Goal: Contribute content: Add original content to the website for others to see

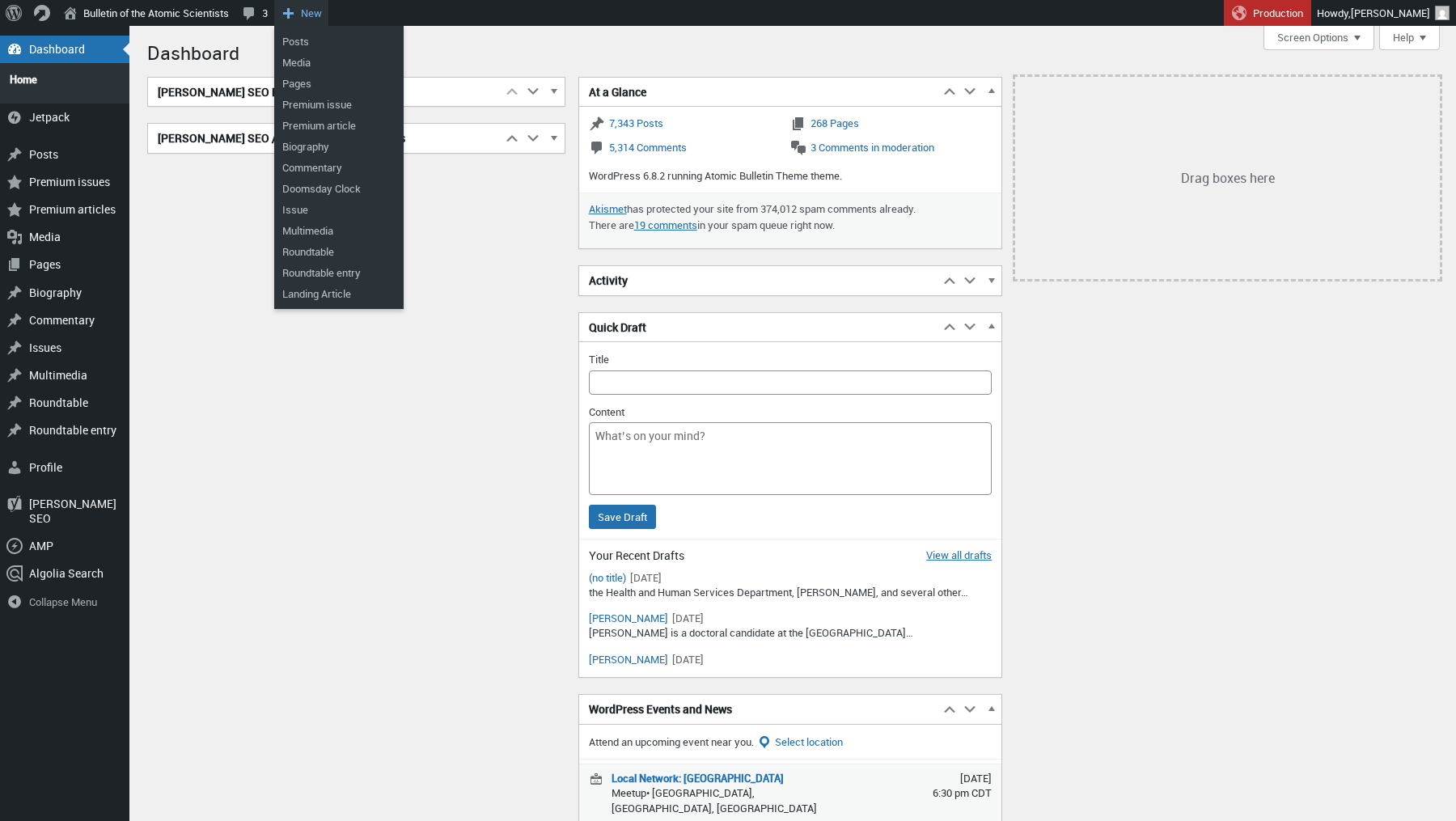
click at [318, 19] on span "New" at bounding box center [312, 12] width 21 height 26
click at [312, 39] on link "Posts" at bounding box center [339, 41] width 130 height 21
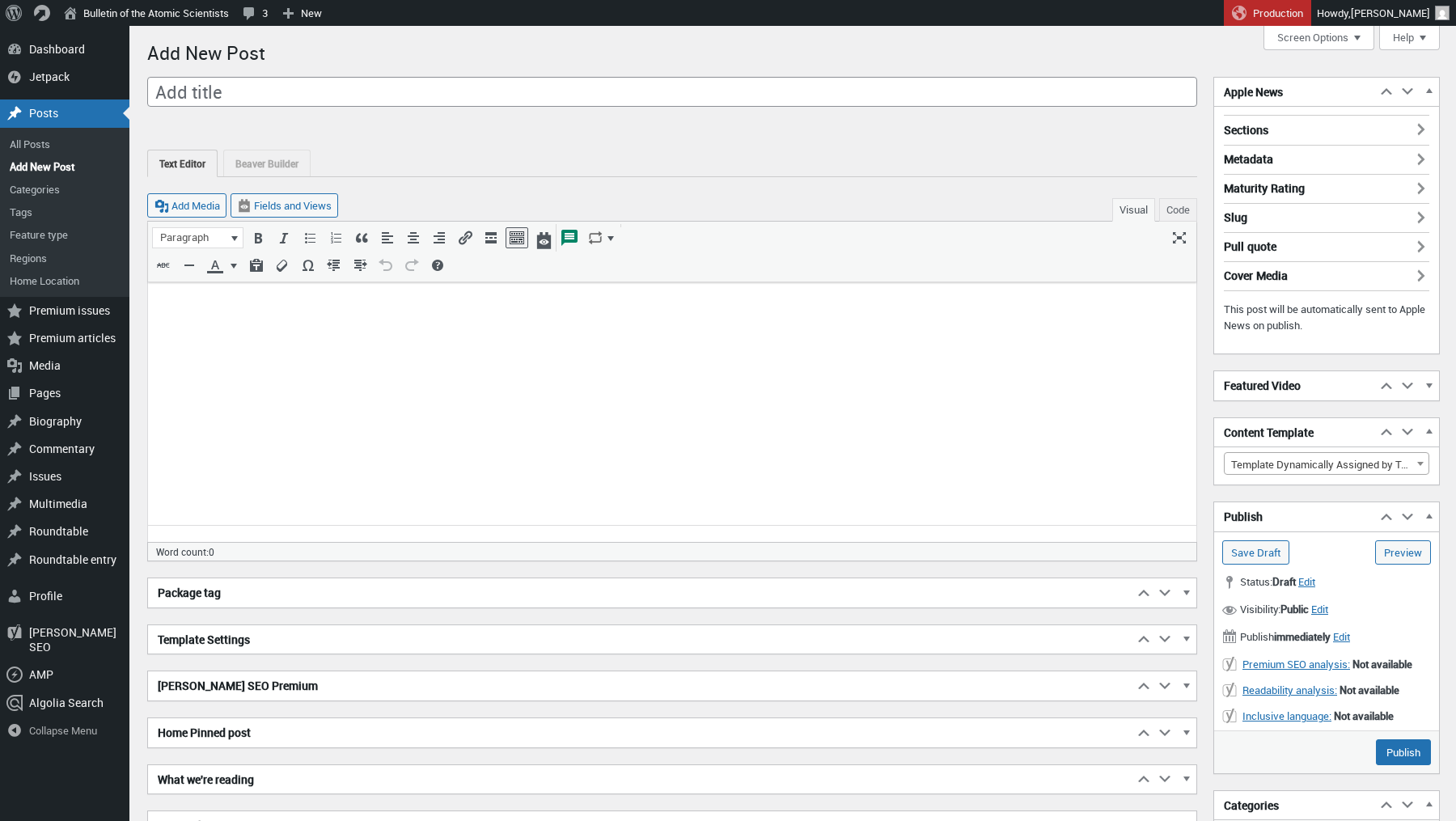
click at [292, 319] on body at bounding box center [673, 309] width 1029 height 34
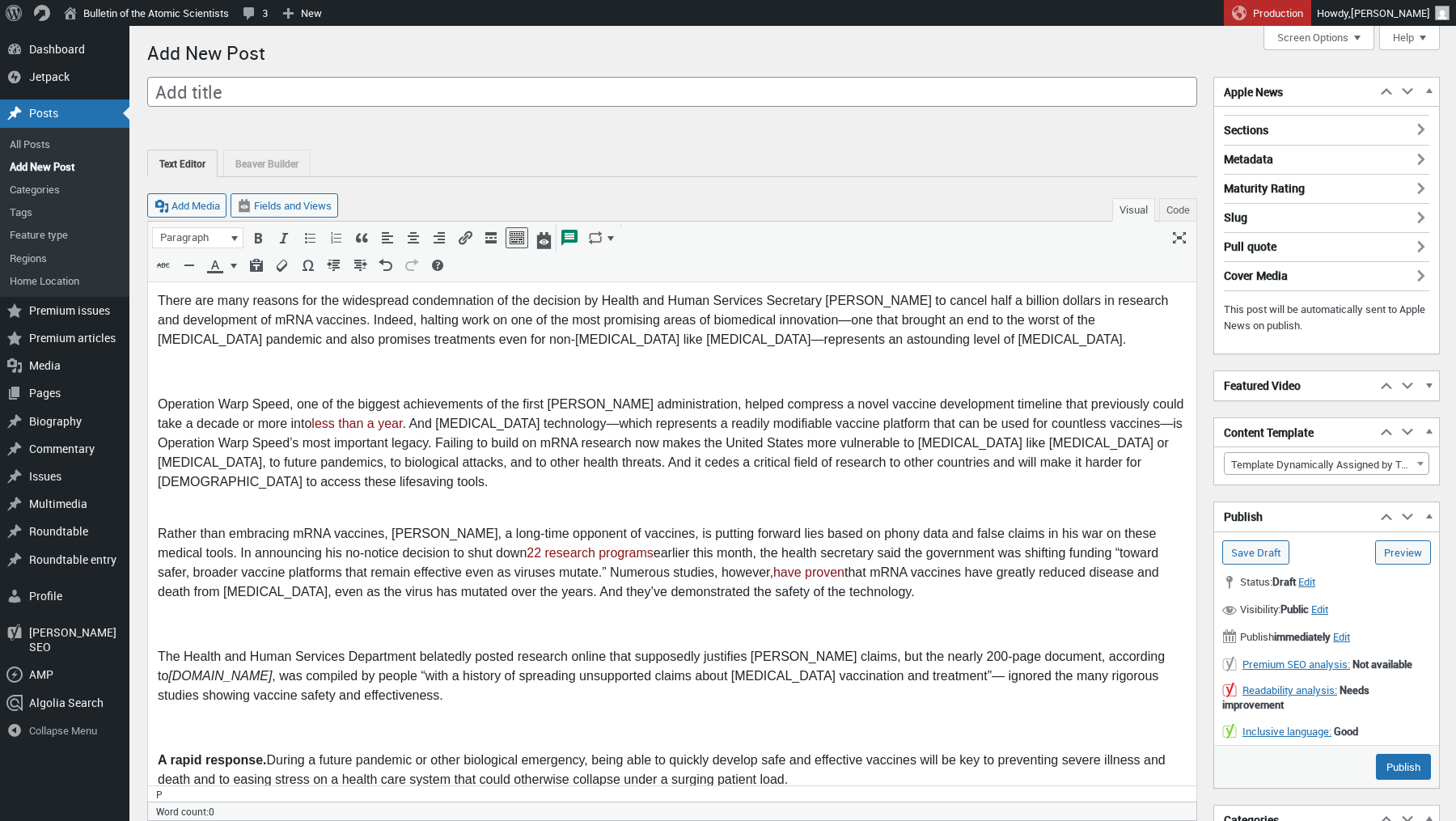
click at [226, 370] on p at bounding box center [673, 371] width 1029 height 19
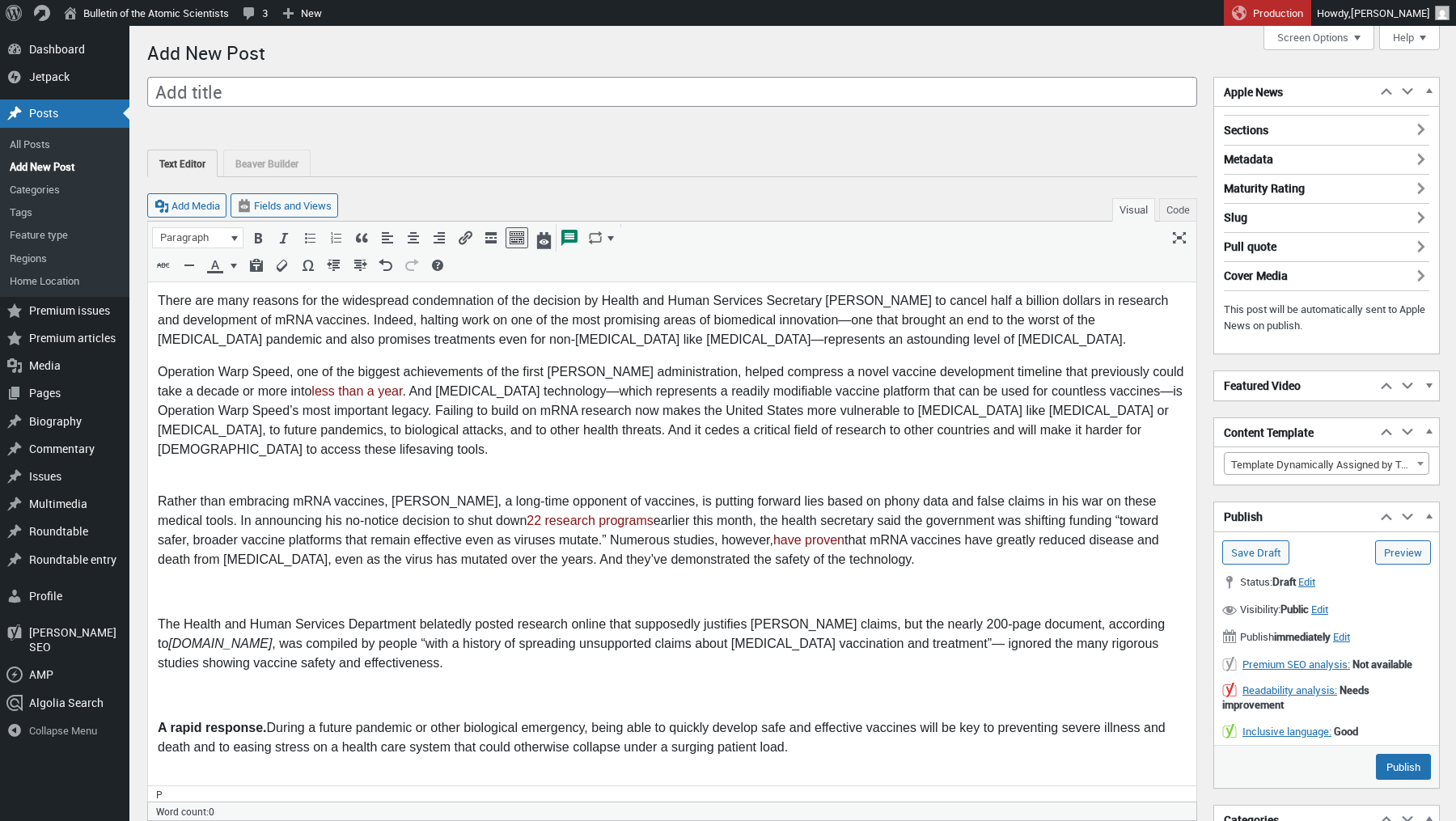
click at [196, 472] on p "Rather than embracing mRNA vaccines, [PERSON_NAME], a long-time opponent of vac…" at bounding box center [673, 521] width 1029 height 97
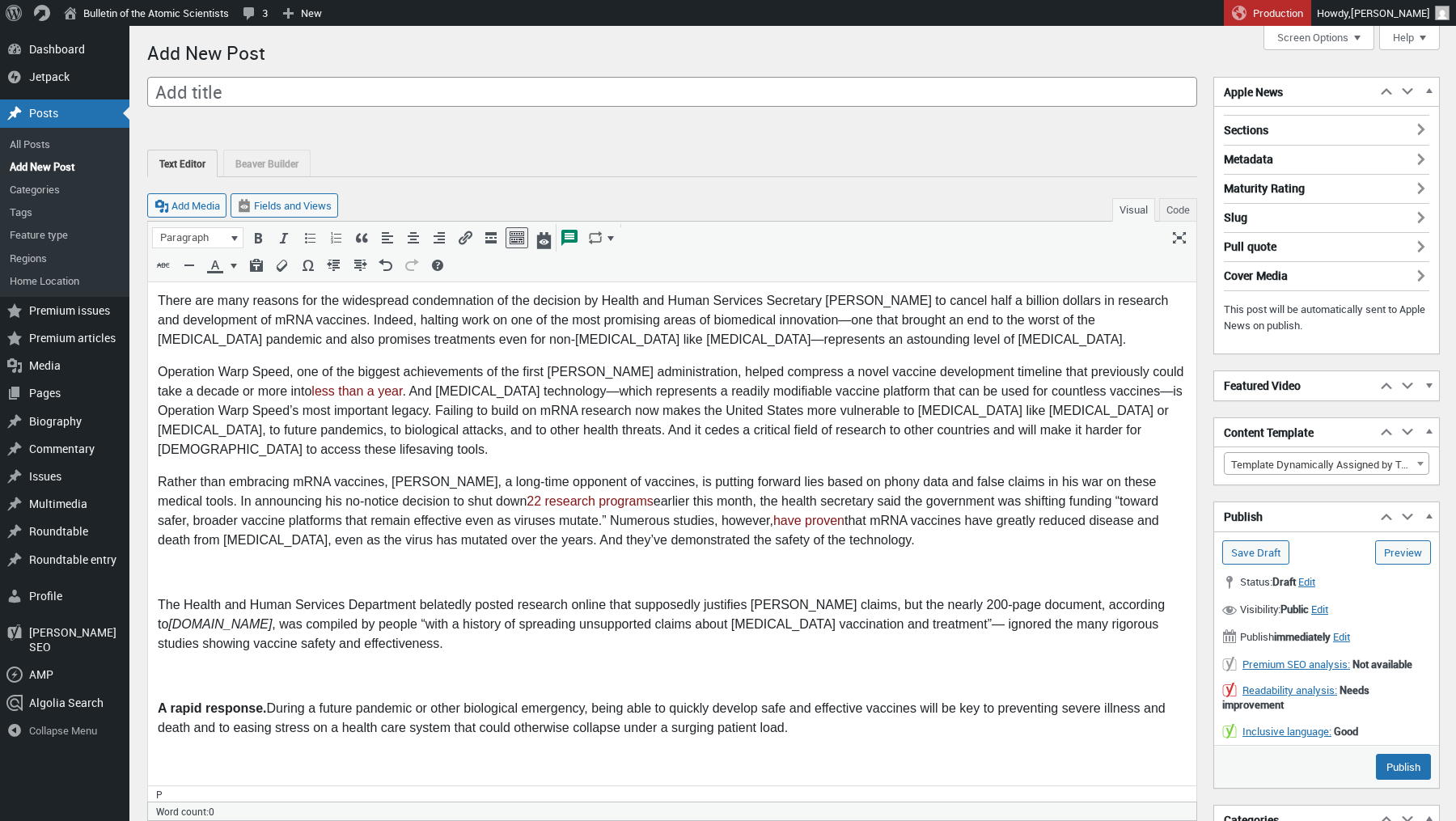
scroll to position [32, 0]
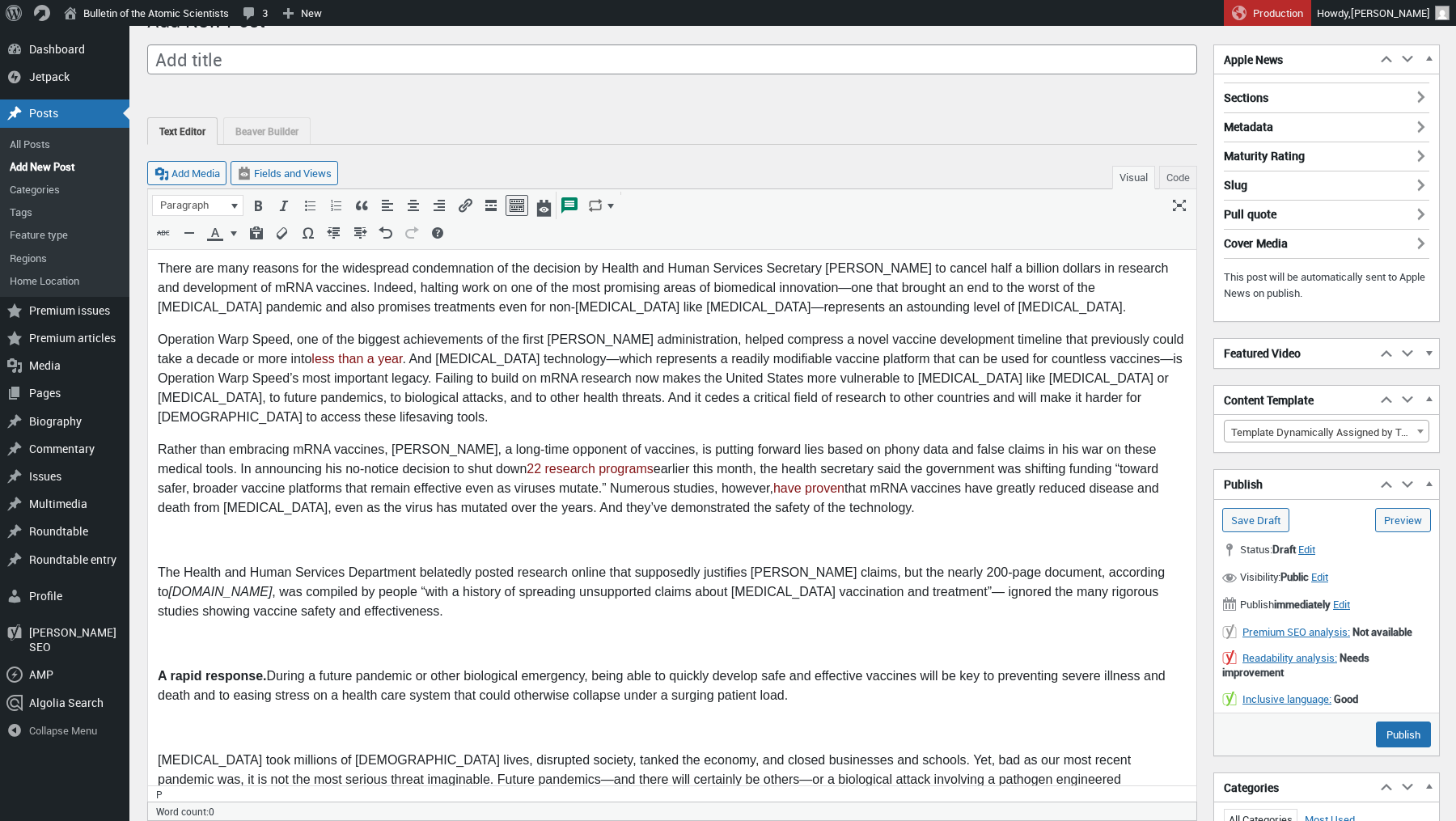
click at [179, 542] on p at bounding box center [673, 540] width 1029 height 19
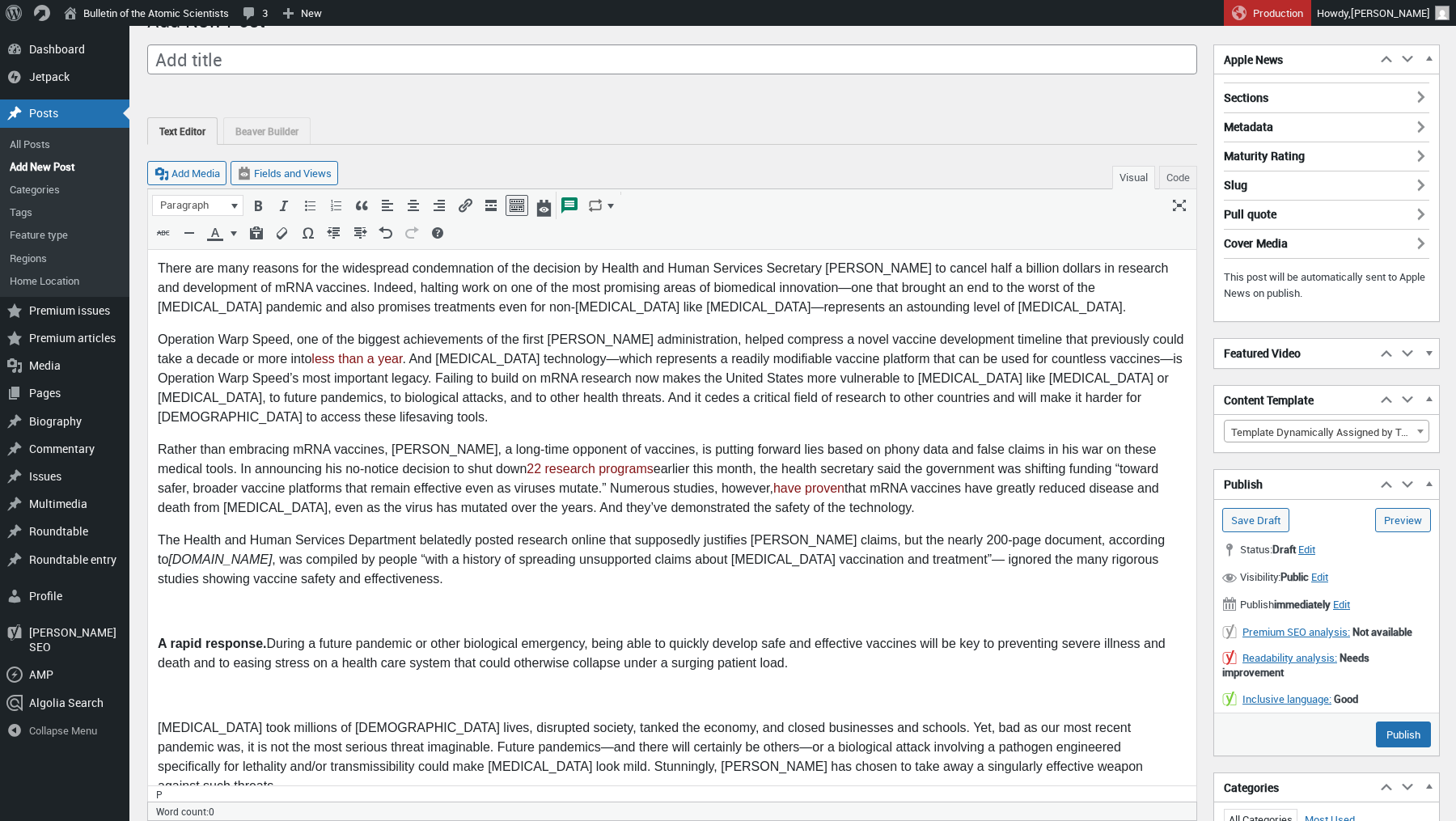
click at [164, 613] on p at bounding box center [673, 611] width 1029 height 19
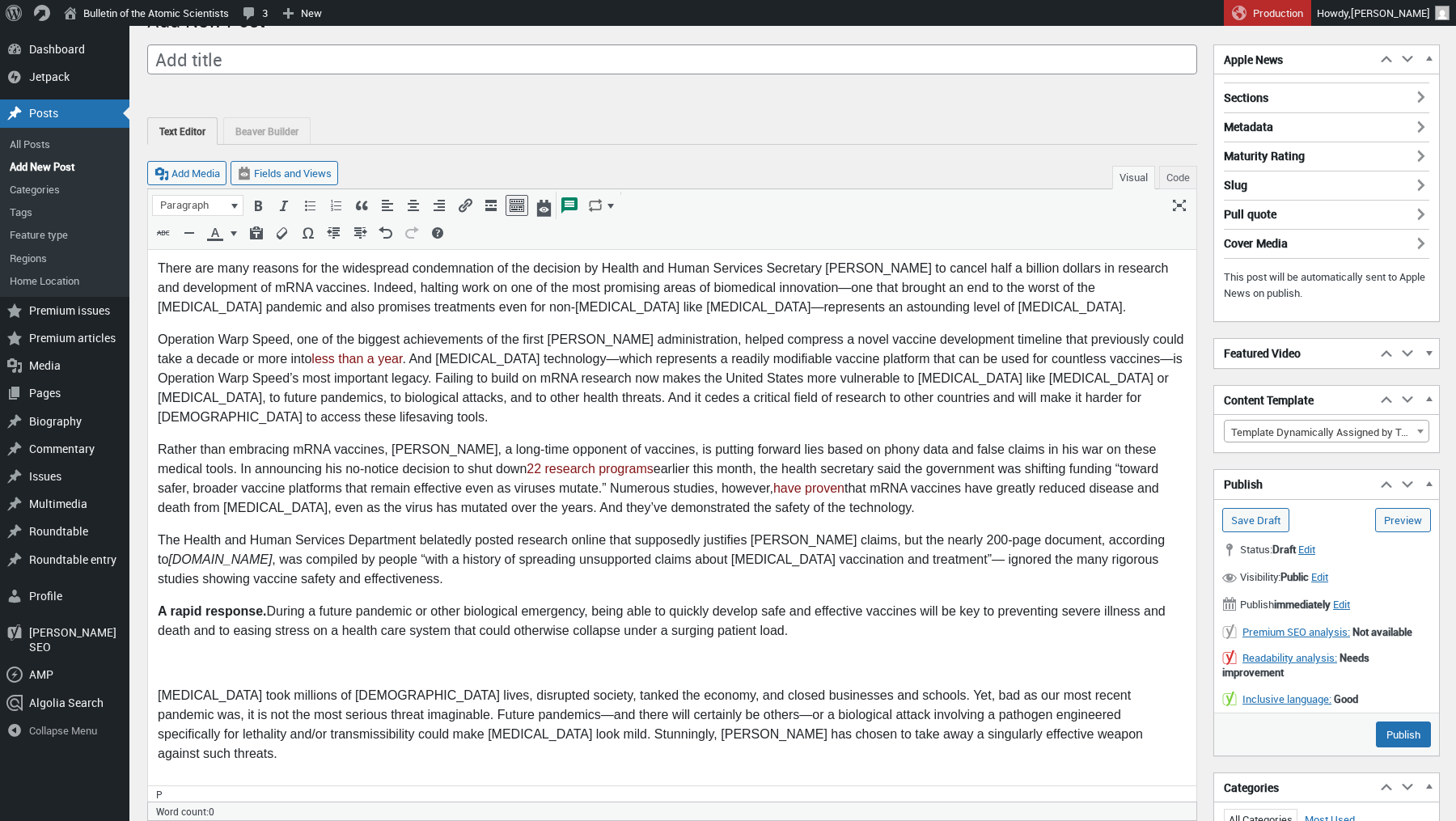
click at [168, 662] on p at bounding box center [673, 663] width 1029 height 19
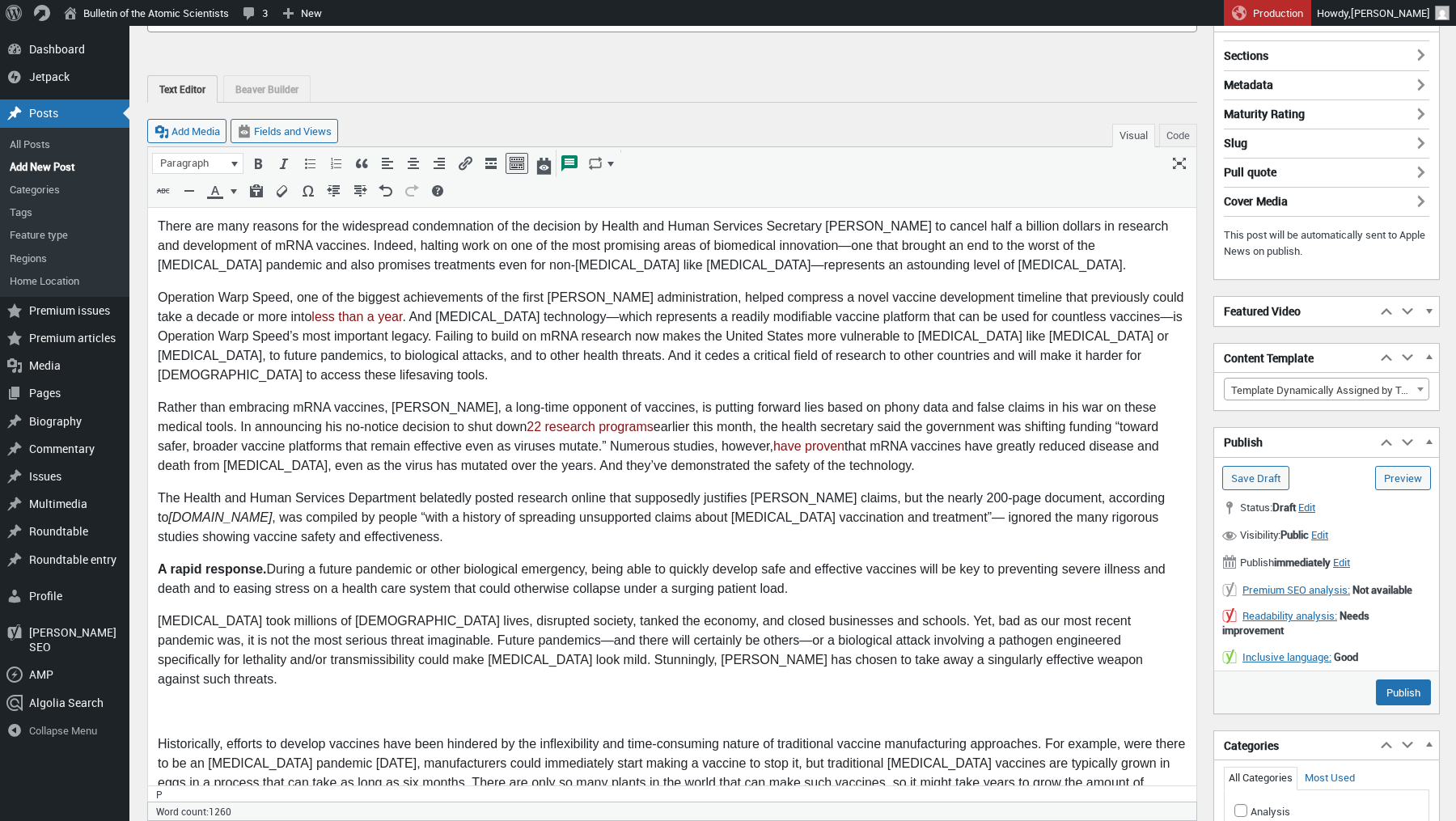
scroll to position [195, 0]
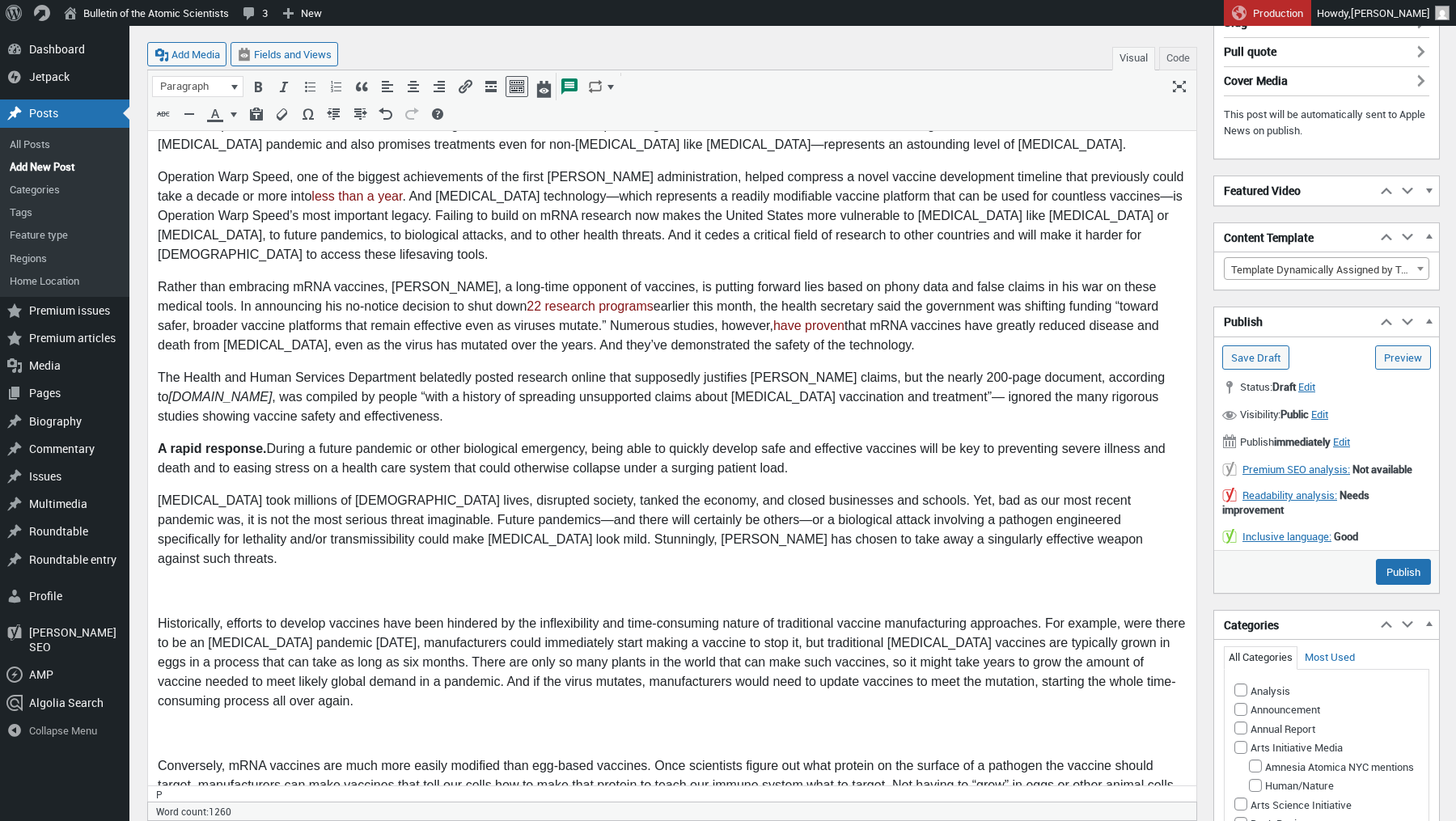
click at [180, 581] on p at bounding box center [673, 591] width 1029 height 19
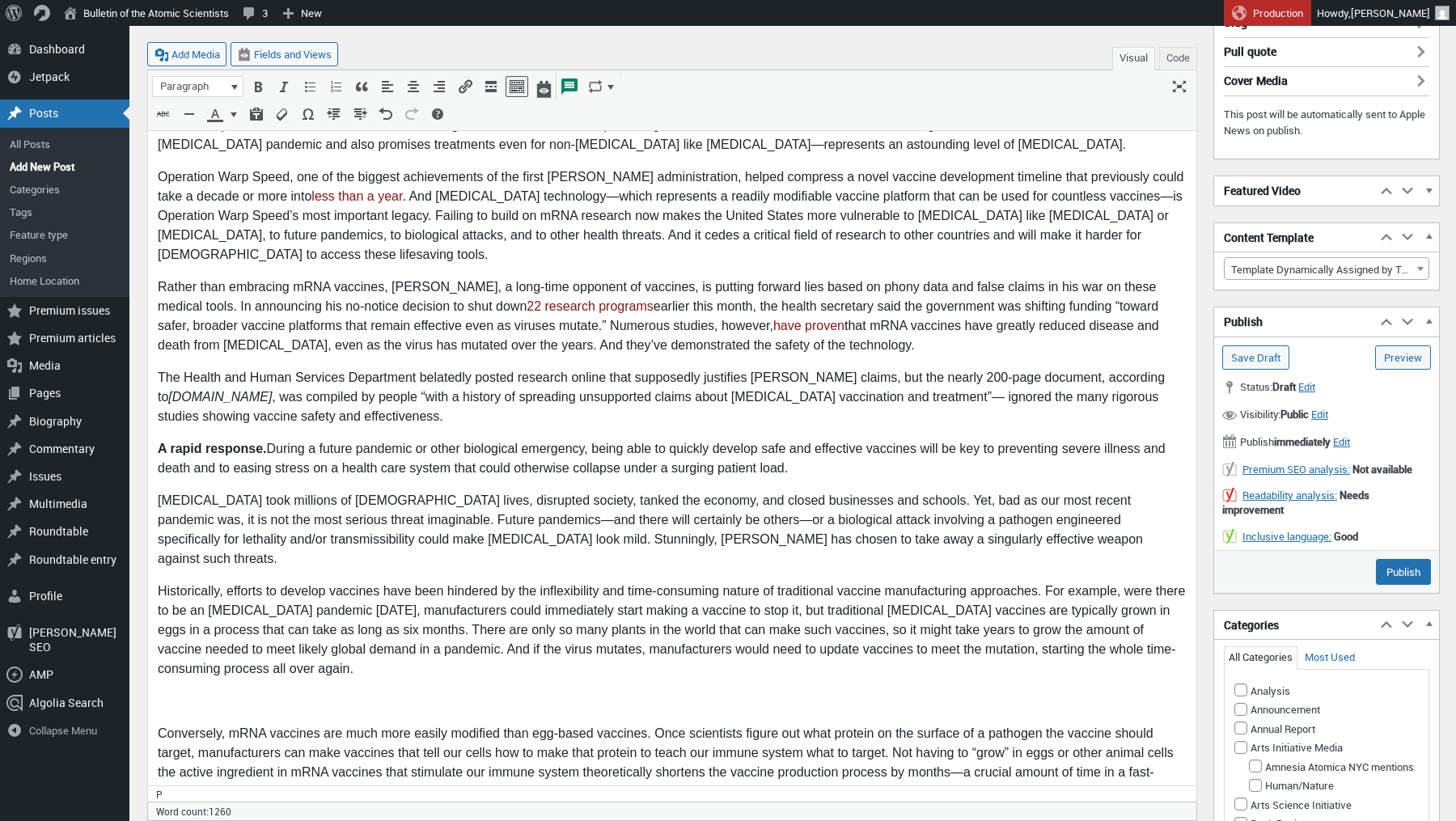
scroll to position [273, 0]
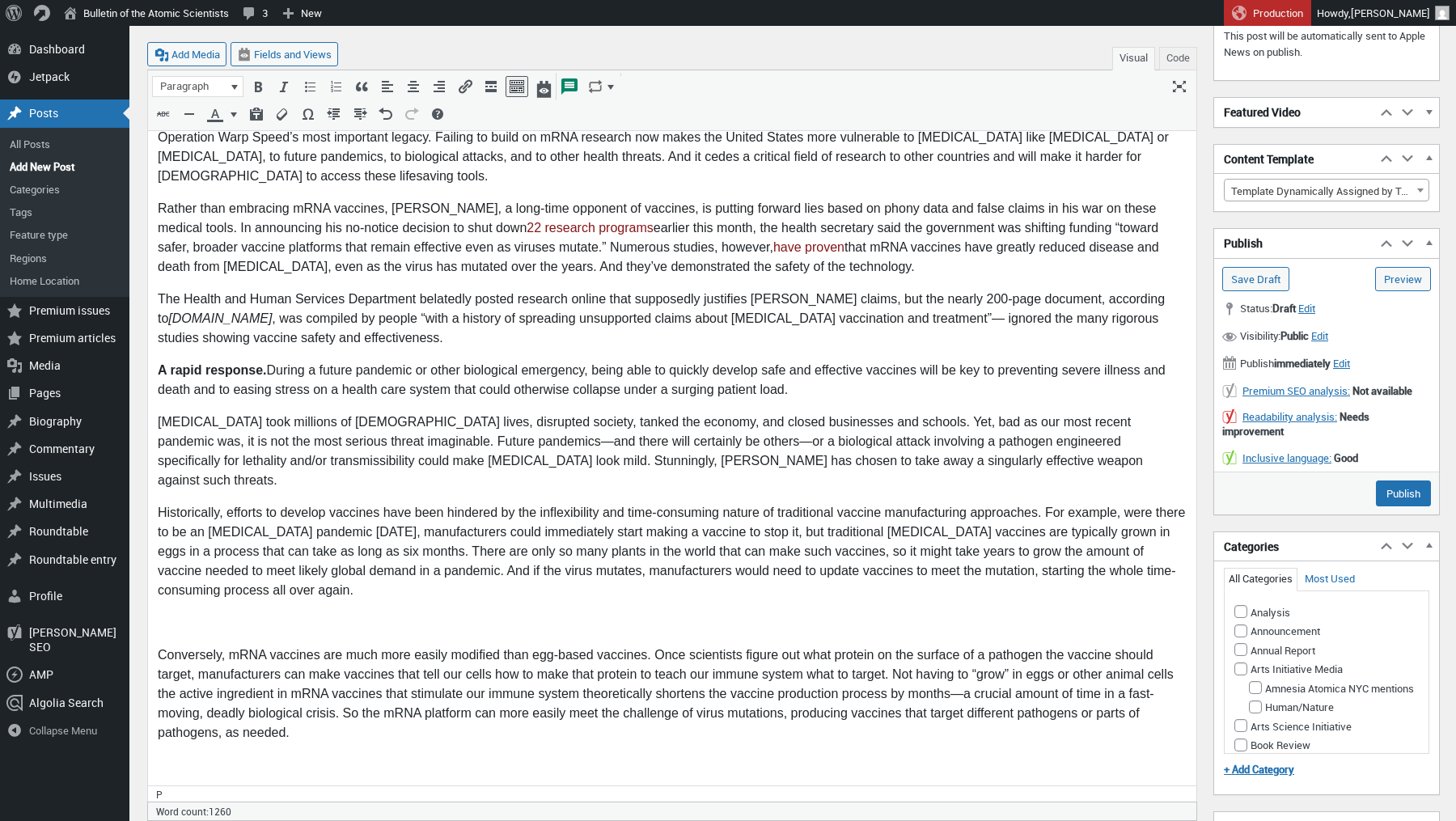
click at [166, 612] on p at bounding box center [673, 622] width 1029 height 19
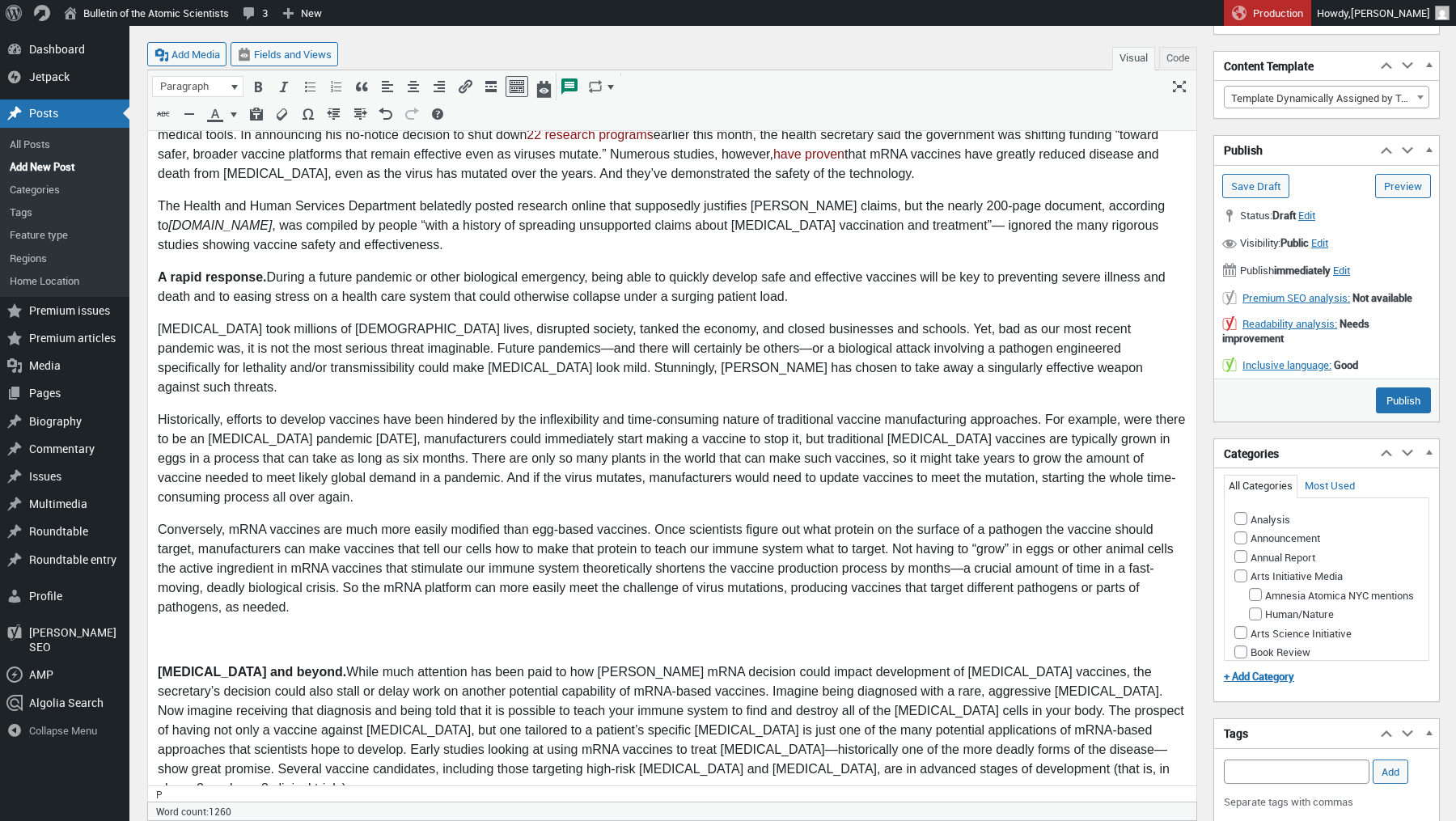
scroll to position [458, 0]
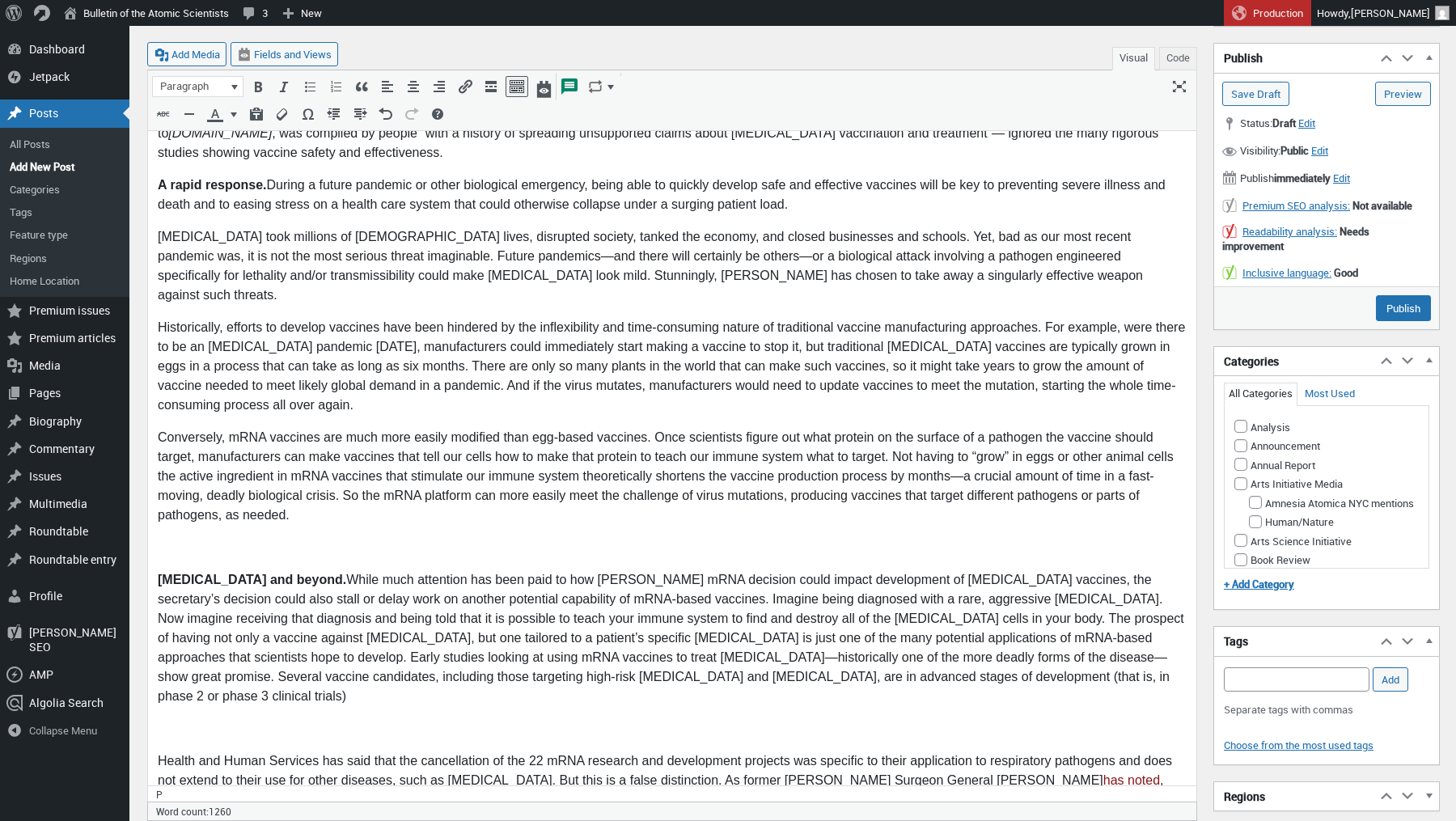
click at [184, 538] on p at bounding box center [673, 548] width 1029 height 19
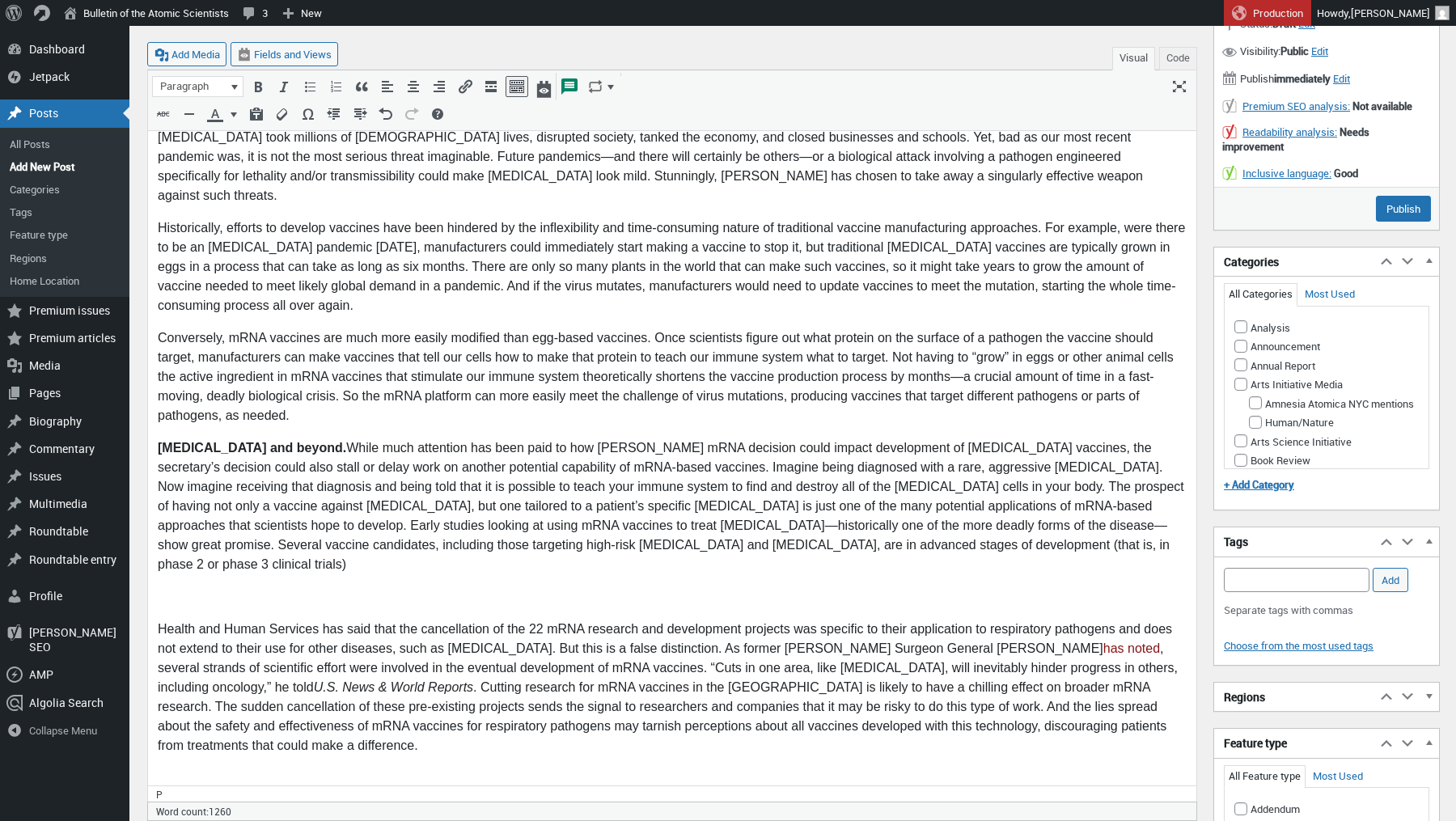
scroll to position [583, 0]
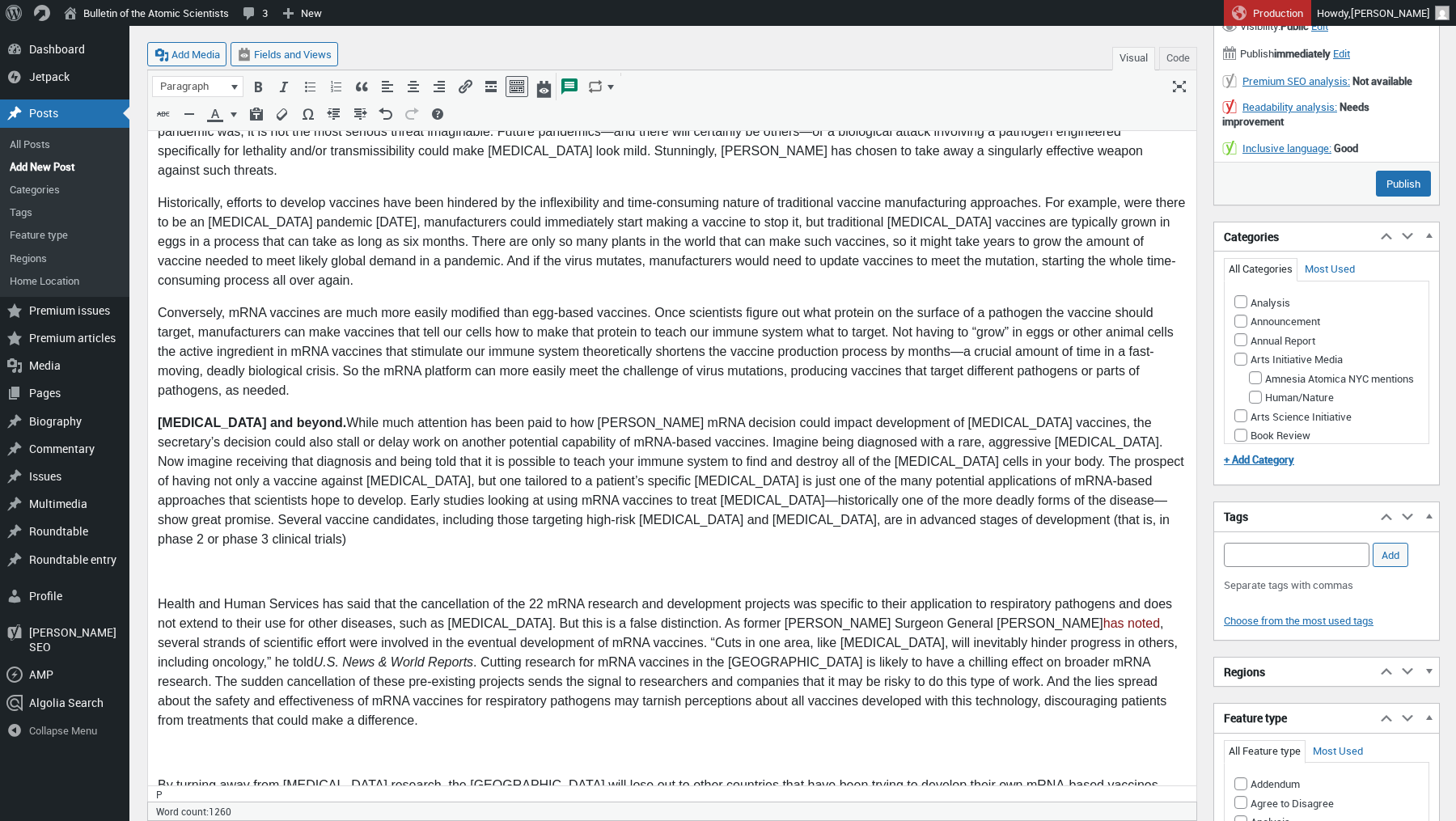
click at [179, 563] on p at bounding box center [673, 572] width 1029 height 19
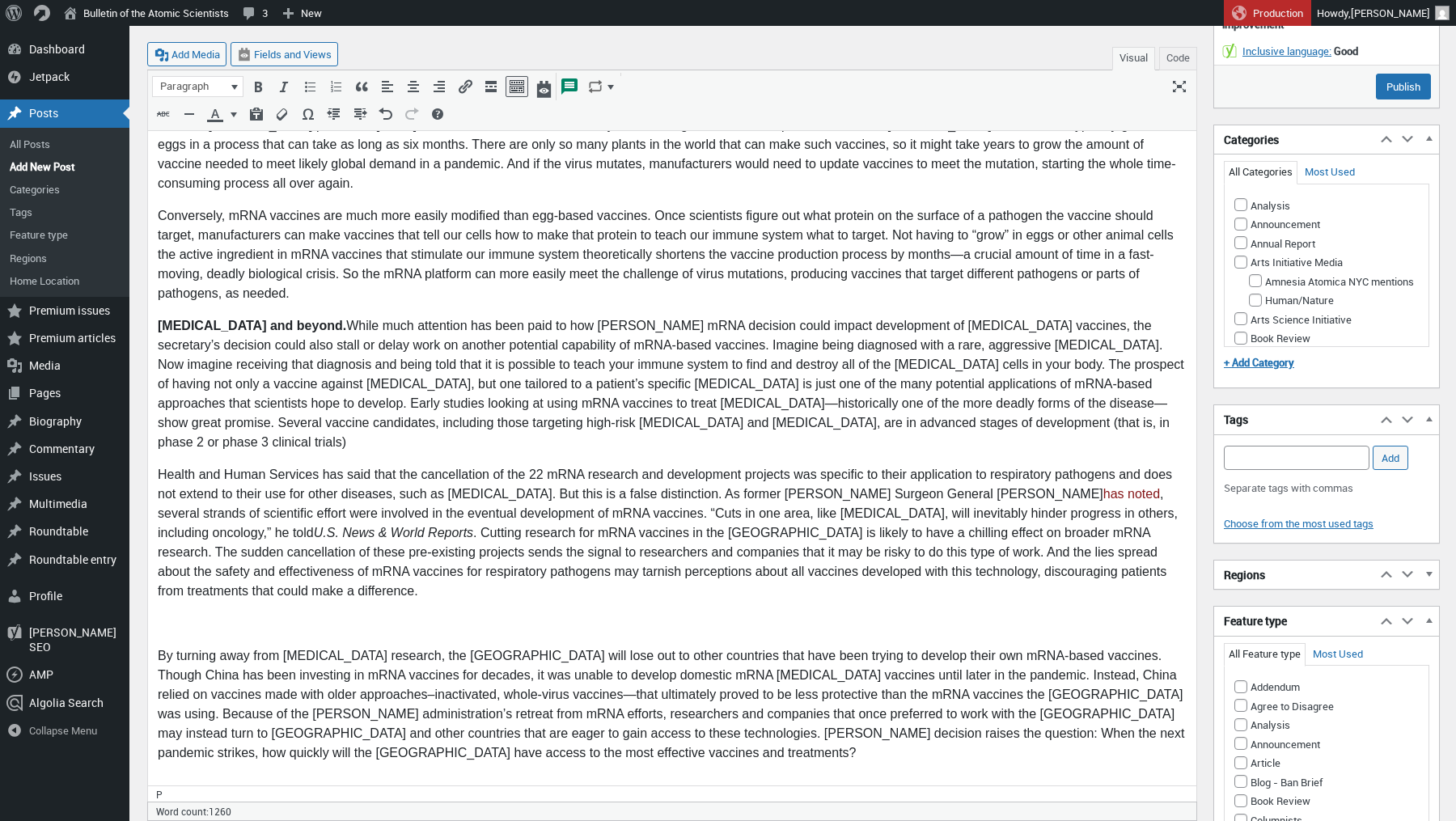
scroll to position [696, 0]
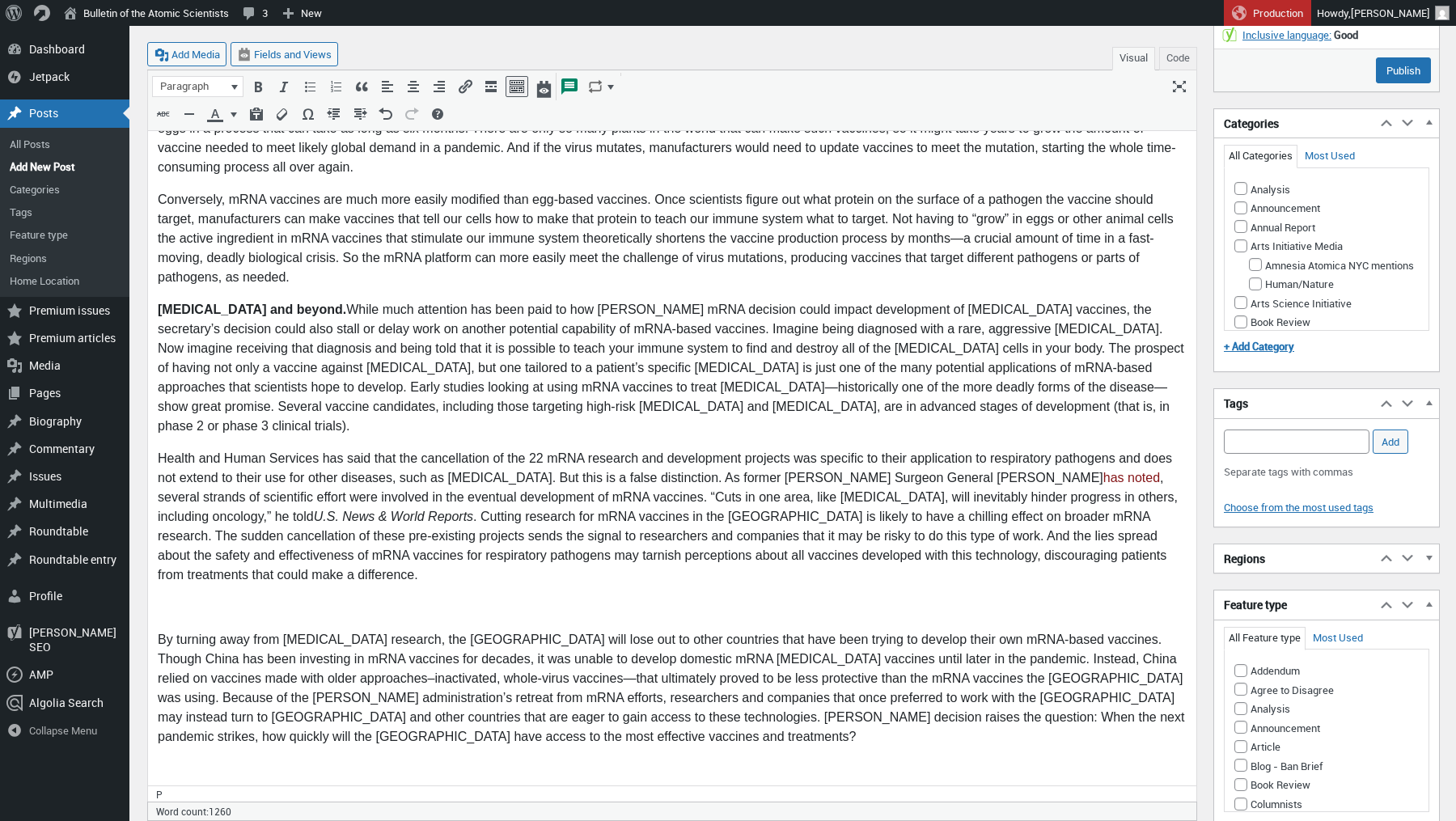
click at [174, 598] on p at bounding box center [673, 608] width 1029 height 19
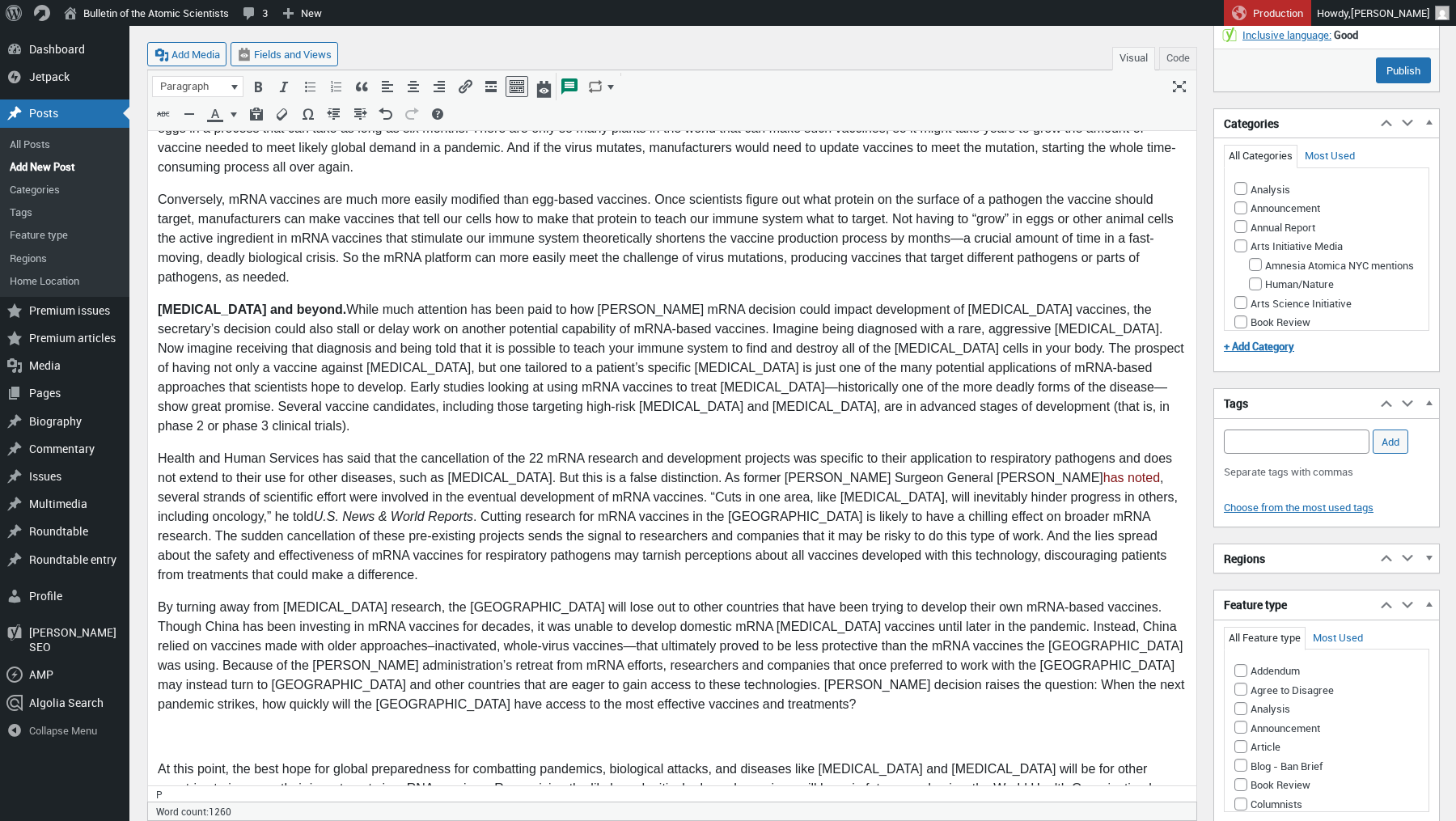
click at [164, 728] on p at bounding box center [673, 737] width 1029 height 19
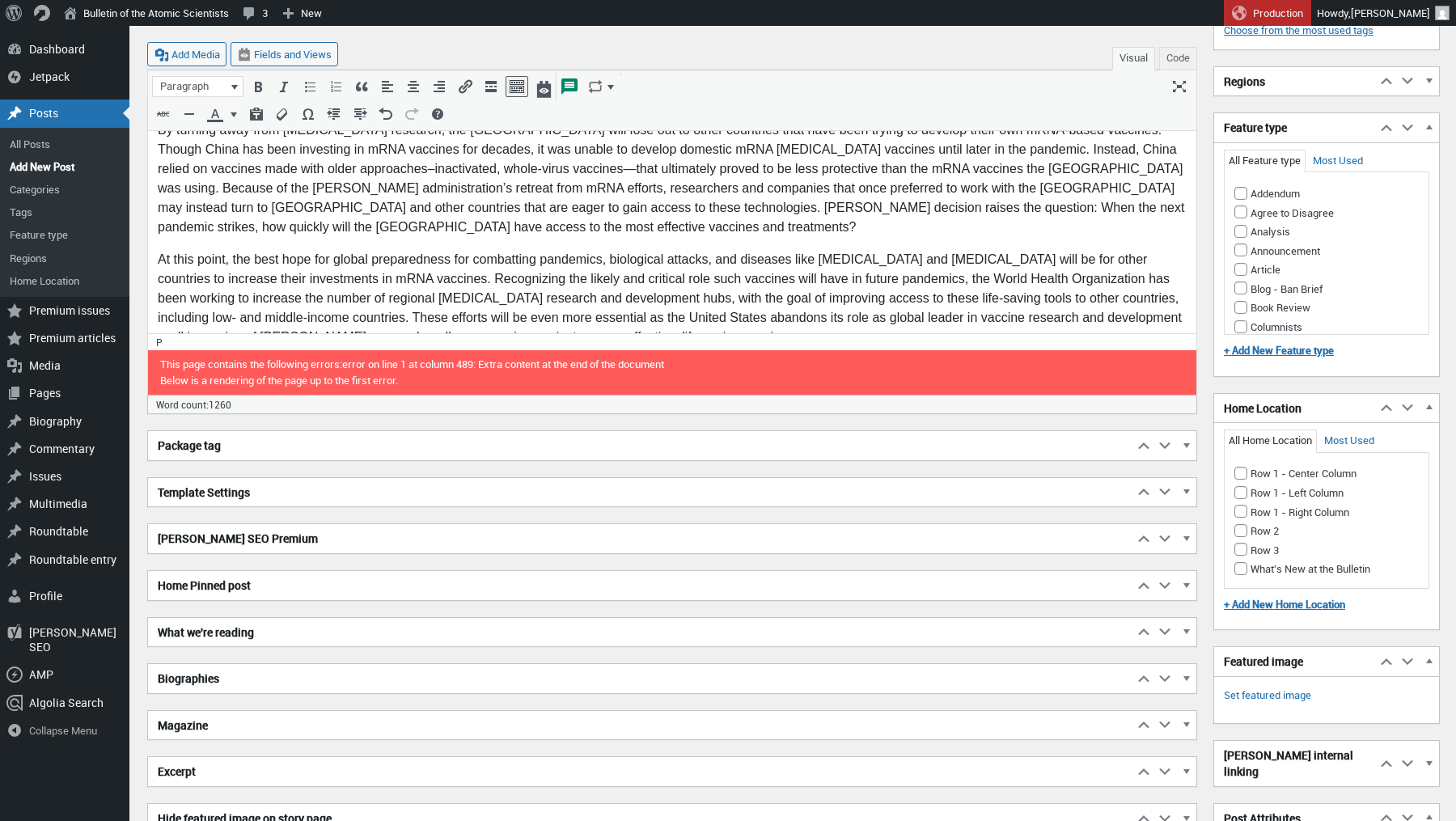
scroll to position [1185, 0]
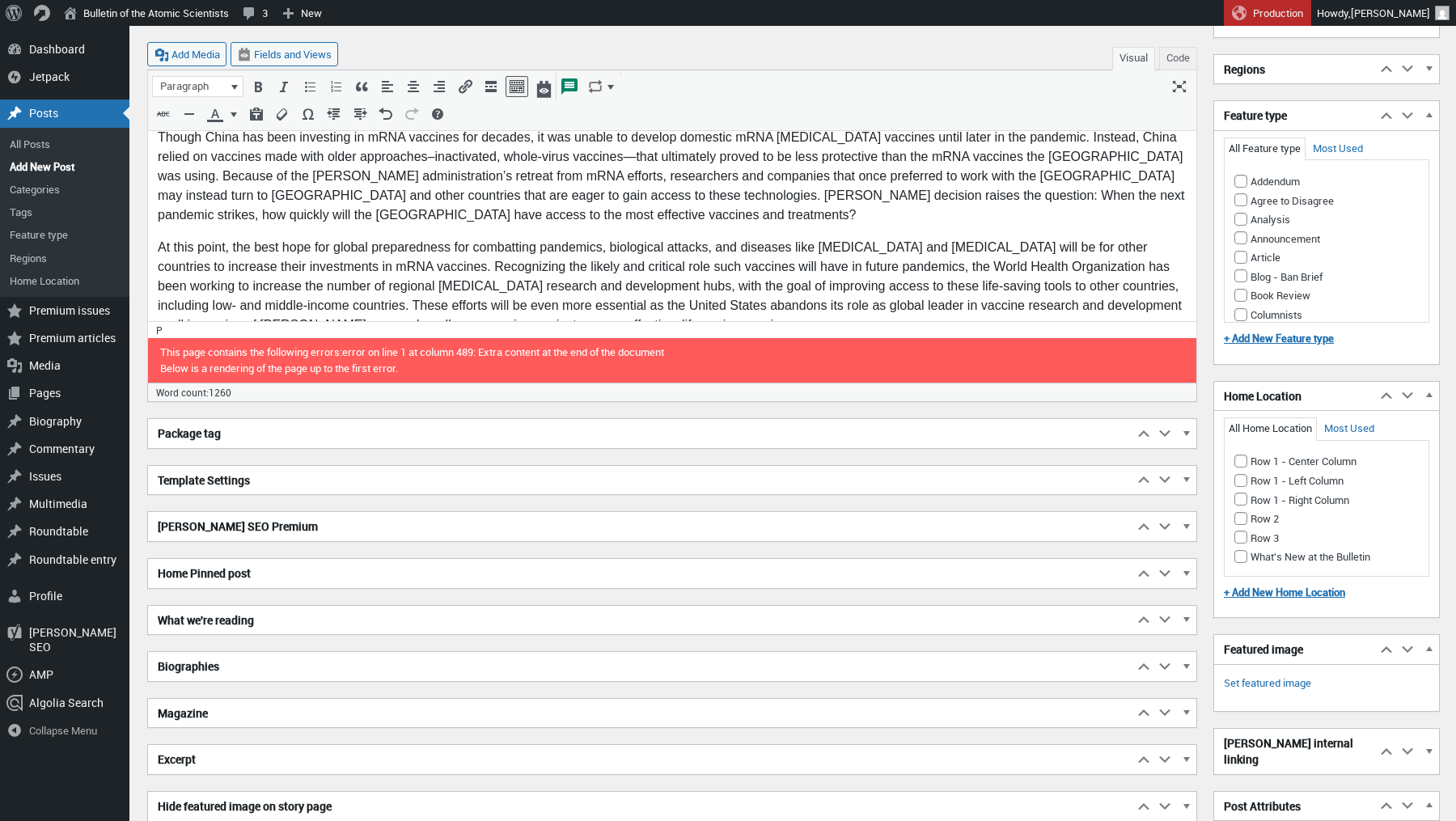
click at [210, 658] on h2 "Biographies" at bounding box center [640, 666] width 985 height 30
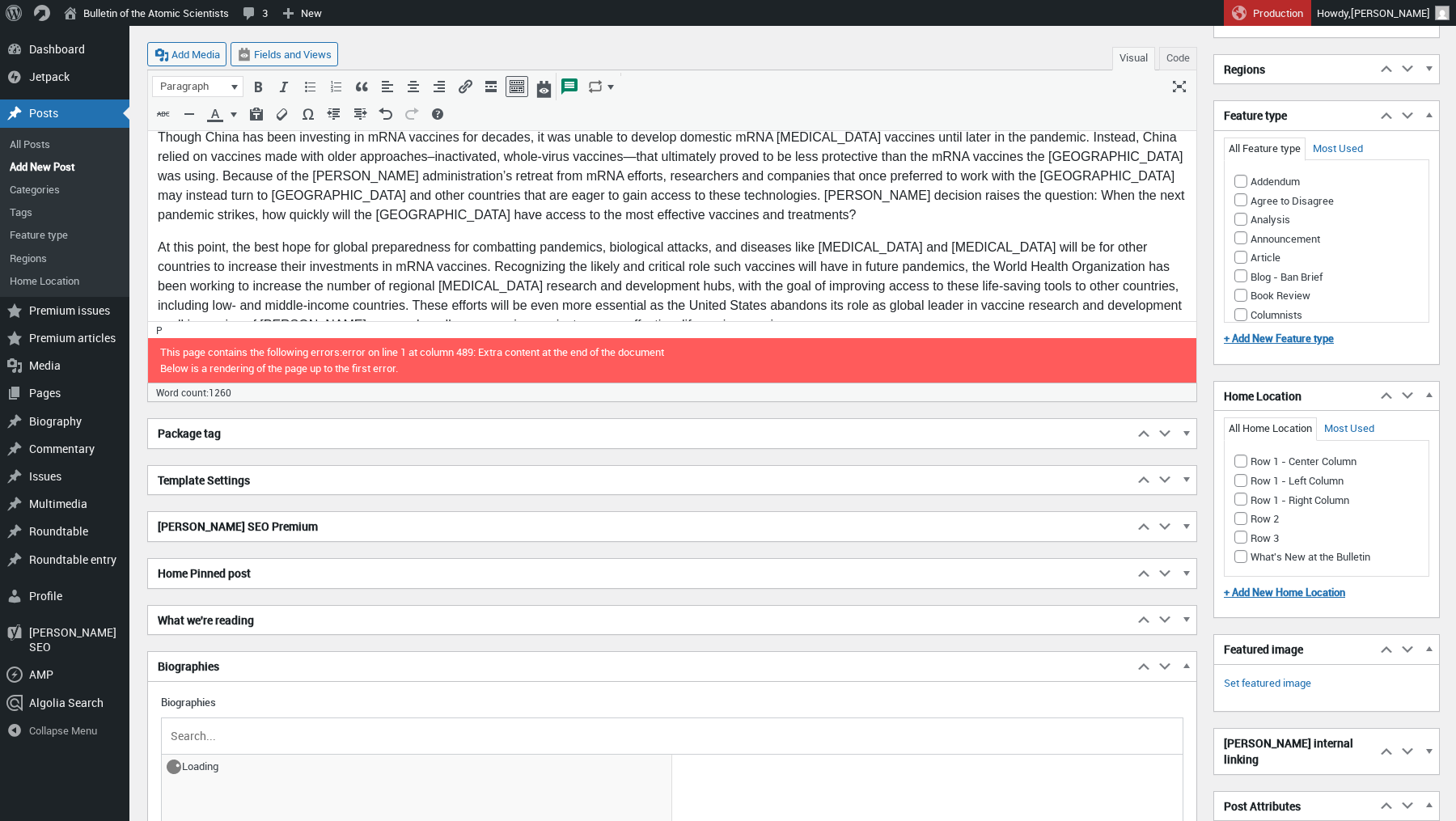
click at [192, 726] on input "text" at bounding box center [672, 735] width 1009 height 24
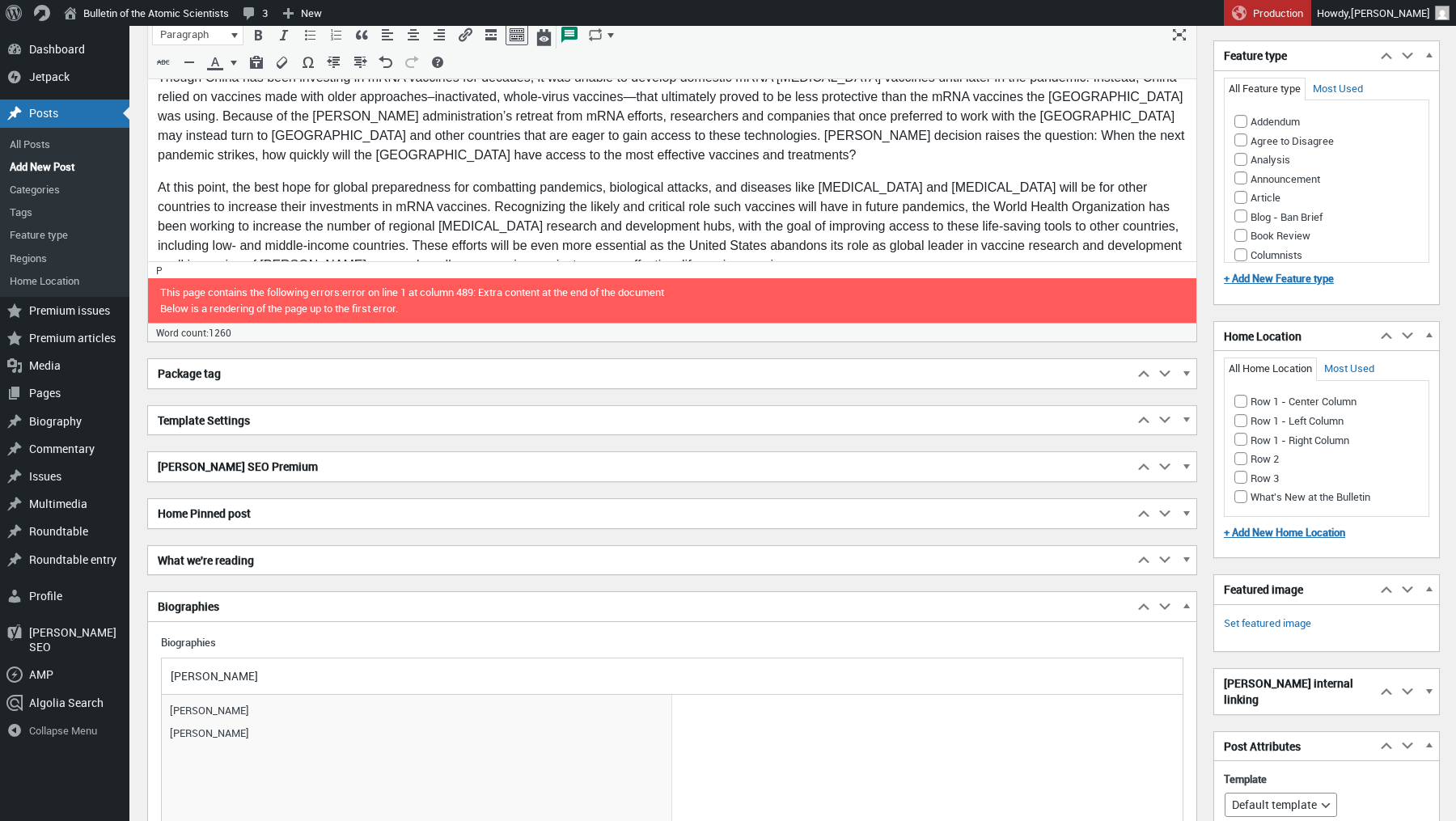
scroll to position [1338, 0]
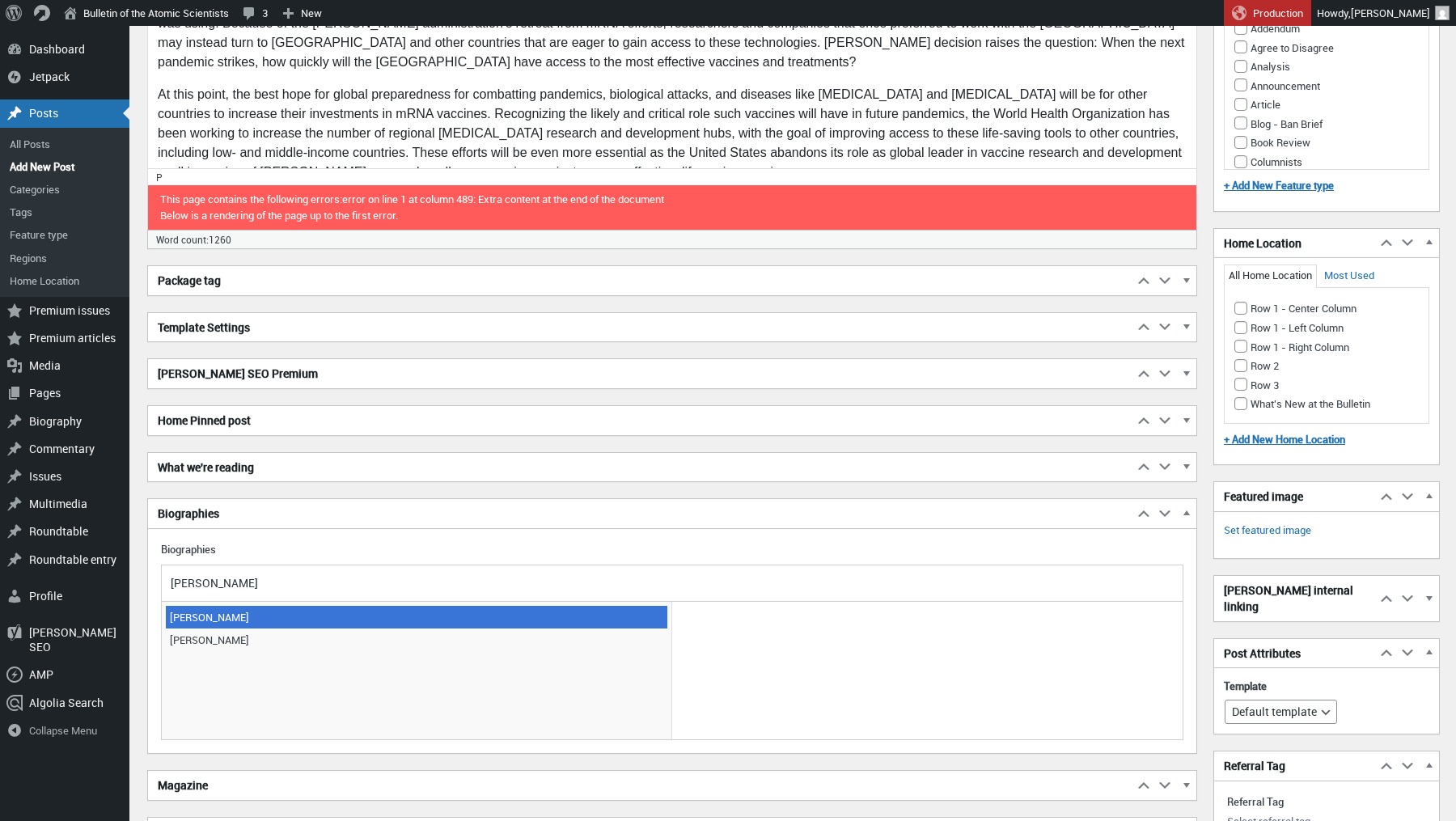
type input "[PERSON_NAME]"
click at [269, 612] on span "[PERSON_NAME]" at bounding box center [416, 617] width 501 height 23
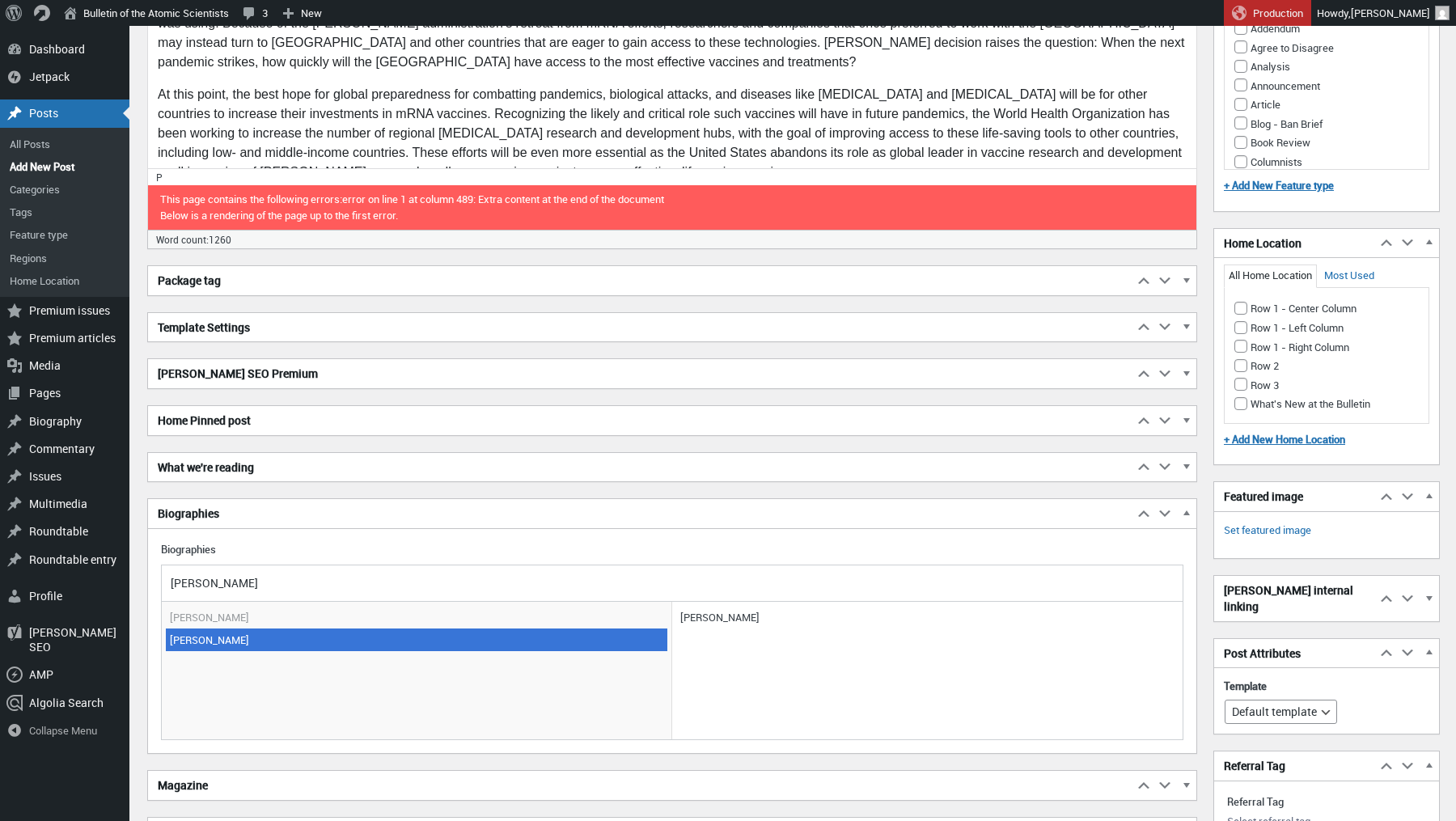
click at [244, 634] on span "[PERSON_NAME]" at bounding box center [416, 640] width 501 height 23
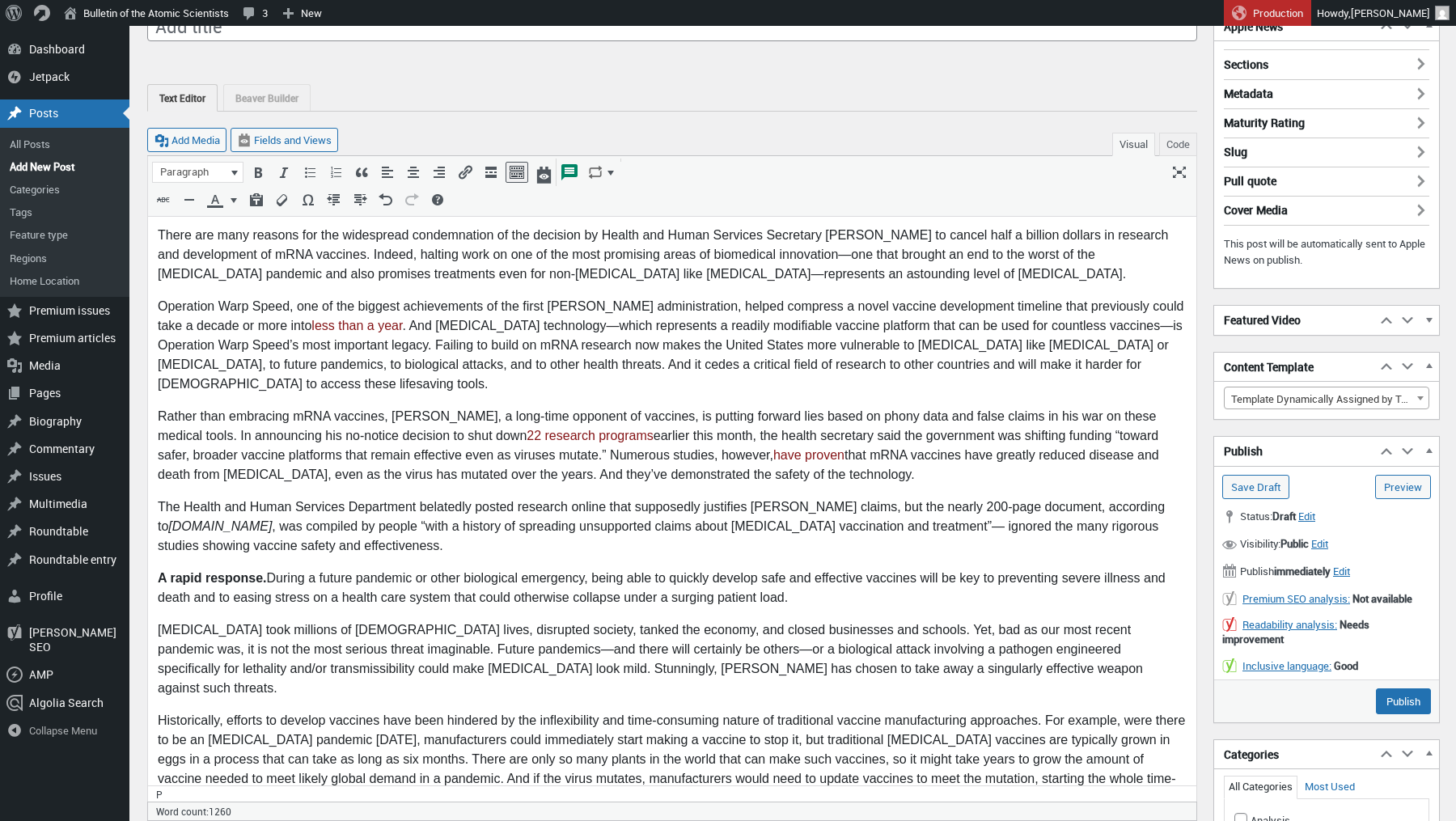
scroll to position [0, 0]
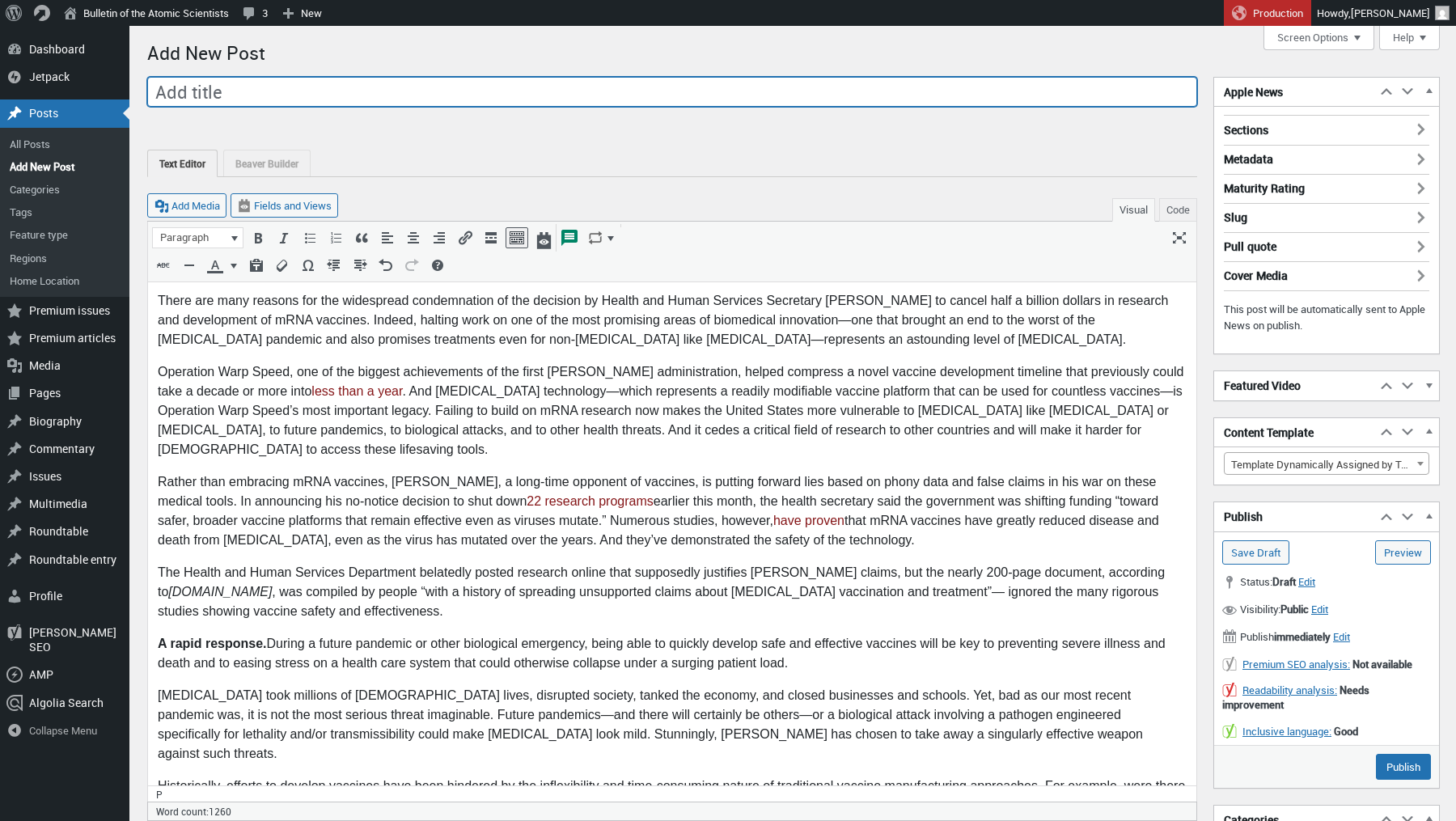
click at [267, 90] on input "Add title" at bounding box center [673, 92] width 1050 height 30
paste input "RFK Jr.’s endless anti-vax campaign targets the science that could lead to [MED…"
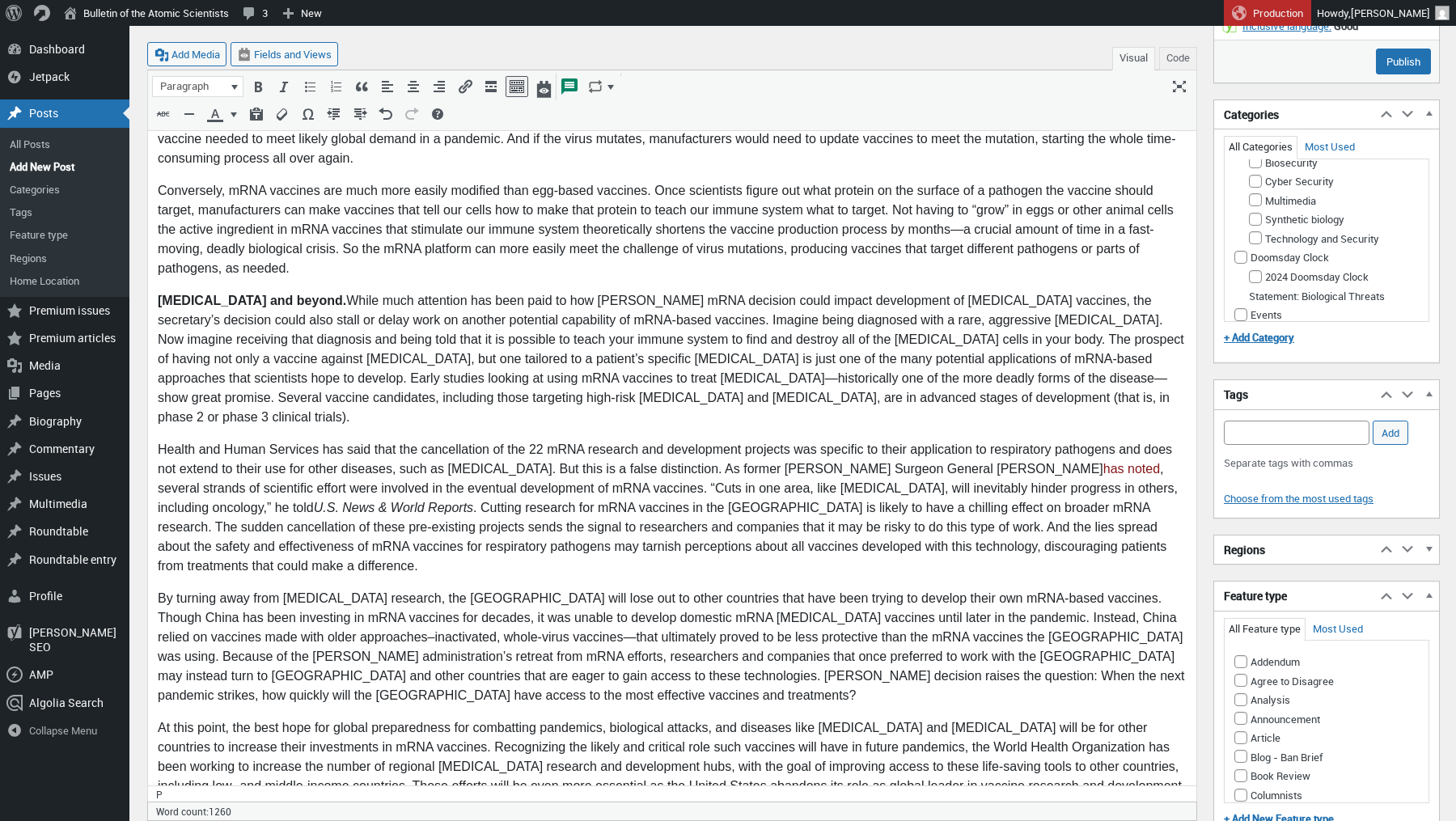
scroll to position [488, 0]
type input "RFK Jr.’s endless anti-vax campaign targets the science that could lead to [MED…"
click at [1255, 178] on li "Biosecurity" at bounding box center [1334, 168] width 171 height 19
click at [1254, 174] on input "Biosecurity" at bounding box center [1256, 169] width 13 height 13
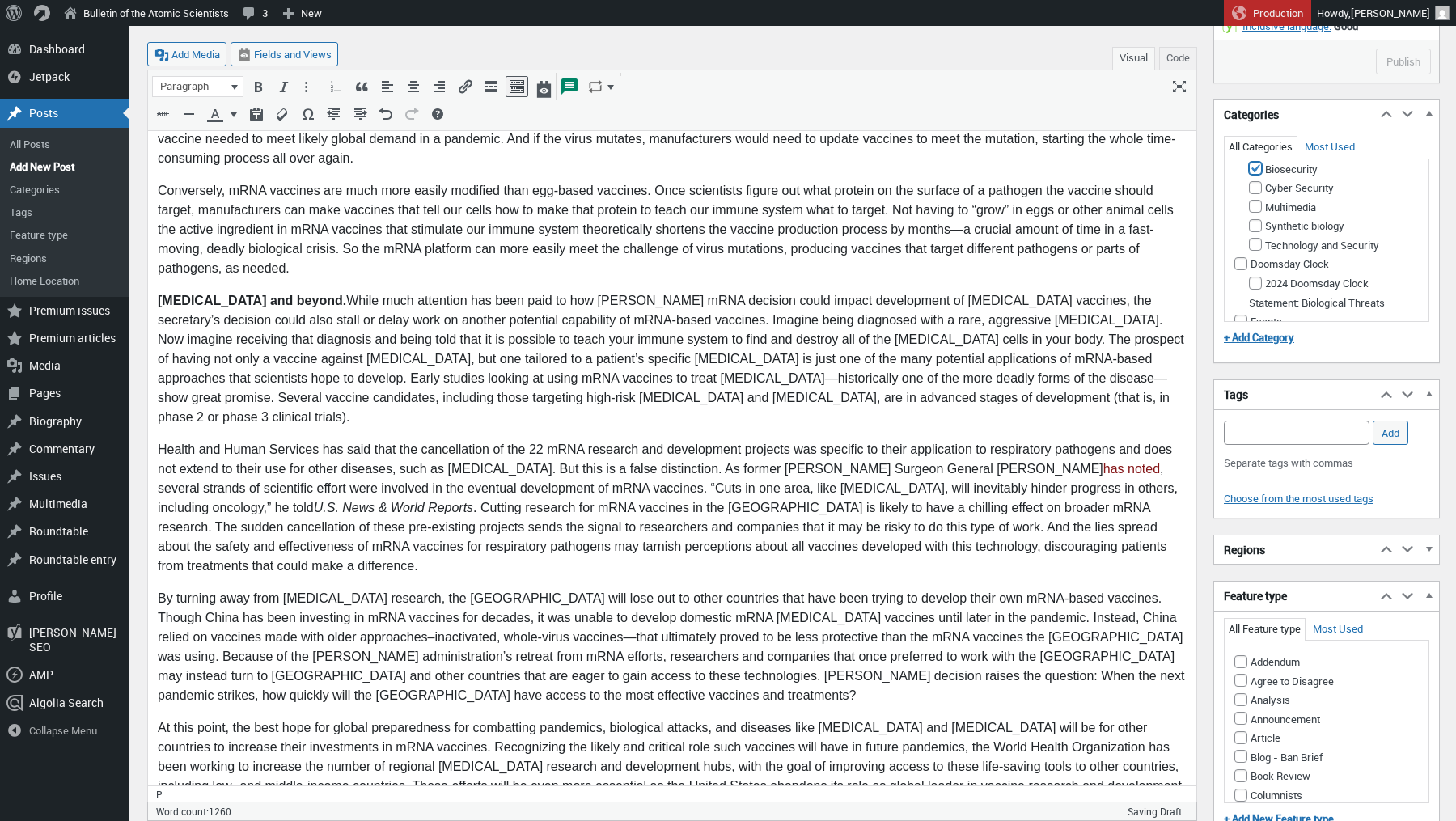
checkbox input "true"
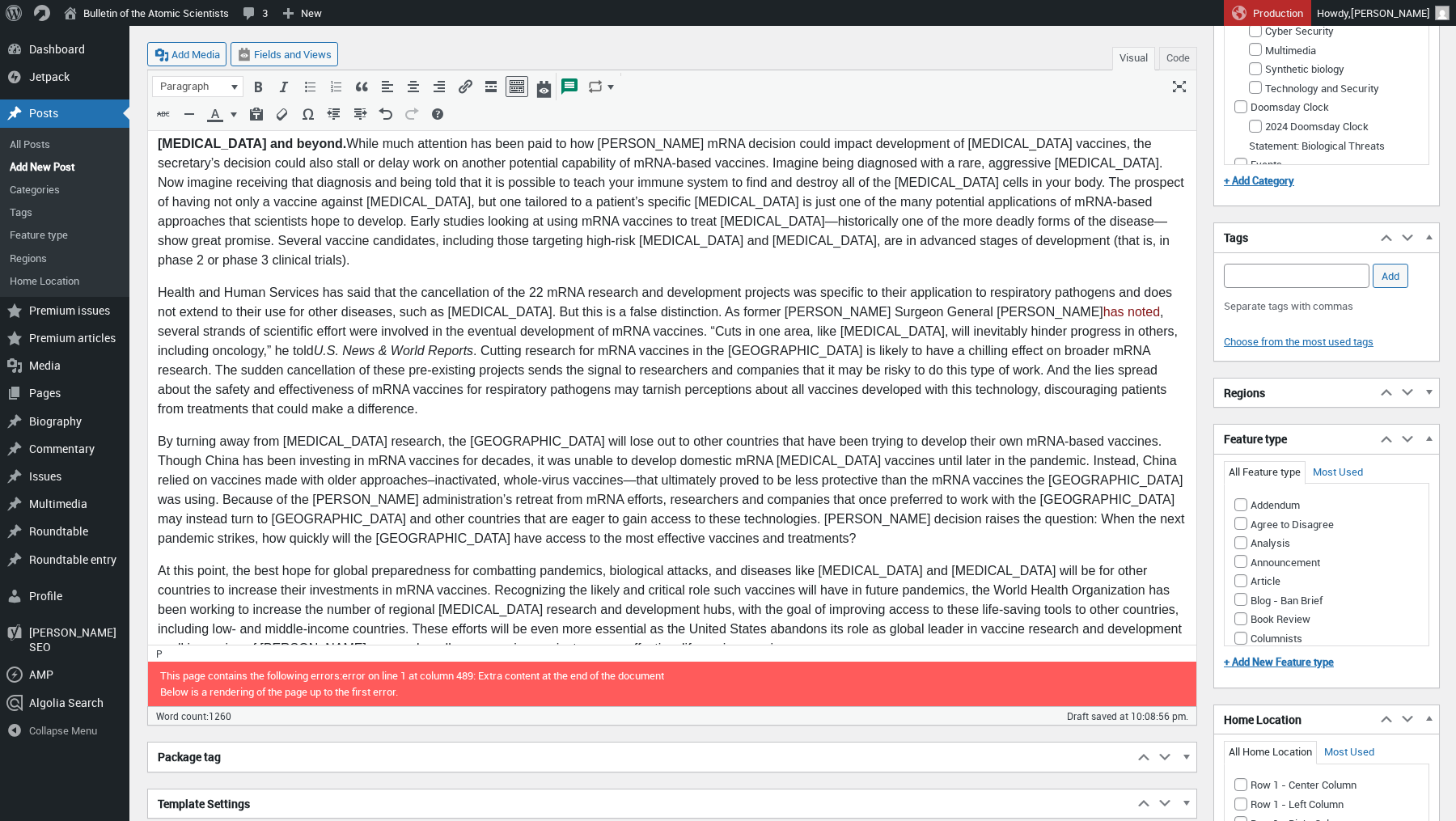
scroll to position [862, 0]
click at [1242, 536] on input "Analysis" at bounding box center [1241, 543] width 13 height 13
checkbox input "true"
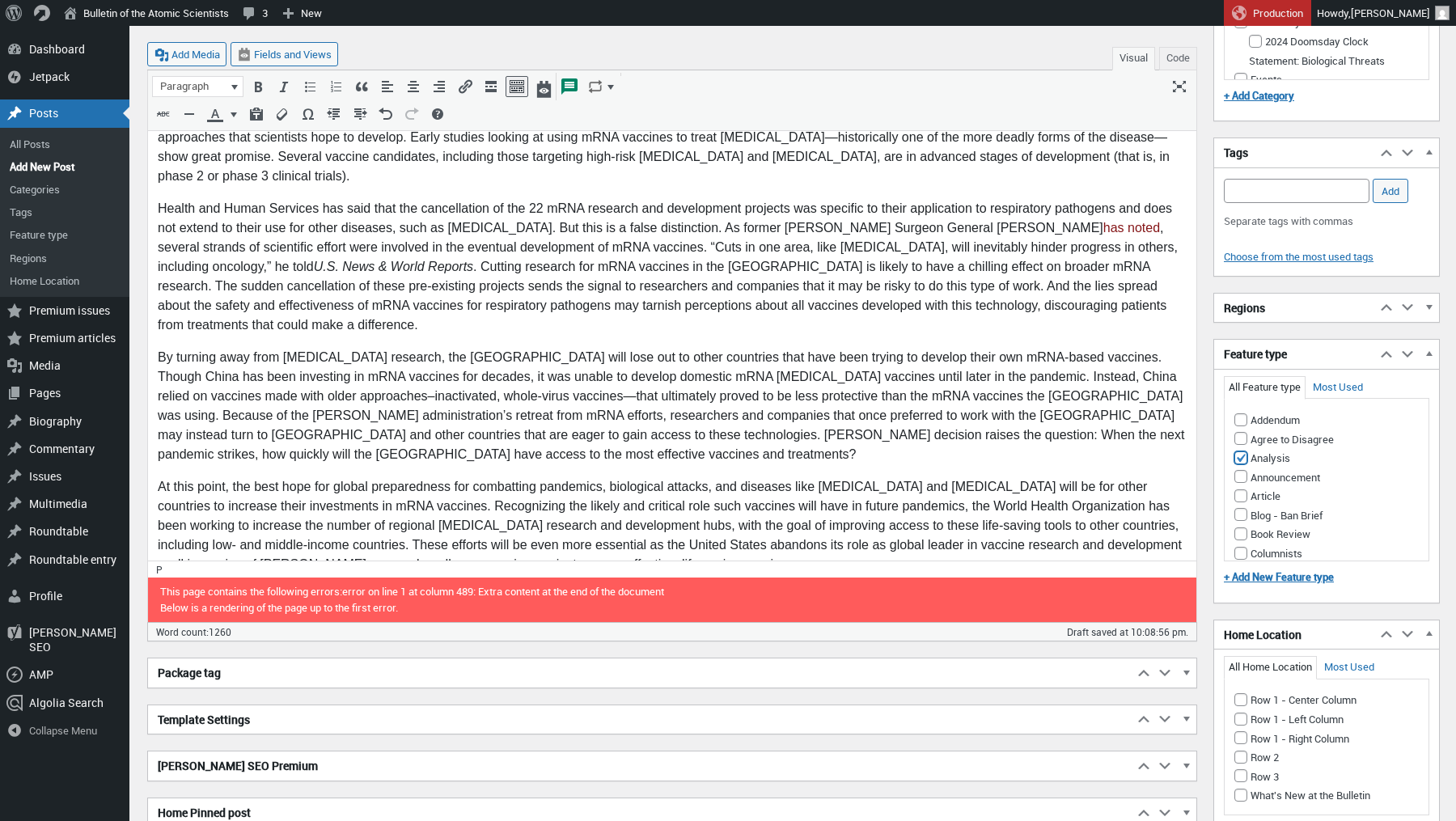
scroll to position [1033, 0]
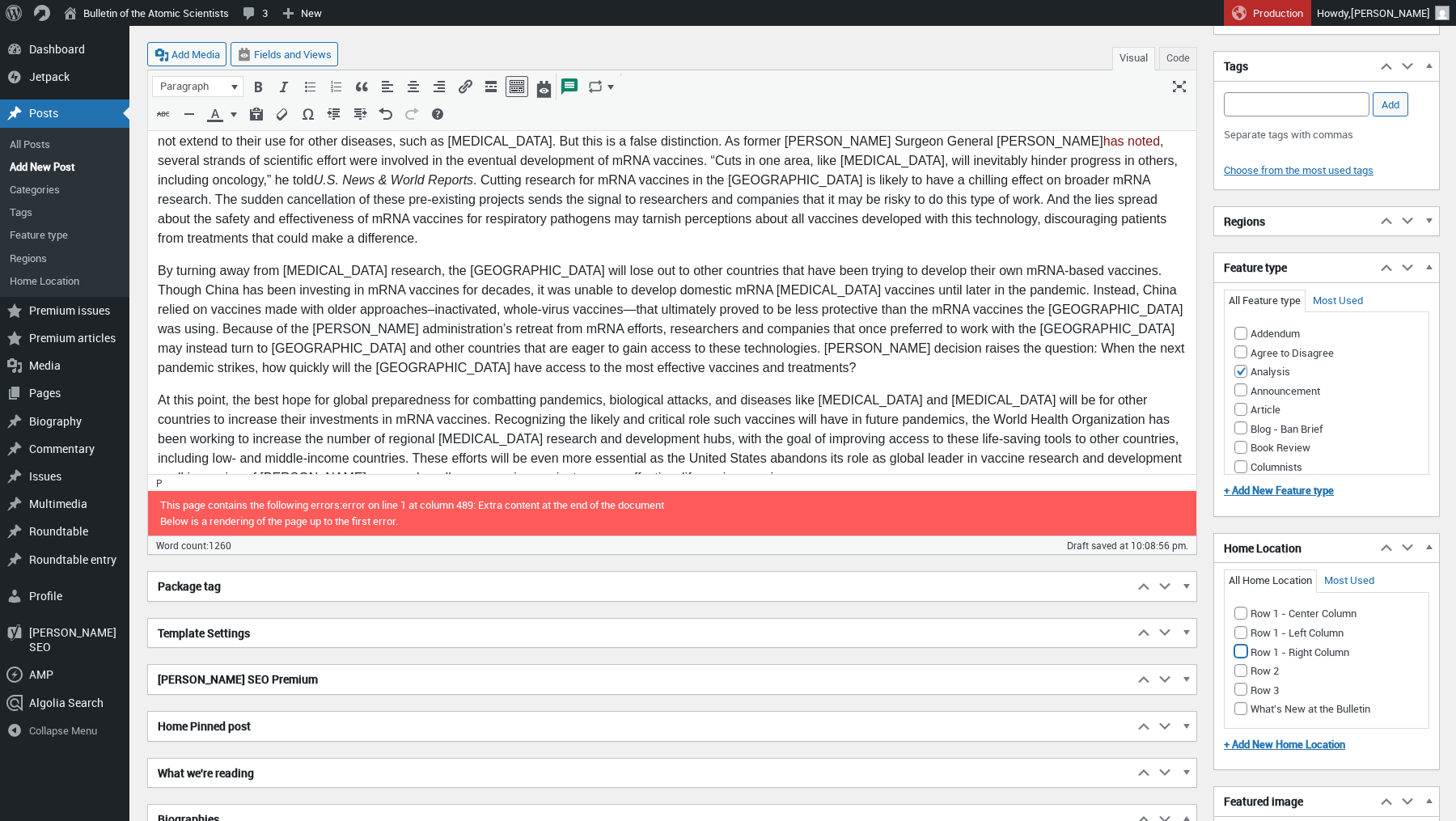
click at [1244, 645] on input "Row 1 - Right Column" at bounding box center [1241, 651] width 13 height 13
checkbox input "true"
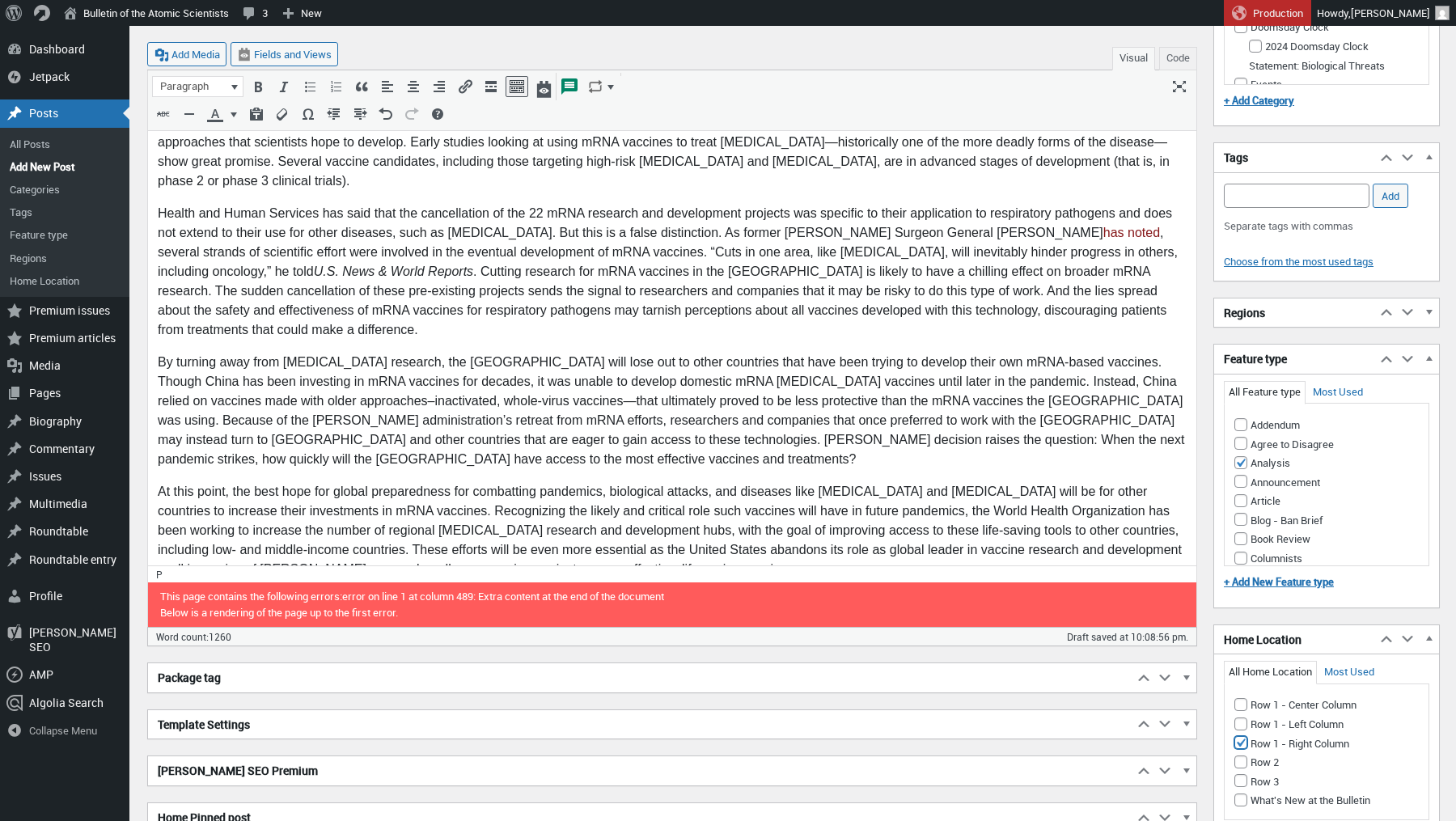
scroll to position [1066, 0]
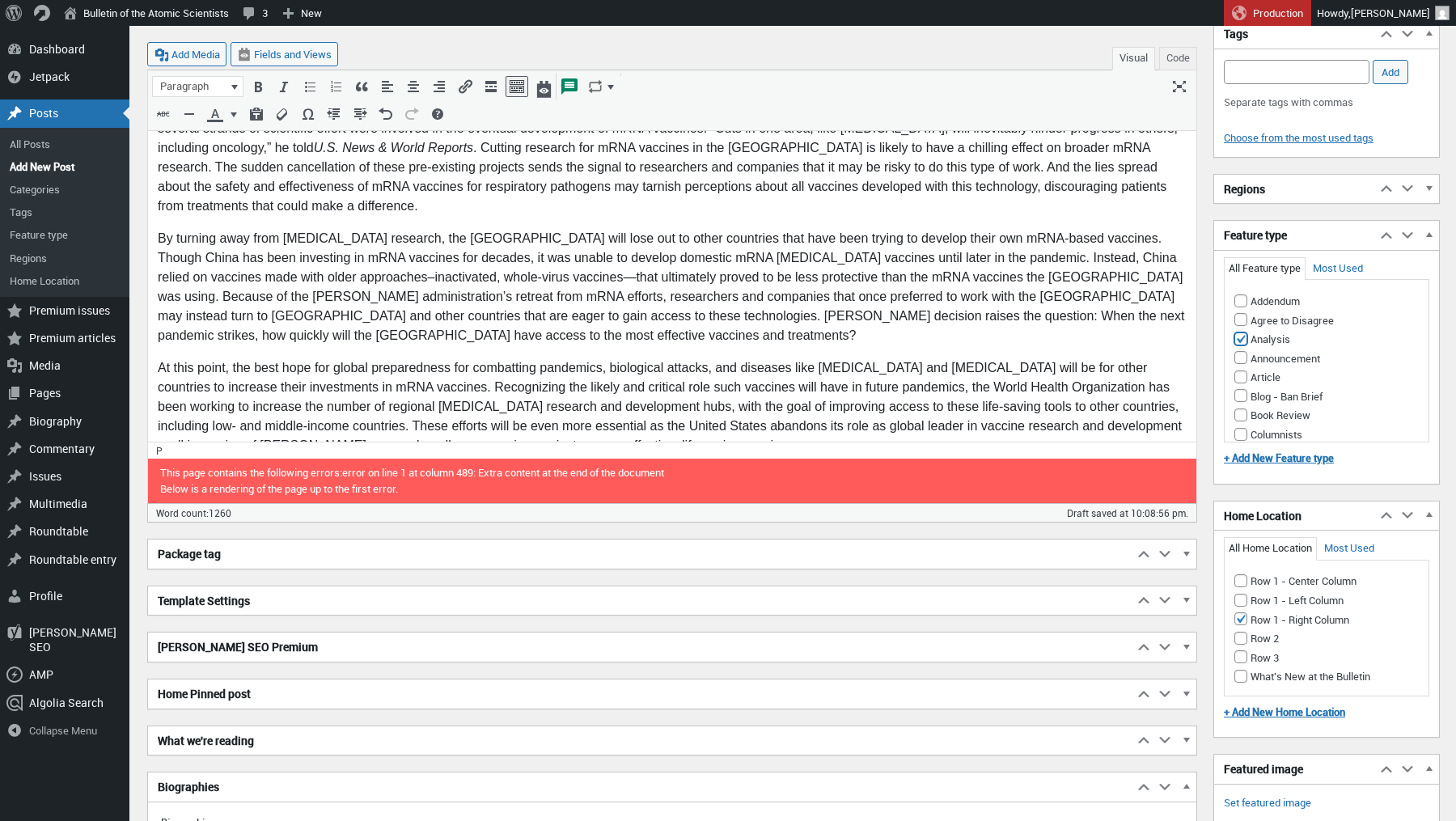
click at [1240, 332] on input "Analysis" at bounding box center [1241, 339] width 13 height 13
checkbox input "false"
click at [1244, 317] on input "Opinion" at bounding box center [1241, 324] width 13 height 13
checkbox input "true"
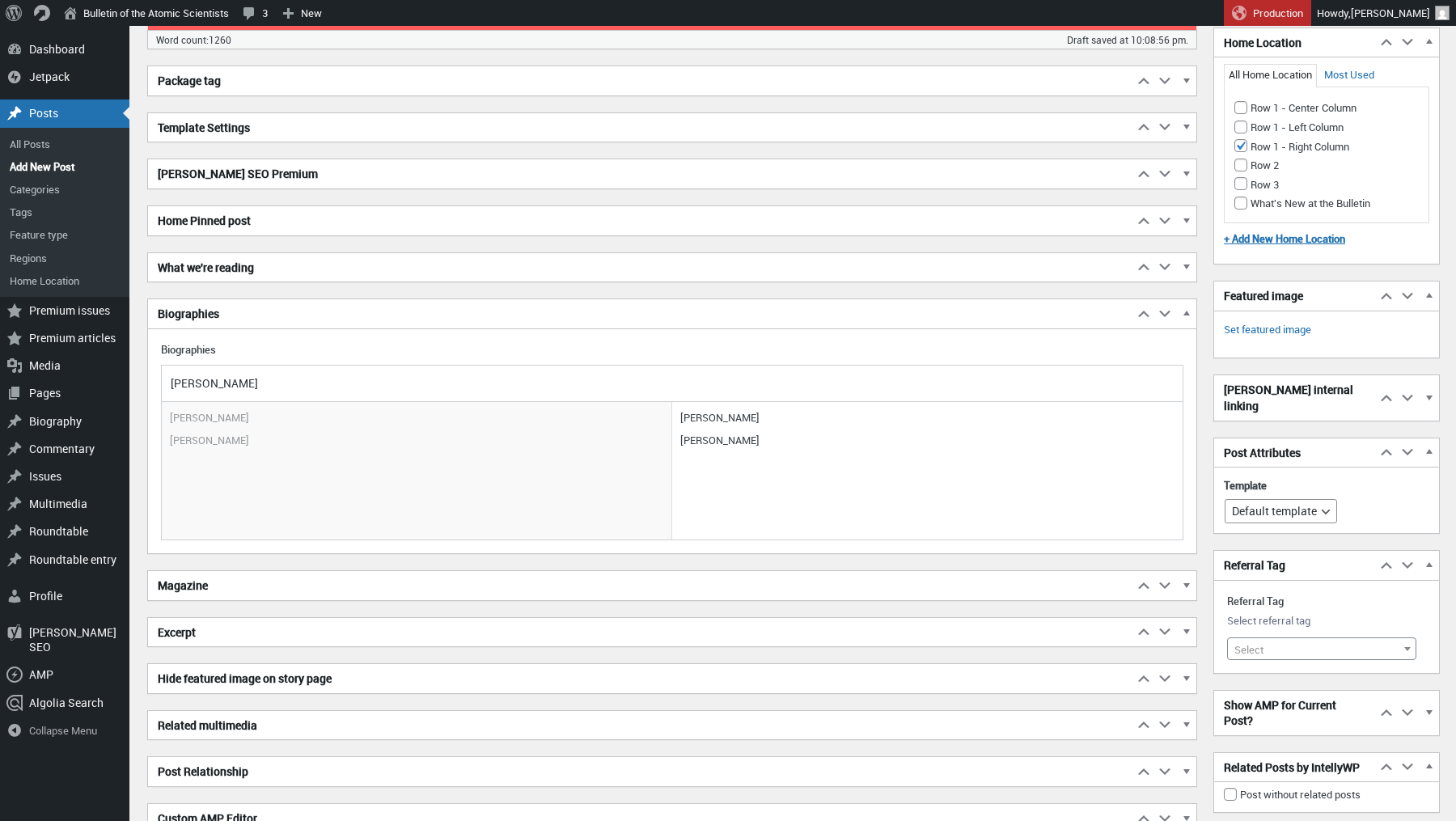
scroll to position [1590, 0]
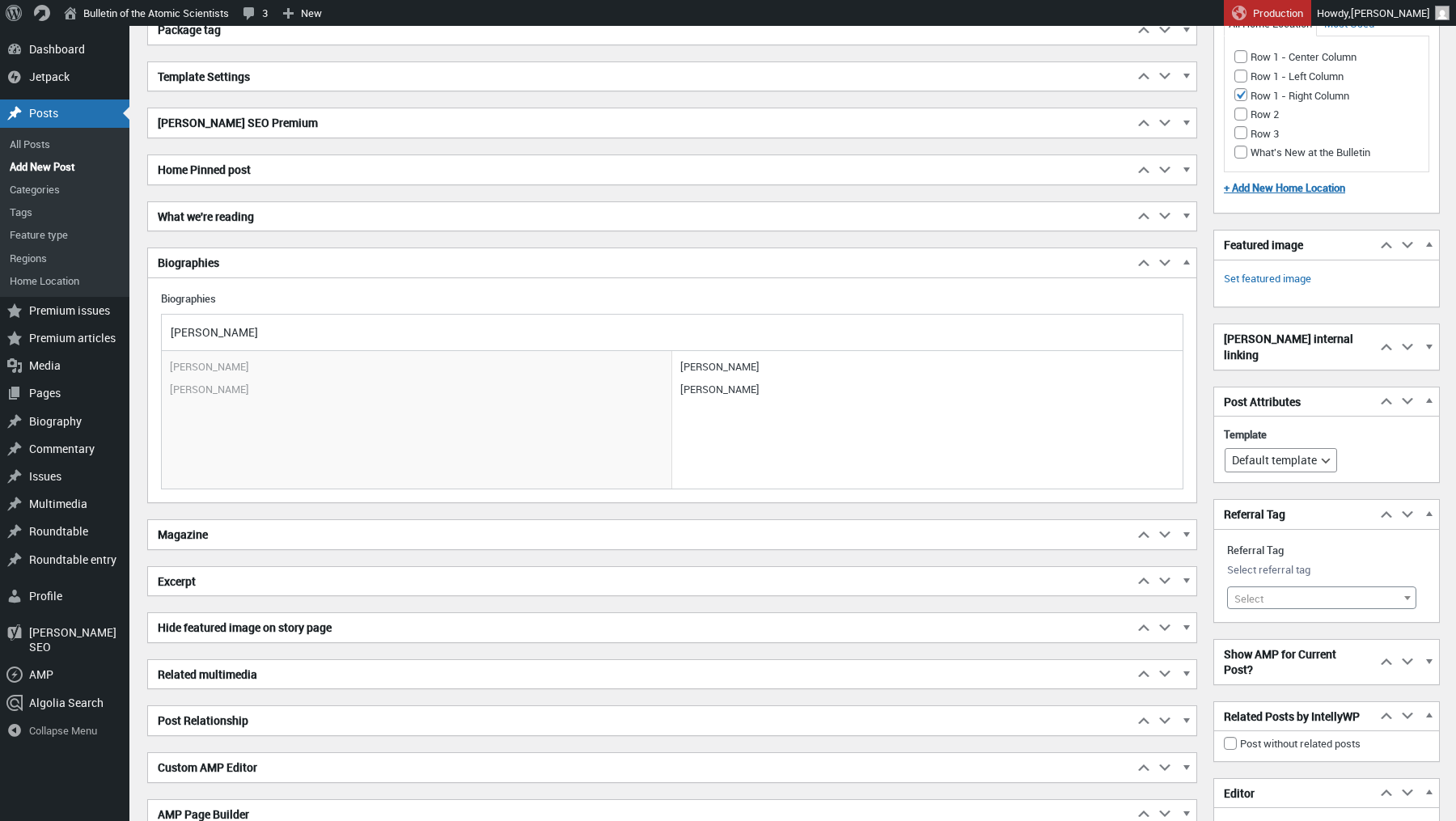
click at [1256, 591] on span "Select" at bounding box center [1248, 598] width 30 height 14
click at [1247, 591] on input "search" at bounding box center [1323, 589] width 181 height 24
type input "m"
type input "C"
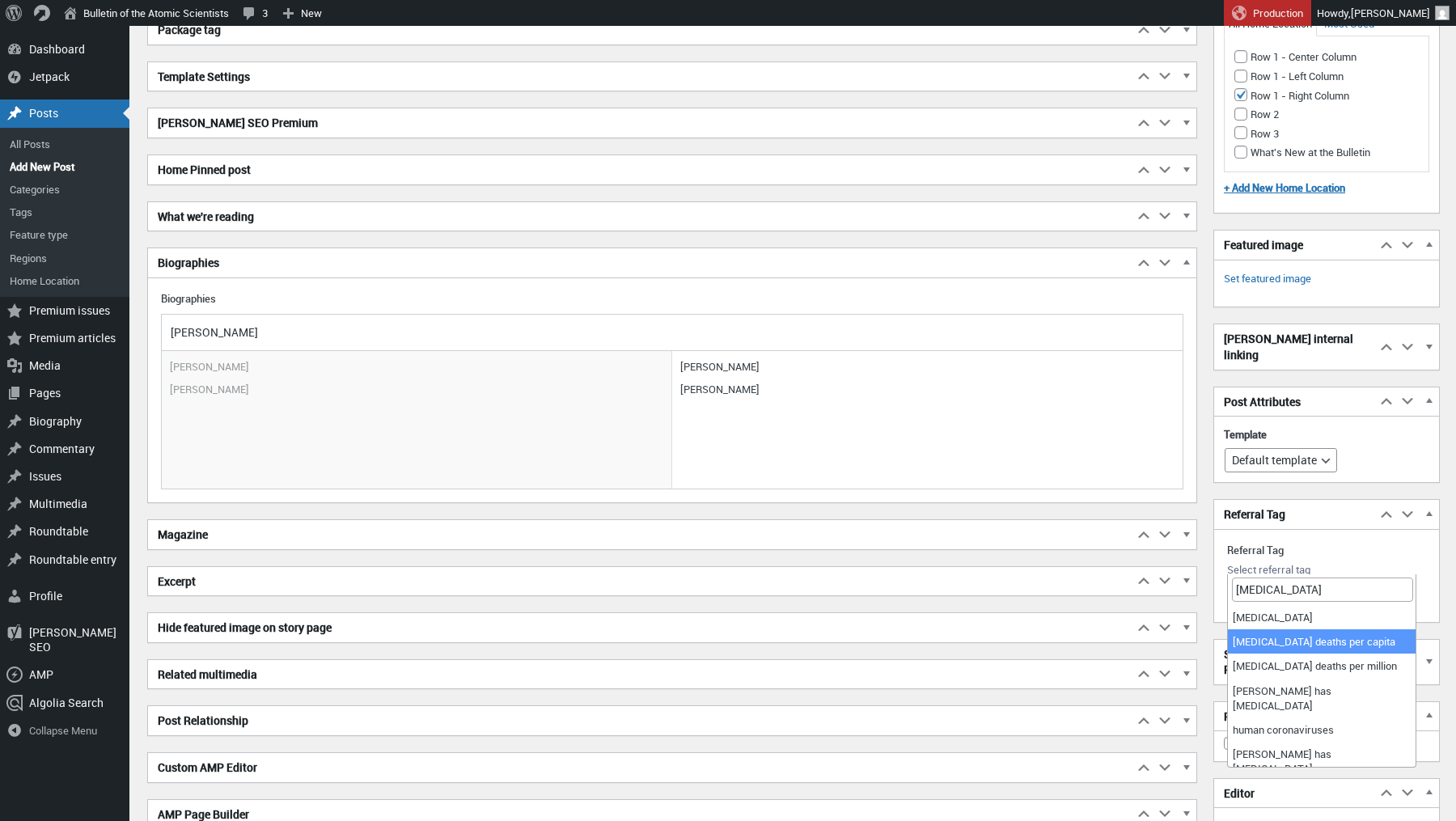
type input "[MEDICAL_DATA]"
select select "12662"
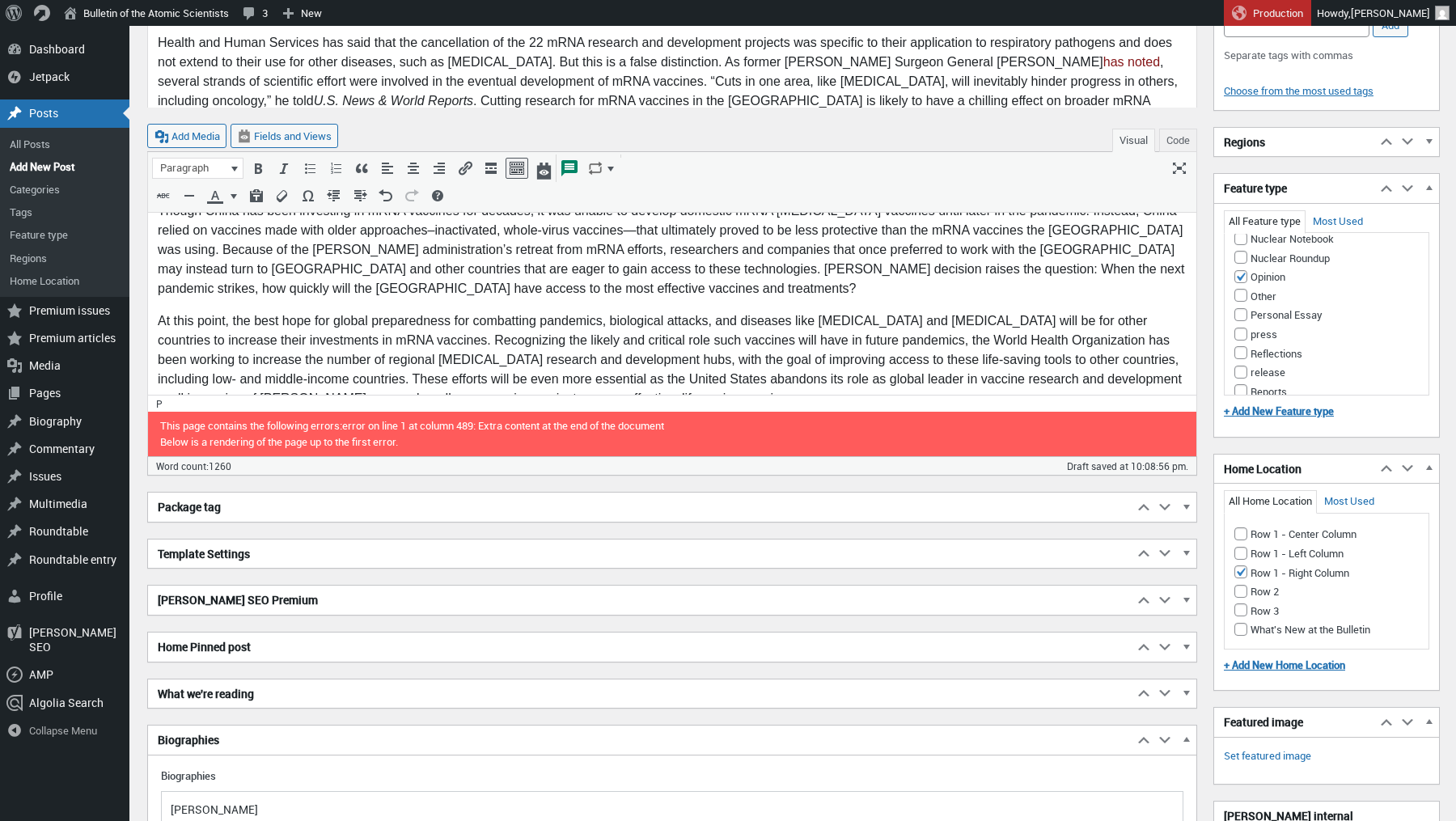
scroll to position [817, 0]
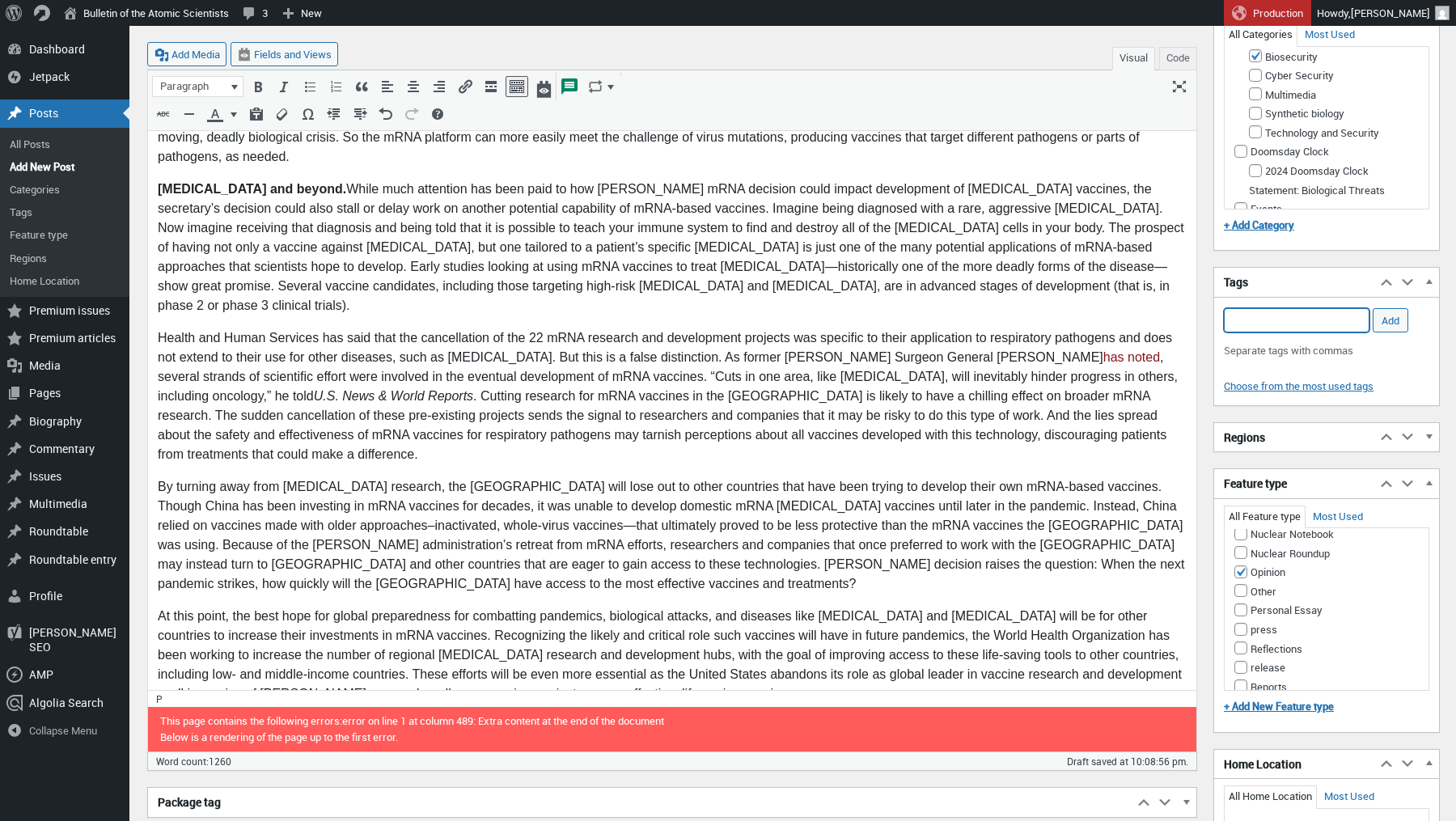
click at [1283, 315] on input "Add Tag" at bounding box center [1296, 319] width 146 height 24
click at [1278, 355] on li "[PERSON_NAME]" at bounding box center [1297, 358] width 145 height 23
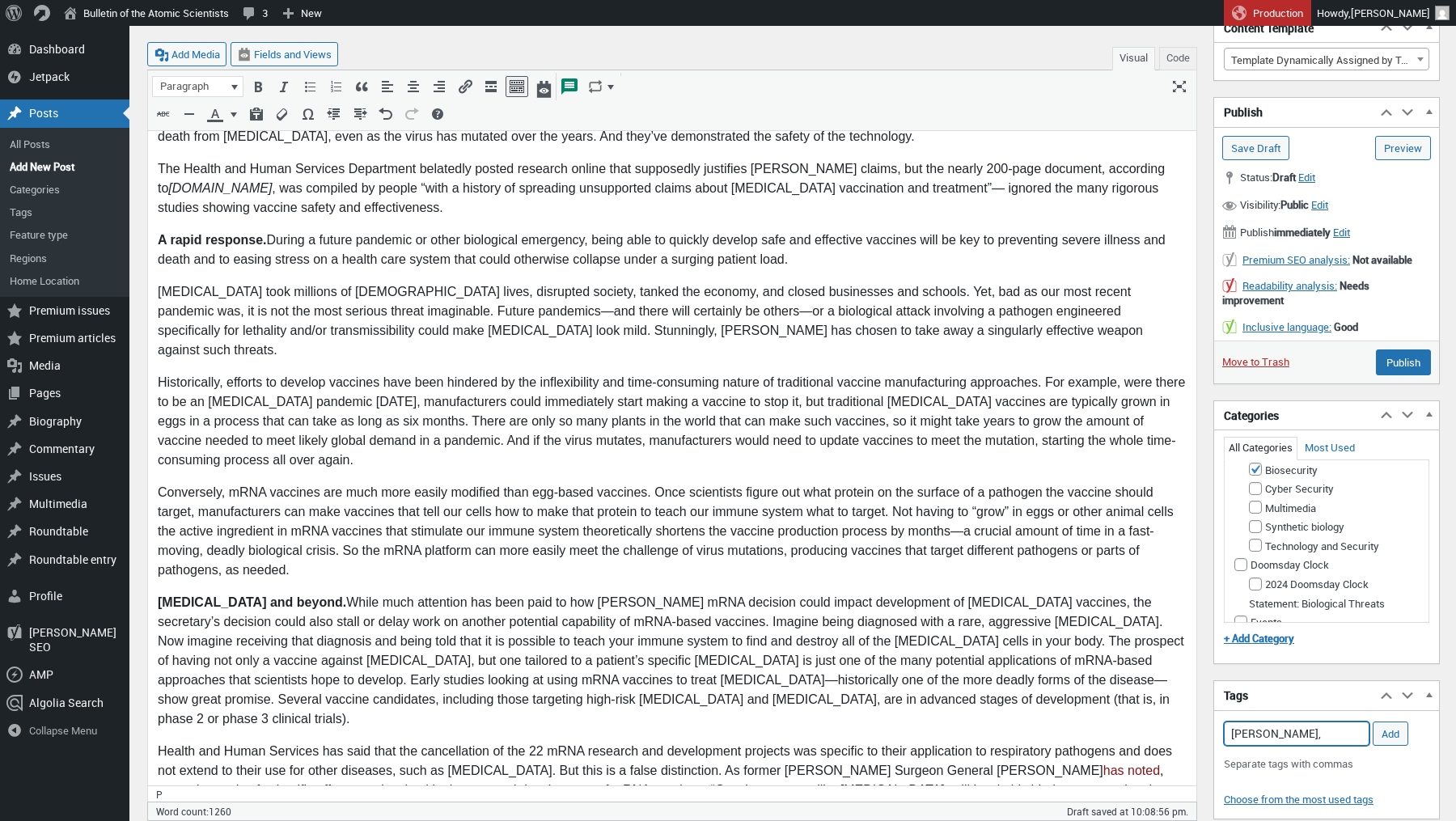
scroll to position [363, 0]
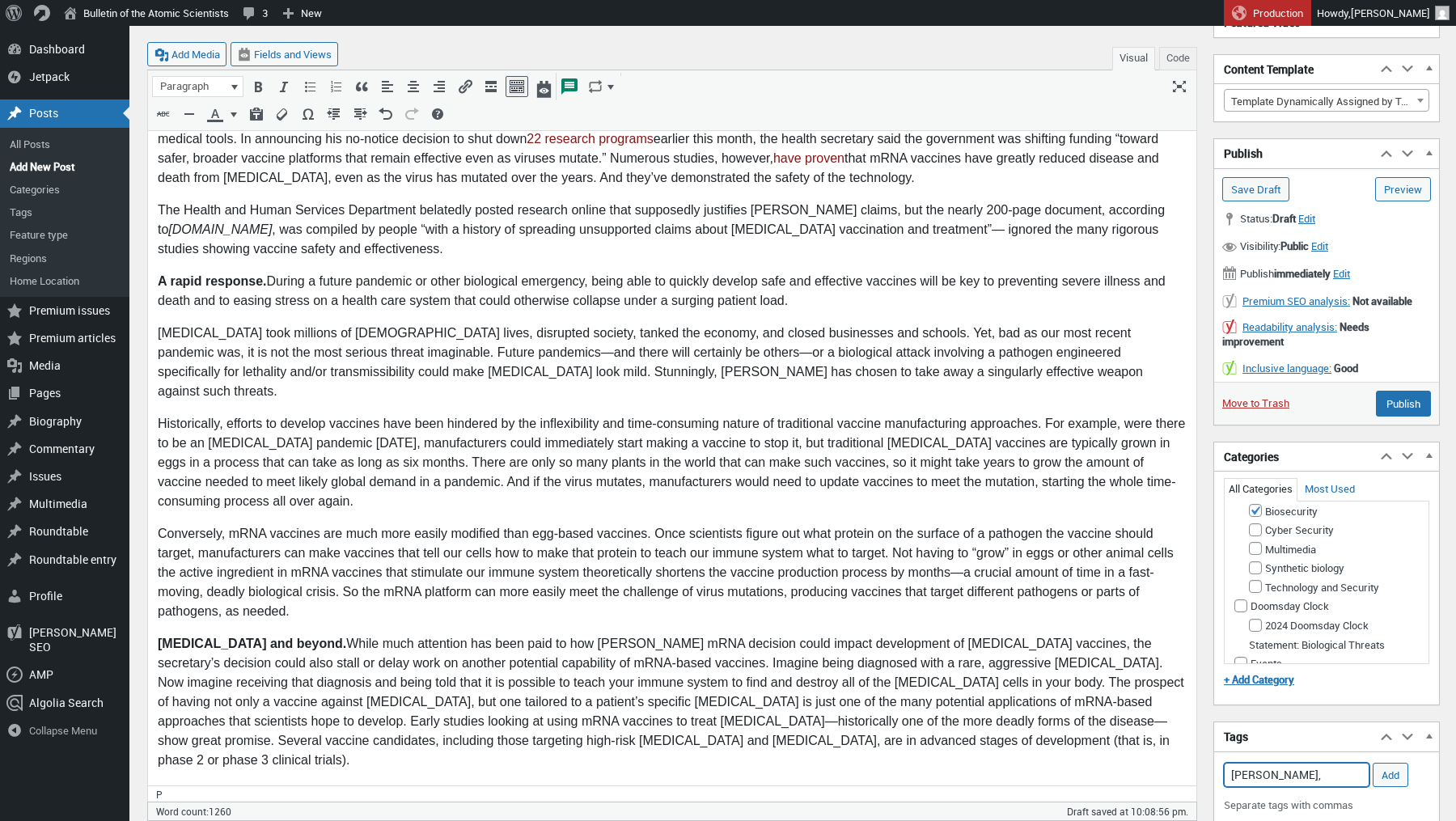
type input "[PERSON_NAME],"
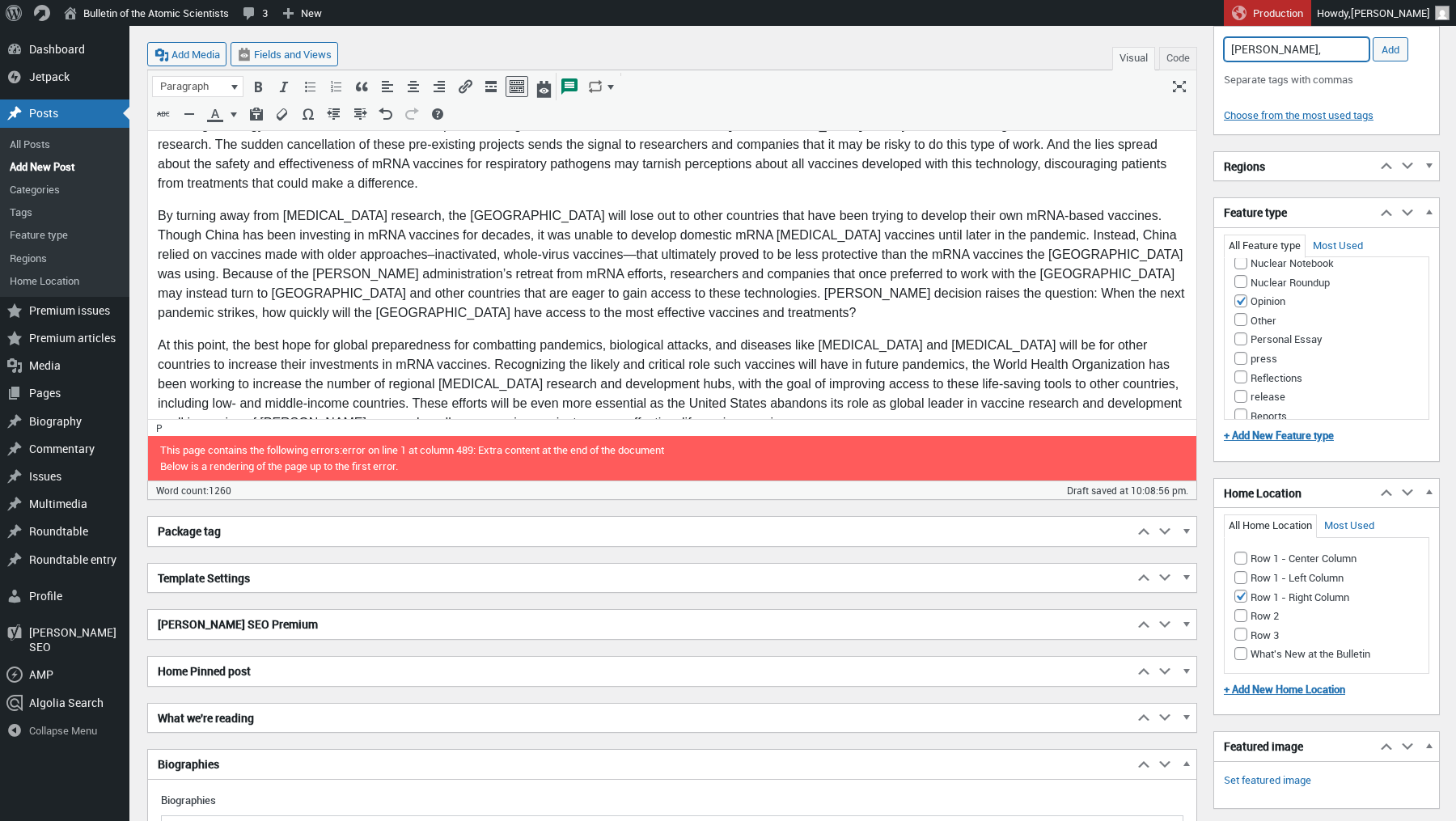
scroll to position [1233, 0]
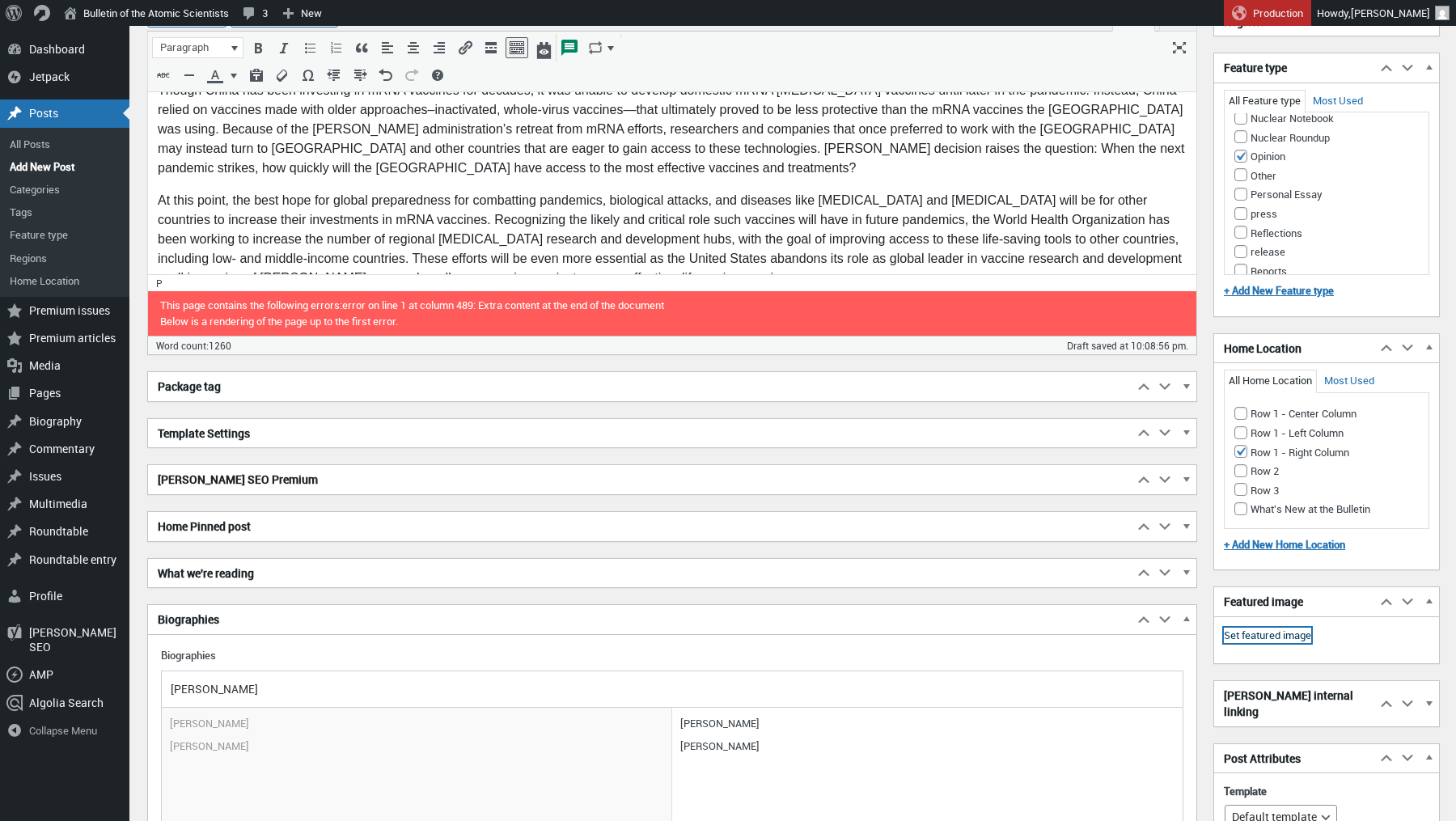
click at [1267, 628] on link "Set featured image" at bounding box center [1267, 635] width 88 height 16
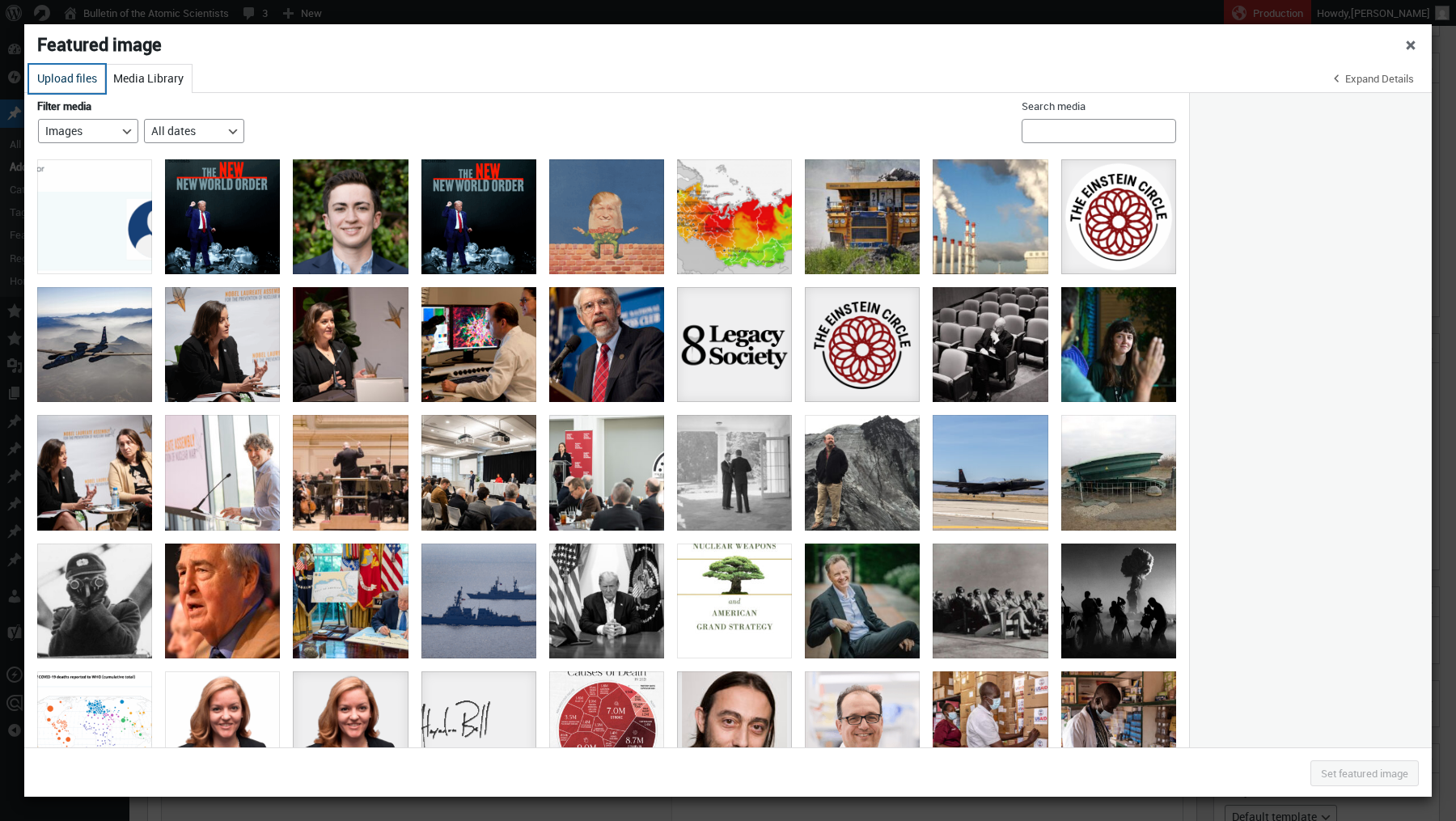
click at [72, 79] on button "Upload files" at bounding box center [68, 79] width 76 height 29
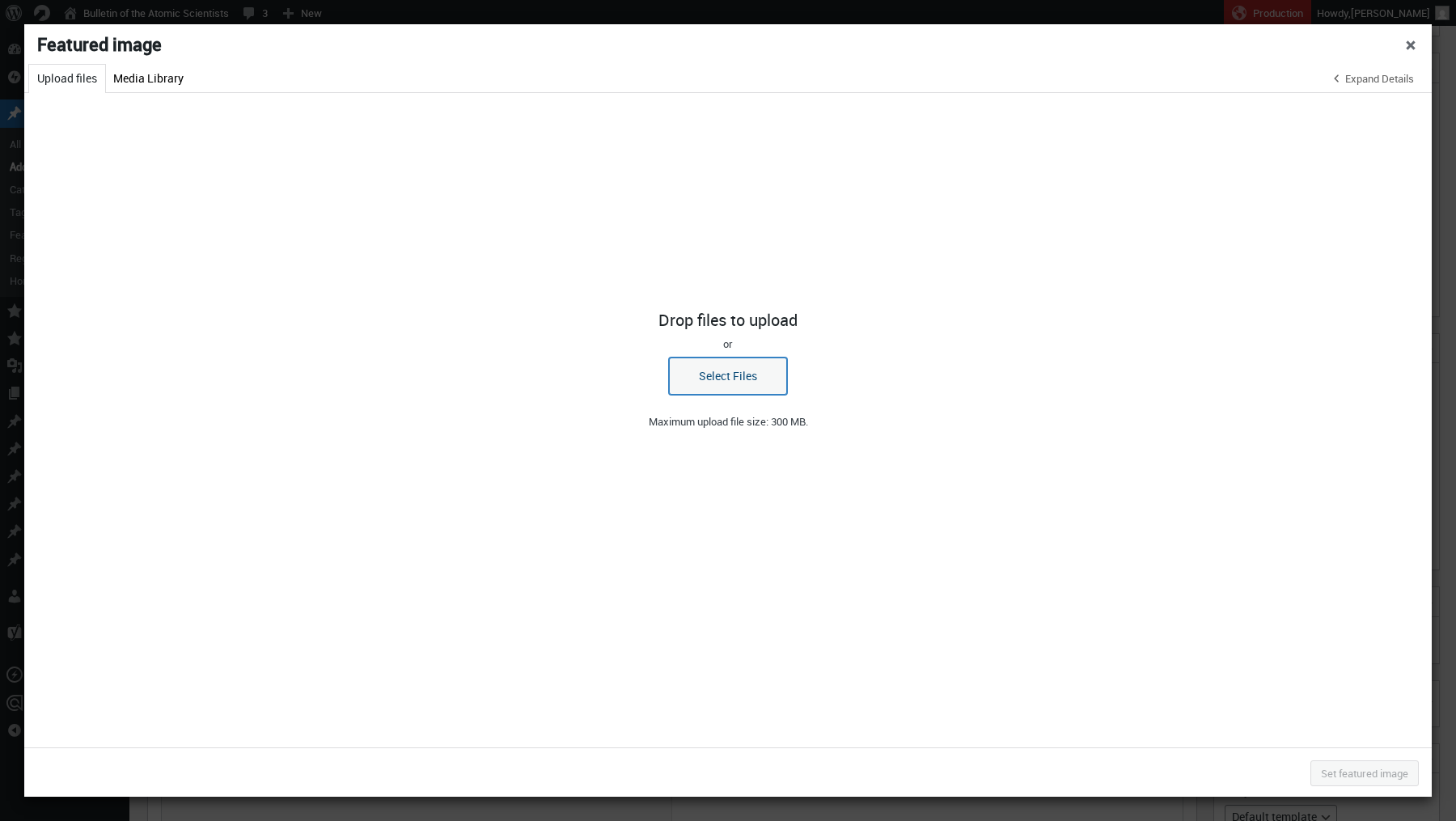
click at [745, 368] on button "Select Files" at bounding box center [728, 375] width 118 height 37
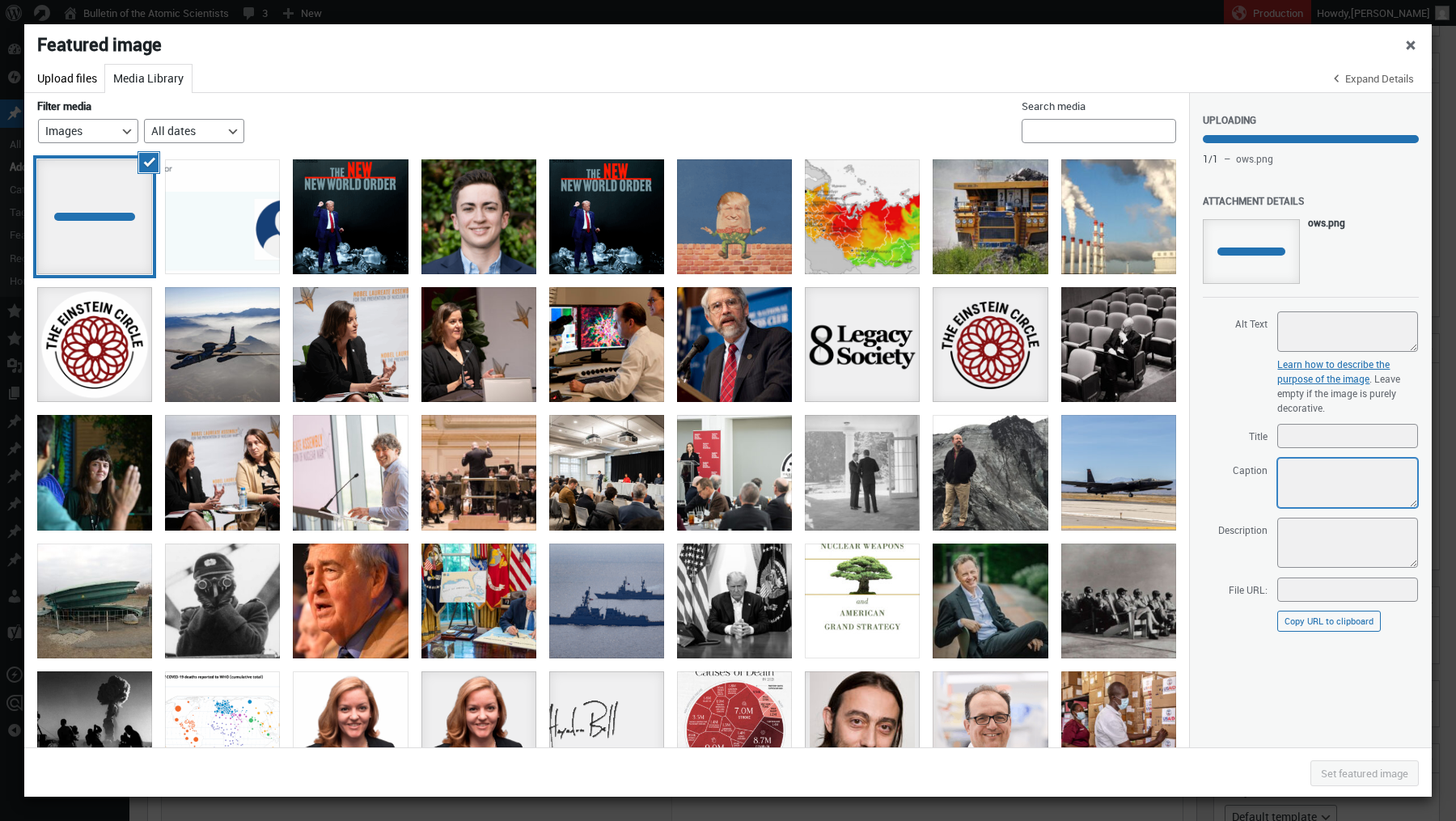
click at [1312, 473] on textarea "Caption" at bounding box center [1347, 482] width 141 height 50
click at [1307, 473] on textarea "Caption" at bounding box center [1347, 482] width 141 height 50
click at [1309, 484] on textarea "Caption" at bounding box center [1347, 482] width 141 height 50
click at [1301, 334] on textarea "Alt Text" at bounding box center [1347, 331] width 141 height 40
click at [1288, 484] on textarea "Caption" at bounding box center [1347, 482] width 141 height 50
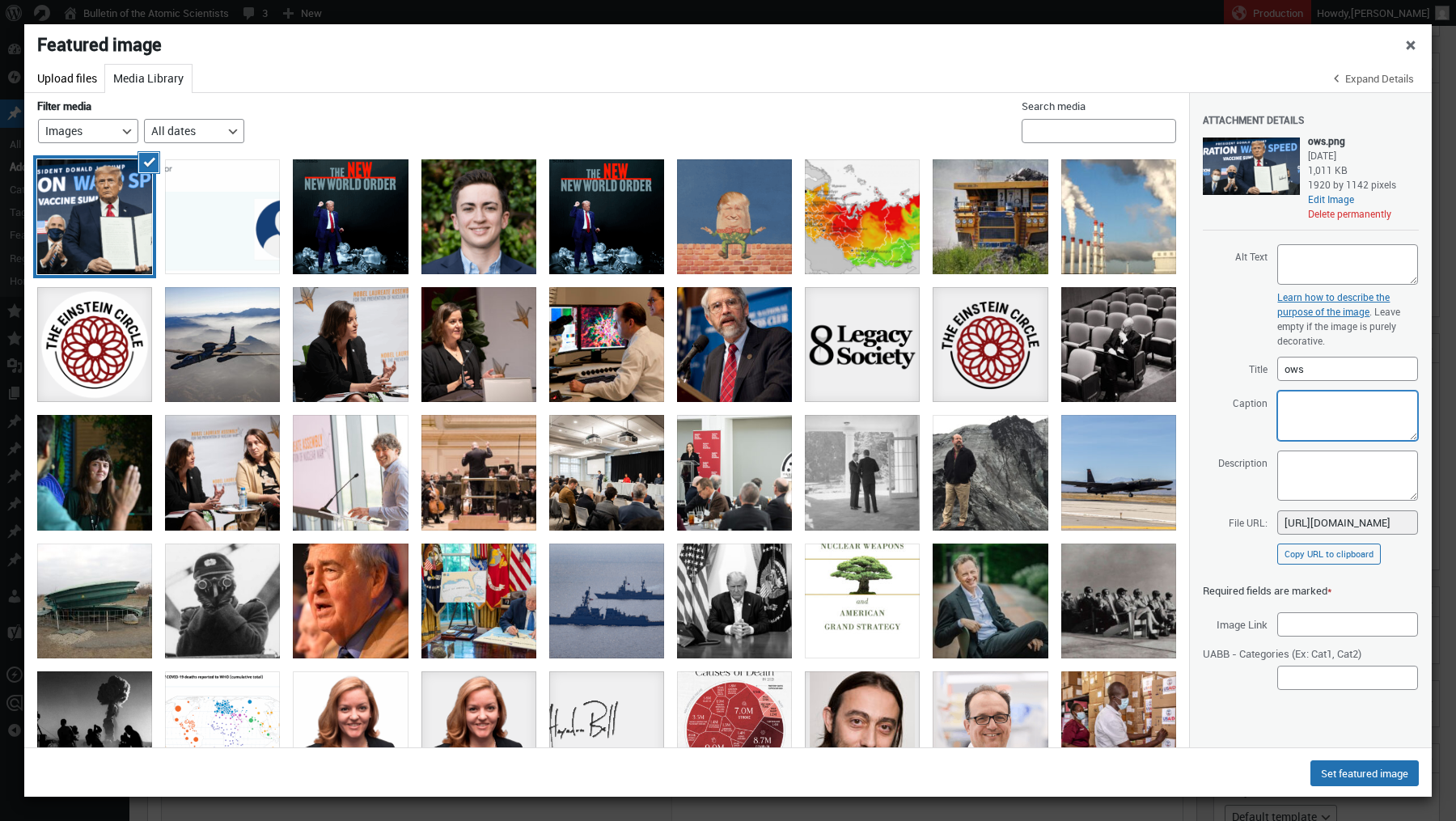
click at [1312, 412] on textarea "Caption" at bounding box center [1347, 415] width 141 height 50
click at [1393, 431] on textarea "President [PERSON_NAME] in front of an Operation Warp Speed sign during his fir…" at bounding box center [1347, 415] width 141 height 50
paste textarea "[PERSON_NAME]"
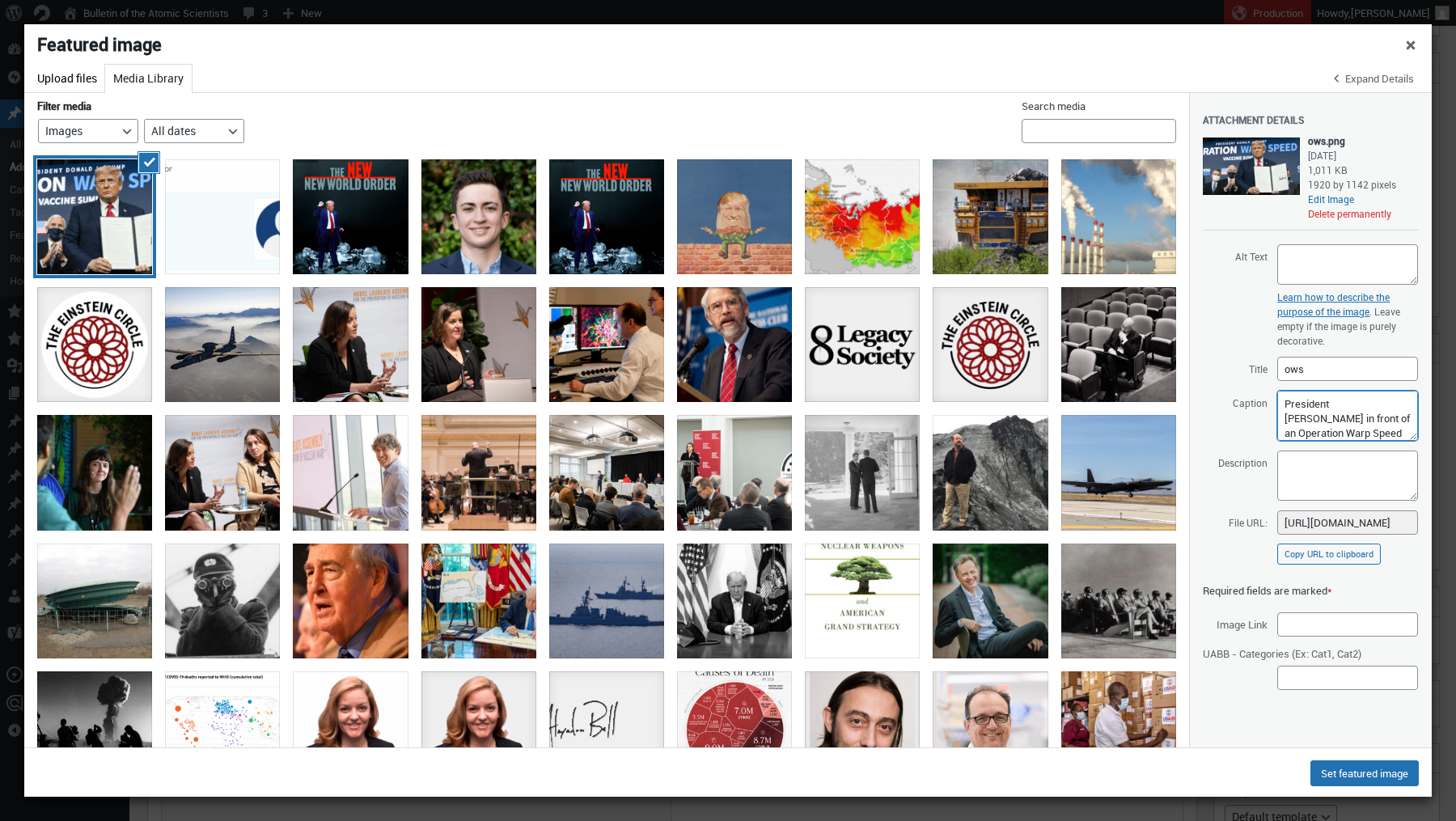
drag, startPoint x: 1346, startPoint y: 424, endPoint x: 1284, endPoint y: 411, distance: 63.3
click at [1284, 411] on textarea "President [PERSON_NAME] in front of an Operation Warp Speed sign during his fir…" at bounding box center [1347, 415] width 141 height 50
click at [1361, 420] on textarea "President [PERSON_NAME] once touted his role in developing [MEDICAL_DATA] vacci…" at bounding box center [1347, 415] width 141 height 50
type textarea "President [PERSON_NAME] once touted his role in developing [MEDICAL_DATA] vacci…"
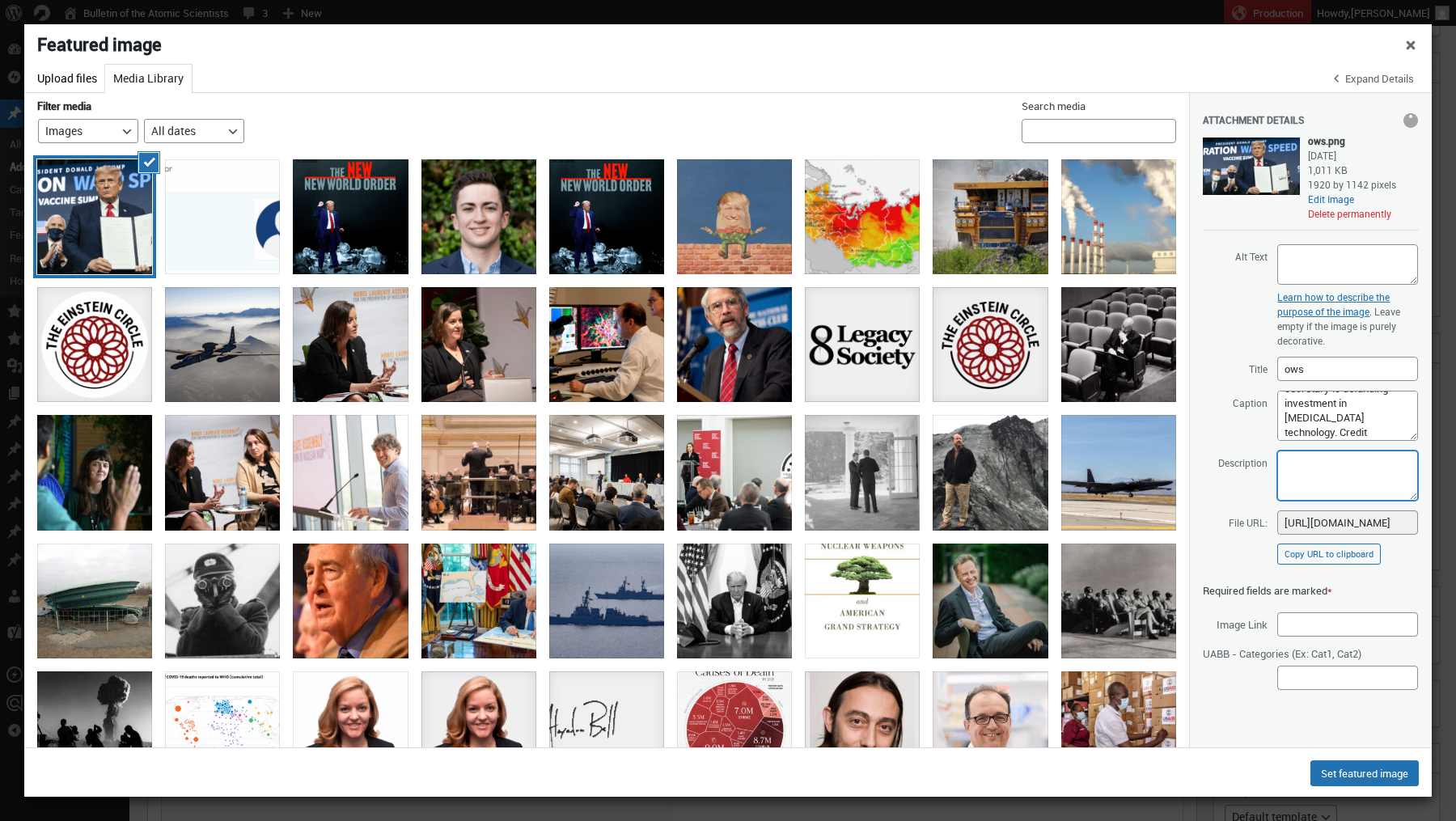
click at [1334, 473] on textarea "Description" at bounding box center [1347, 475] width 141 height 50
paste textarea "President [PERSON_NAME] once touted his role in developing [MEDICAL_DATA] vacci…"
type textarea "President [PERSON_NAME] once touted his role in developing [MEDICAL_DATA] vacci…"
click at [1326, 275] on textarea "Alt Text" at bounding box center [1347, 264] width 141 height 40
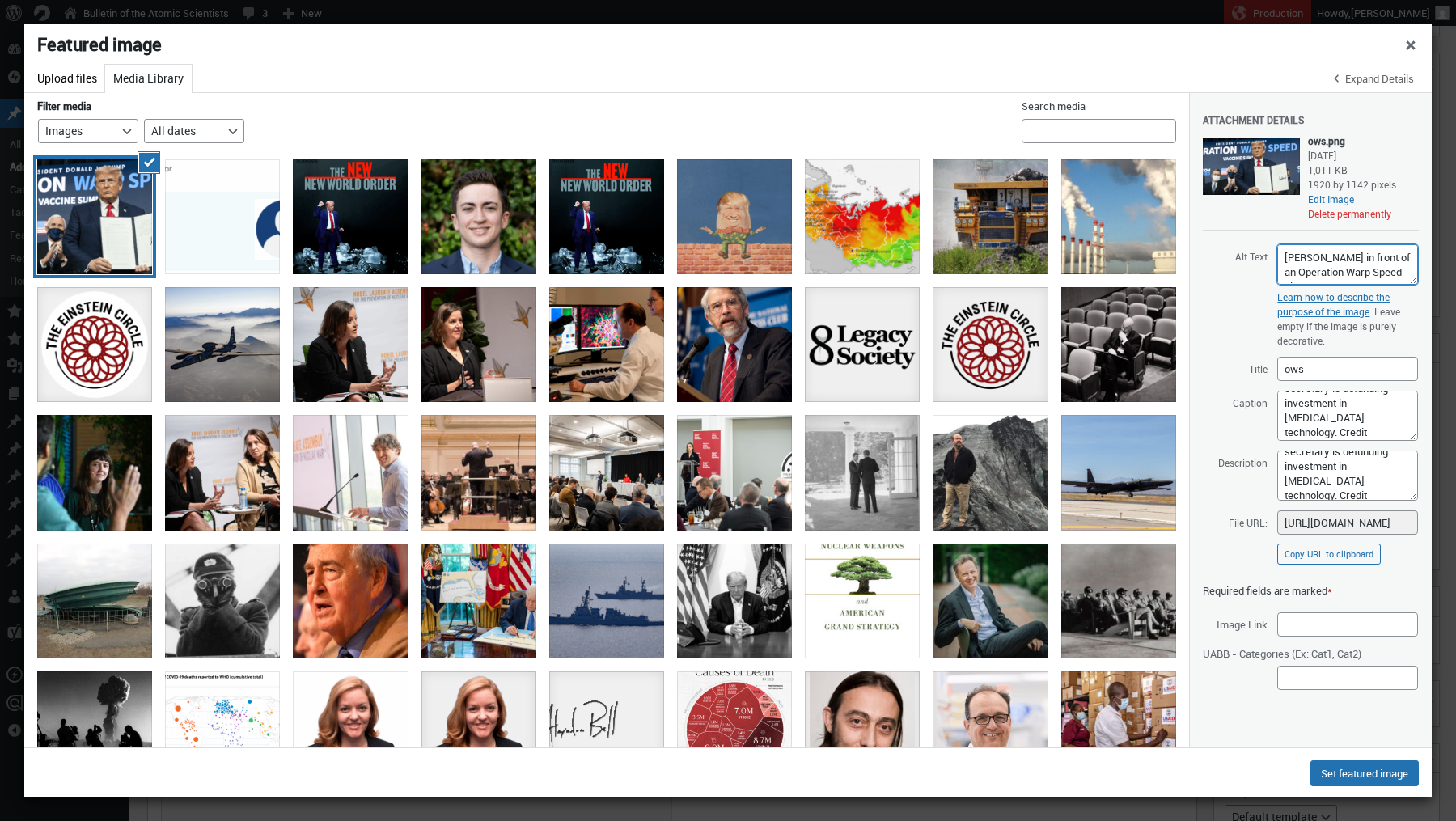
scroll to position [8, 0]
type textarea "[PERSON_NAME] in front of an Operation Warp Speed sign."
click at [1303, 628] on input "Image Link" at bounding box center [1347, 624] width 141 height 24
paste input "[URL][DOMAIN_NAME]"
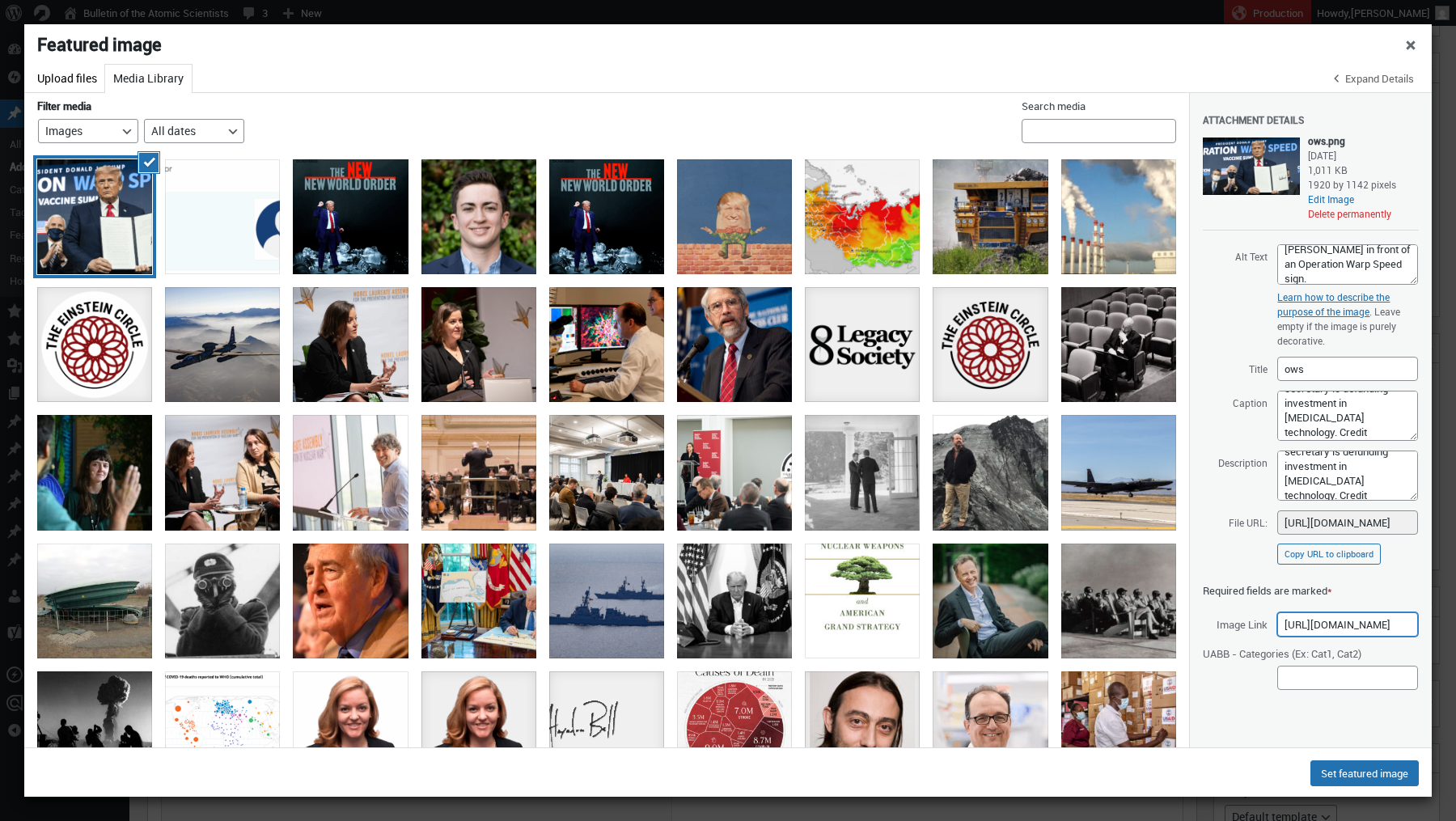
type input "[URL][DOMAIN_NAME]"
click at [1352, 770] on button "Set featured image" at bounding box center [1365, 772] width 109 height 26
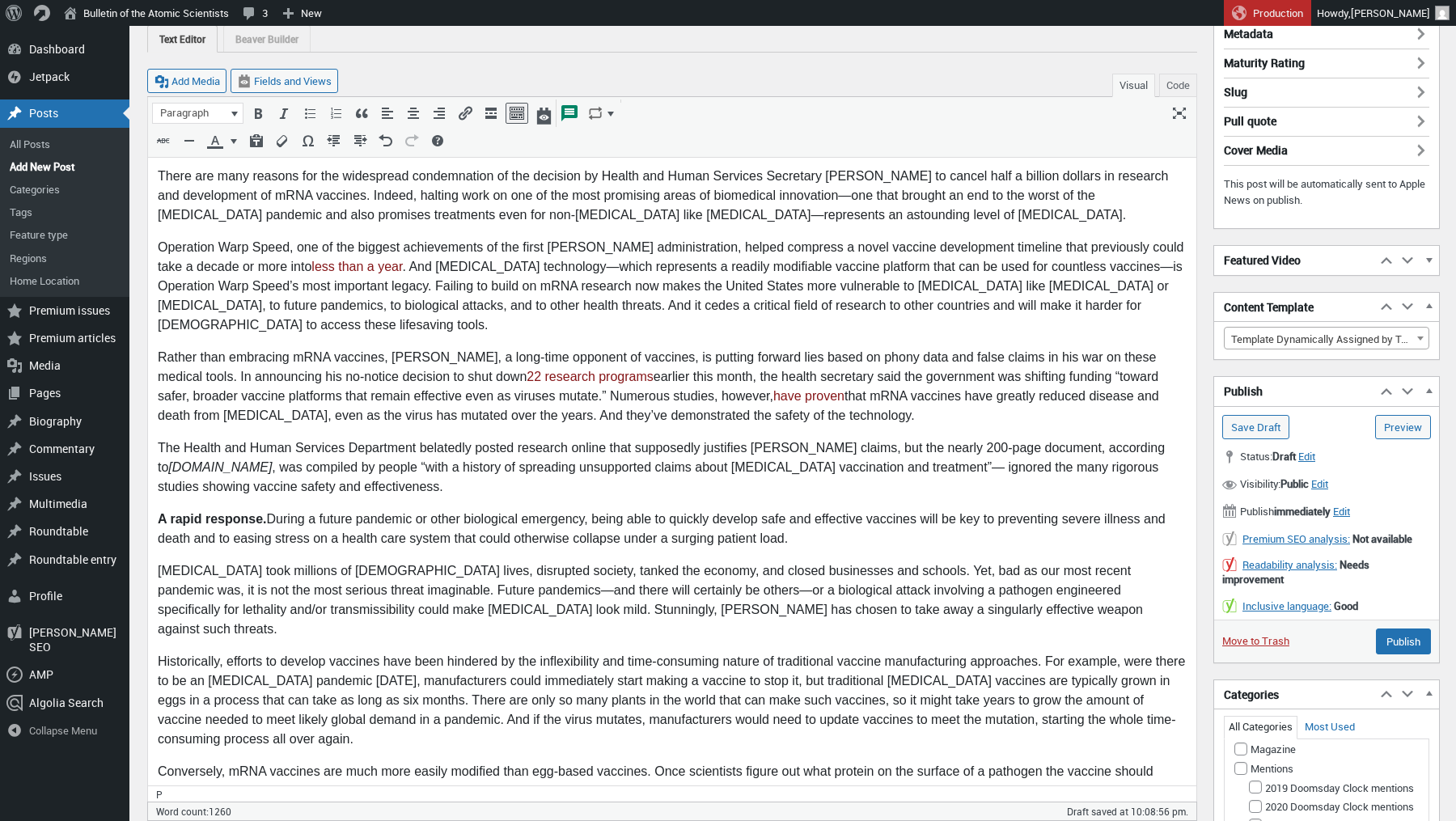
scroll to position [128, 0]
click at [192, 467] on em "[DOMAIN_NAME]" at bounding box center [220, 464] width 104 height 13
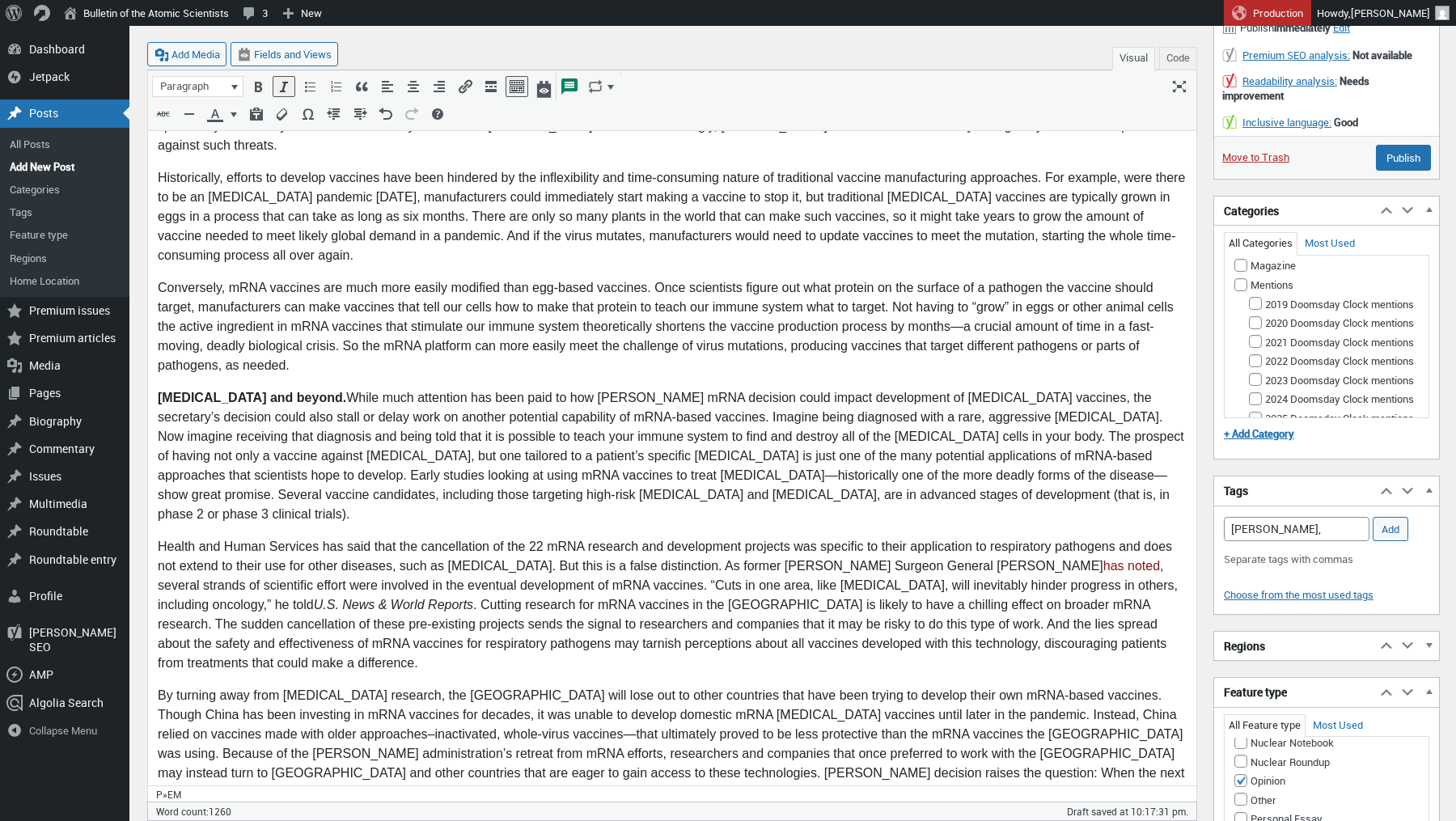
scroll to position [634, 0]
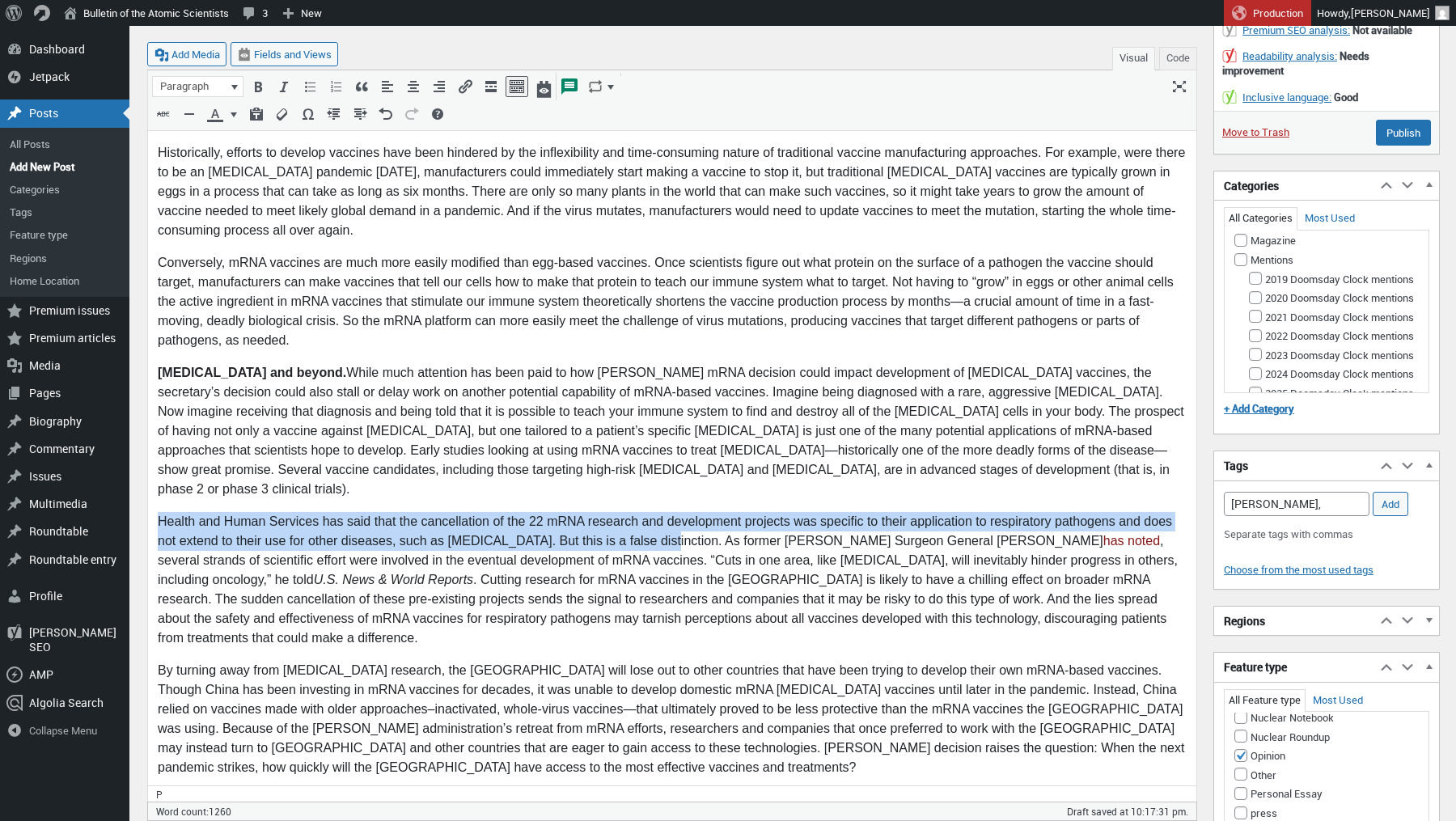
drag, startPoint x: 656, startPoint y: 501, endPoint x: 154, endPoint y: 491, distance: 502.1
click at [154, 491] on html "There are many reasons for the widespread condemnation of the decision by Healt…" at bounding box center [672, 280] width 1048 height 1263
copy p "Health and Human Services has said that the cancellation of the 22 mRNA researc…"
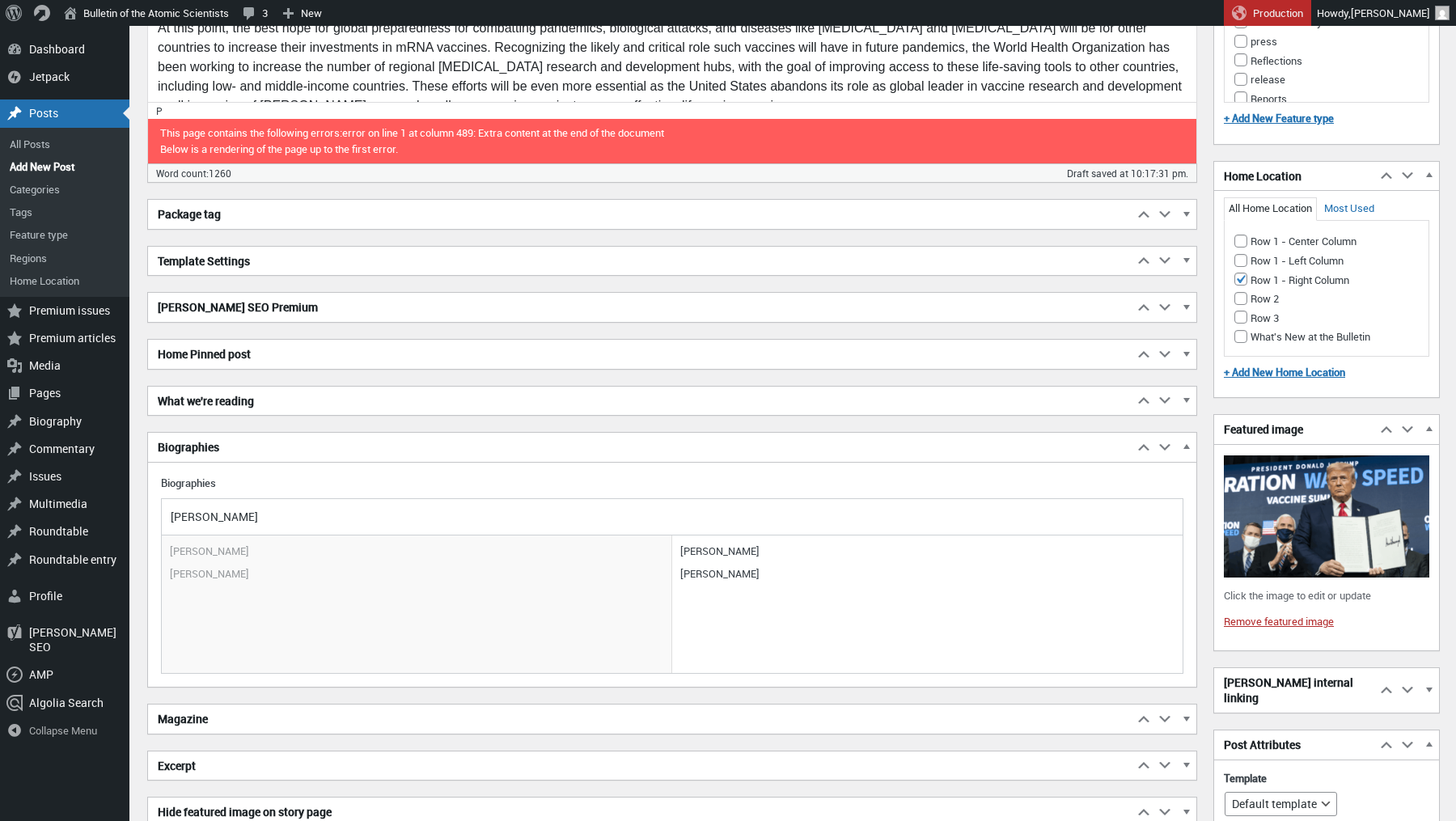
scroll to position [1404, 0]
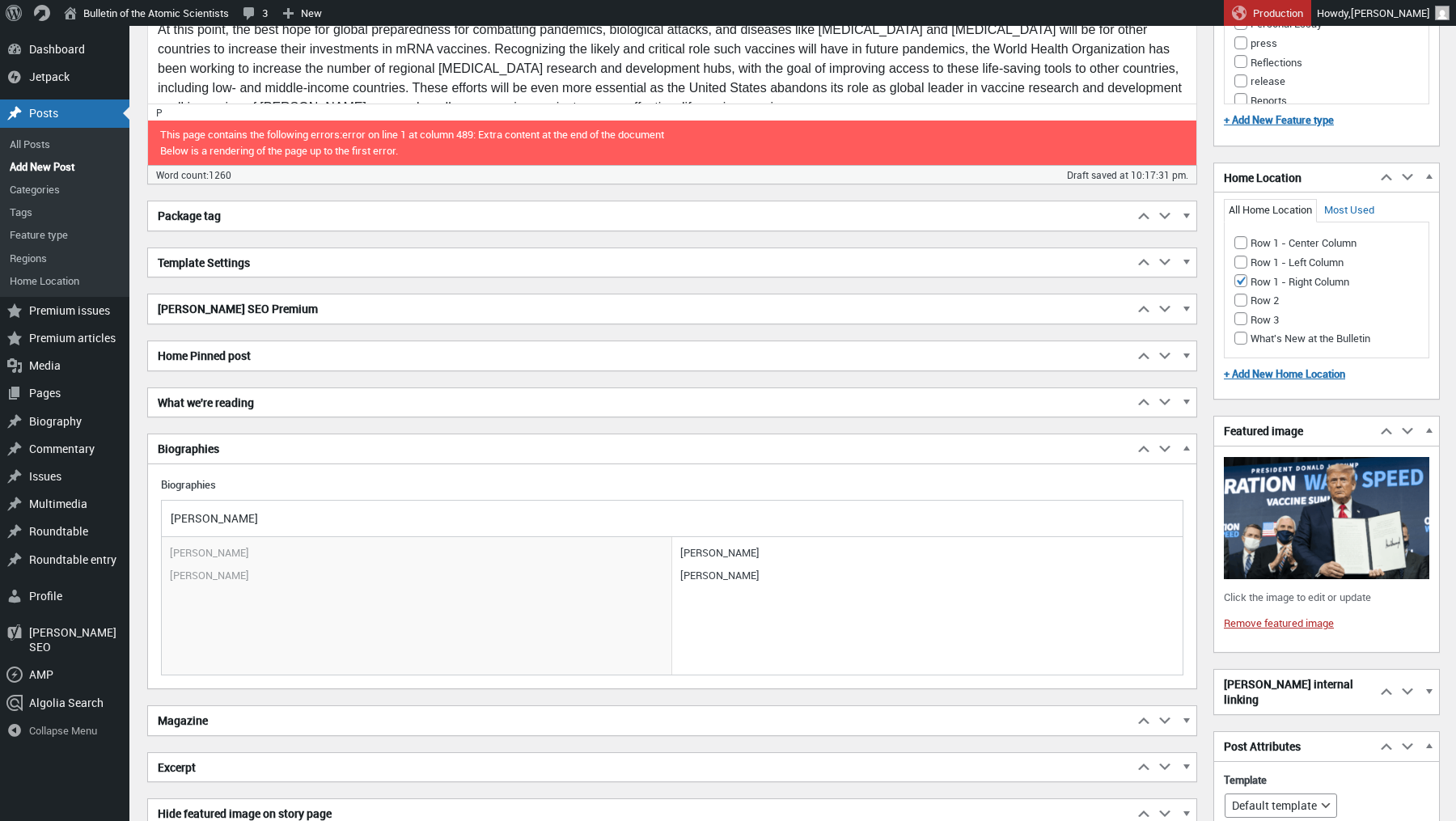
click at [253, 766] on h2 "Excerpt" at bounding box center [640, 767] width 985 height 30
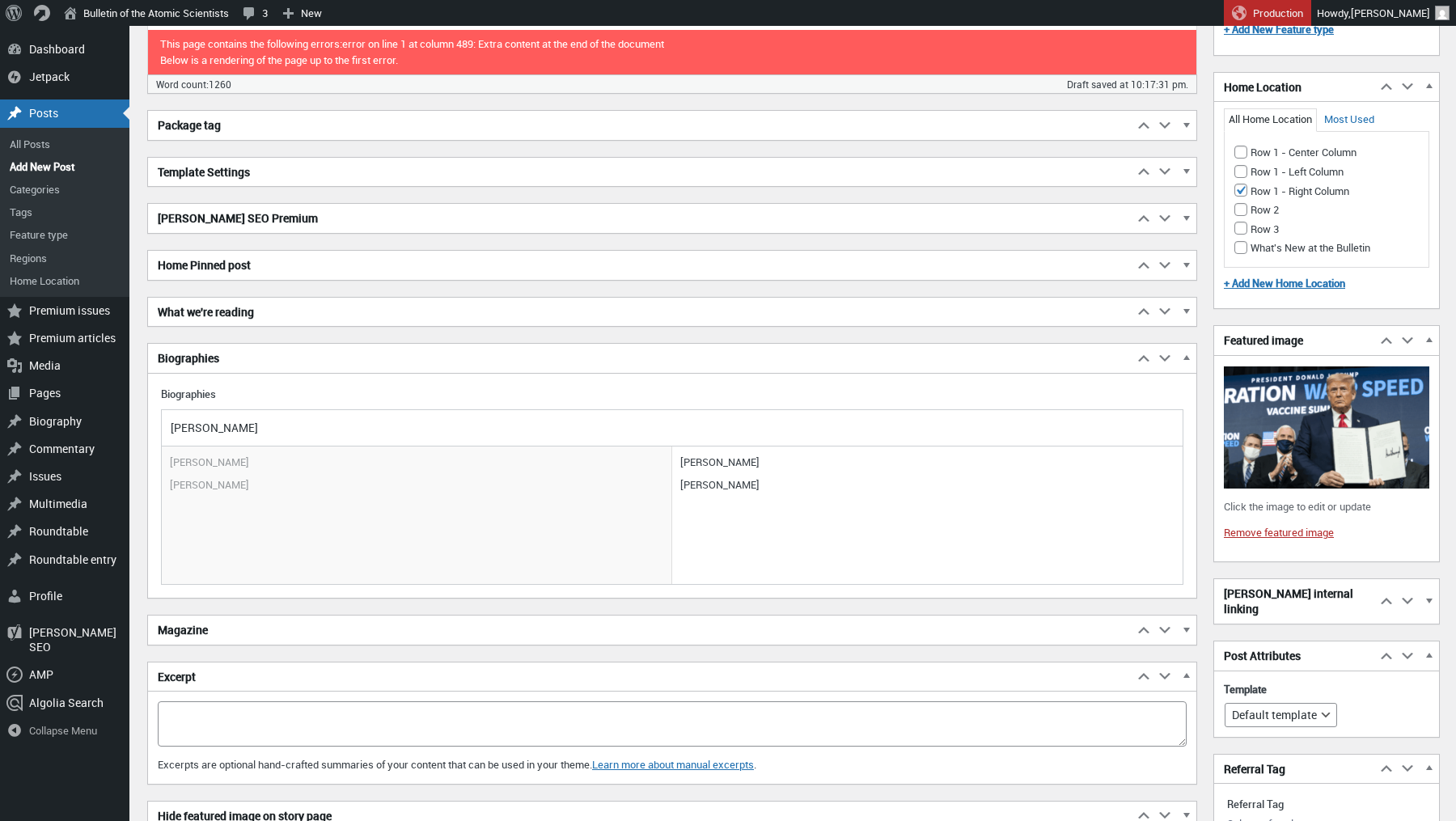
scroll to position [1573, 0]
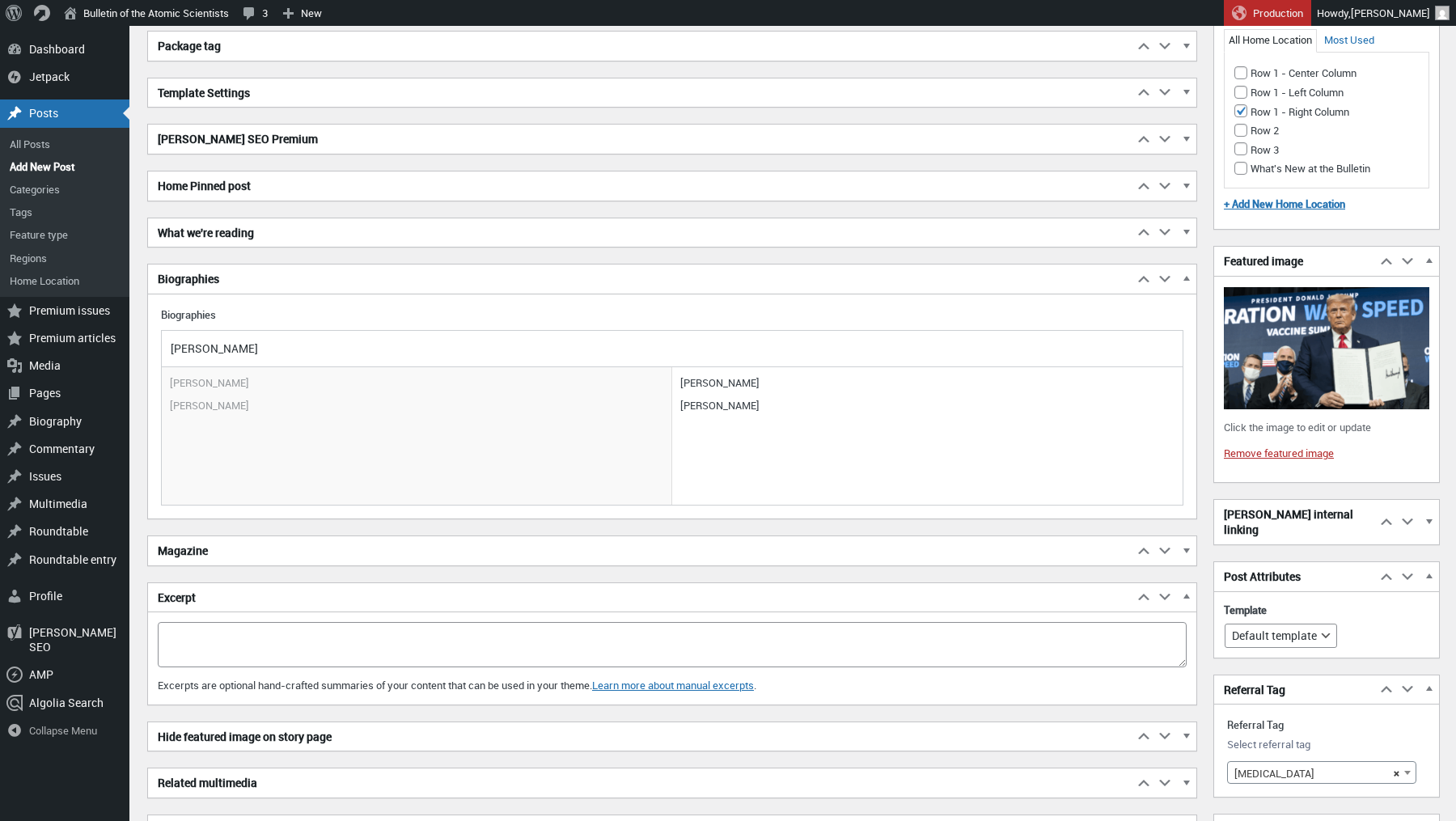
click at [194, 622] on textarea "Excerpt" at bounding box center [673, 645] width 1029 height 46
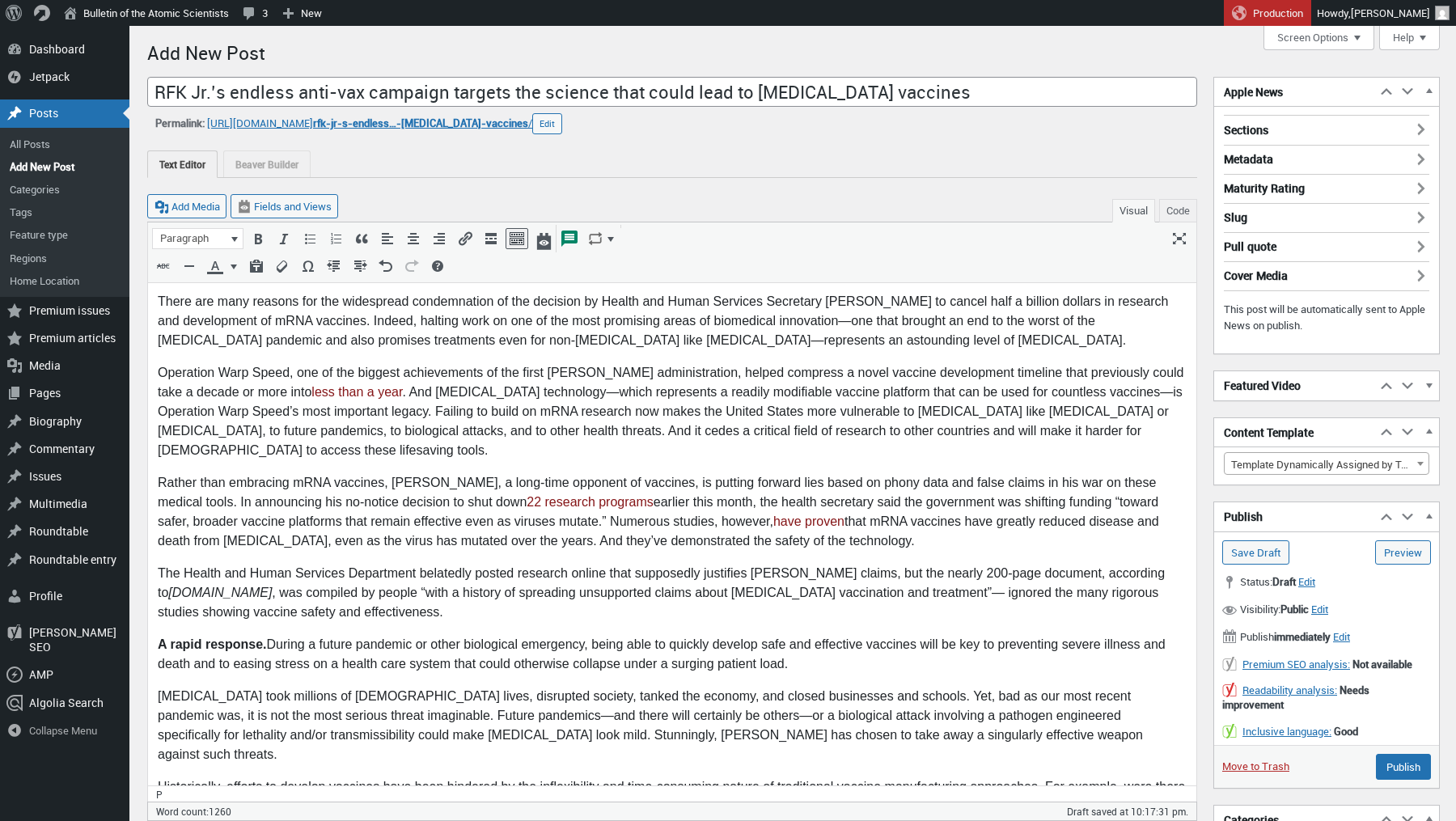
scroll to position [20, 0]
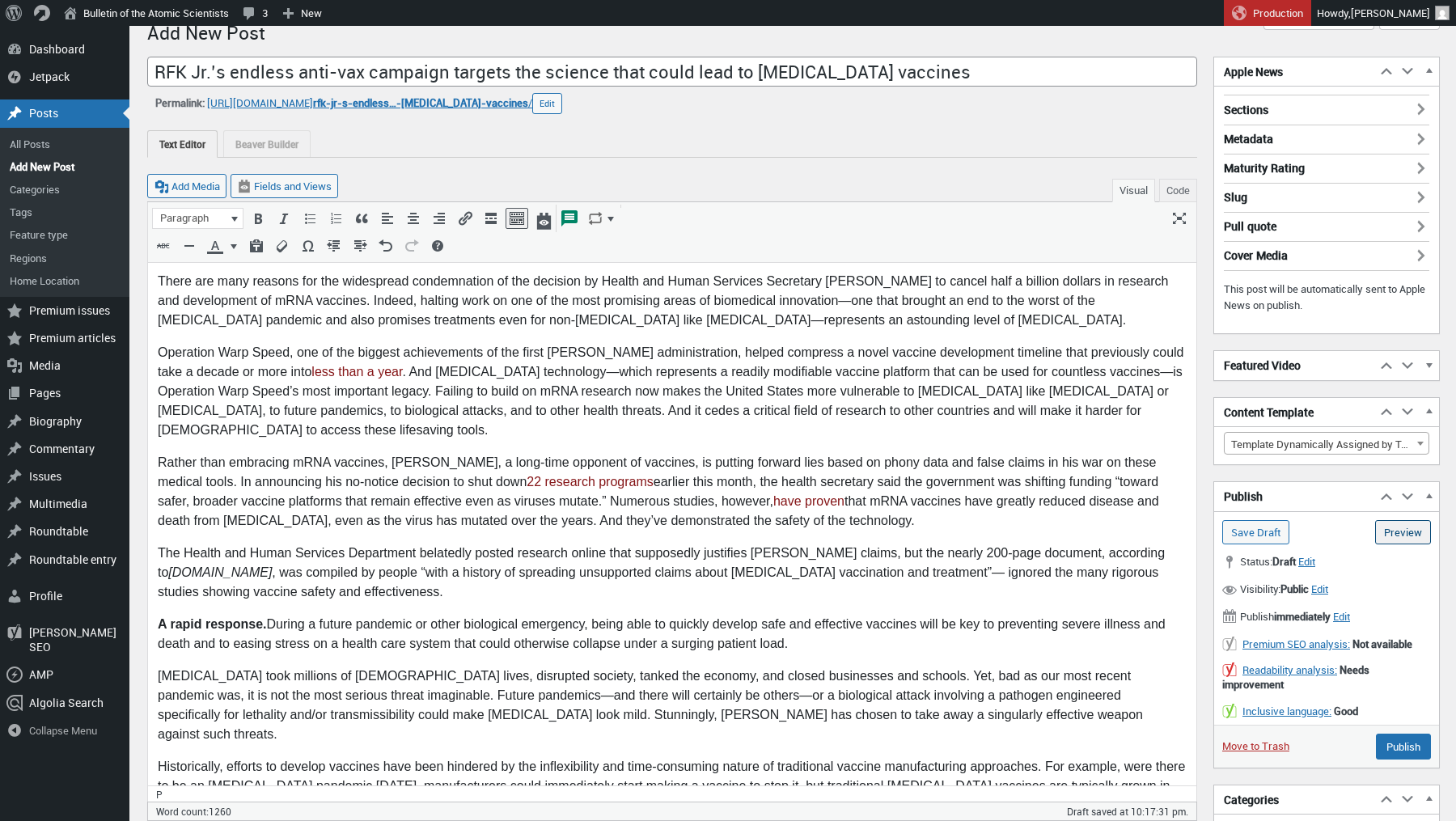
type textarea "Health and Human Services has said that the cancellation of the 22 mRNA researc…"
click at [1398, 524] on link "Preview (opens in a new tab)" at bounding box center [1403, 531] width 56 height 24
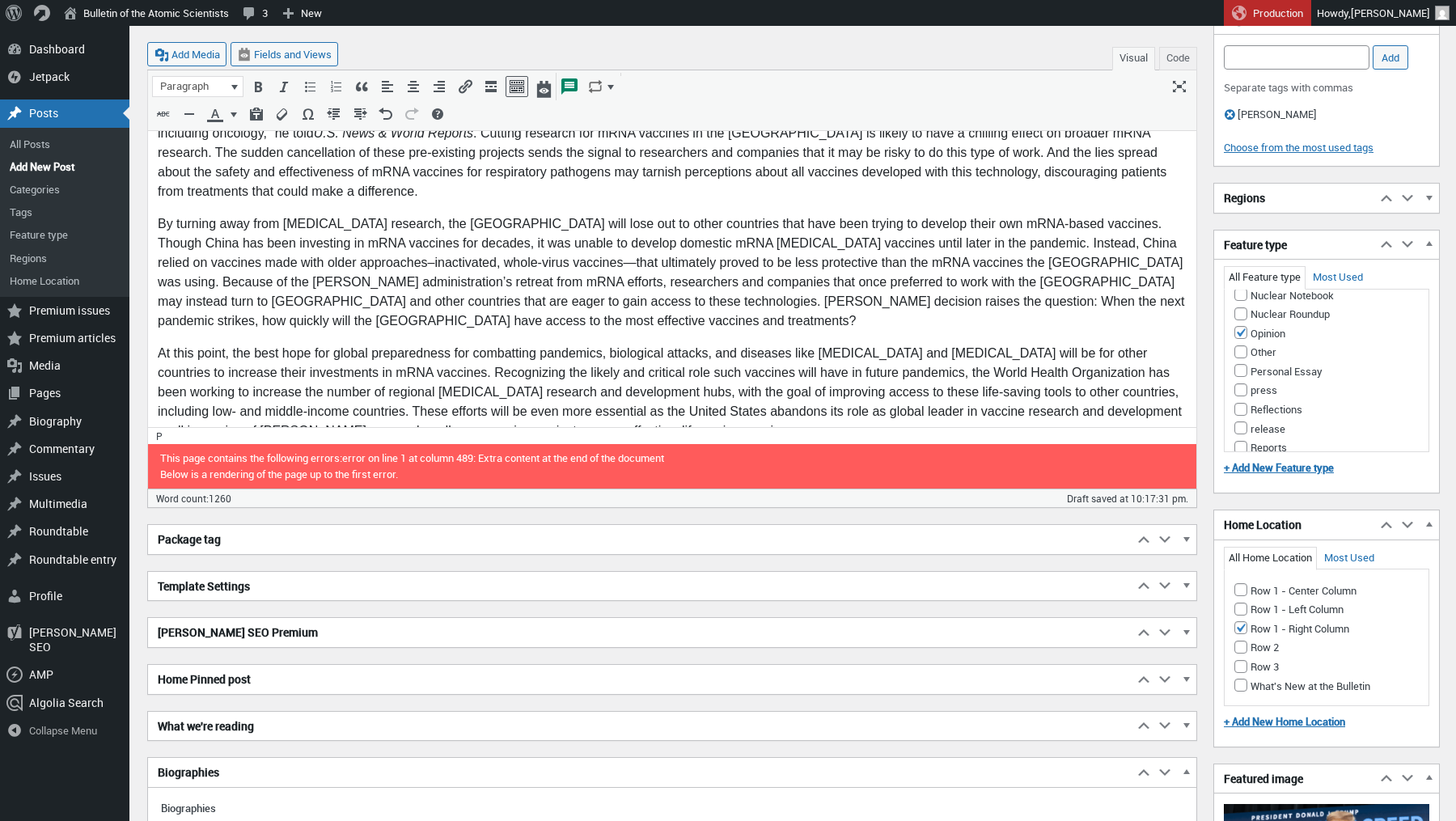
scroll to position [1389, 0]
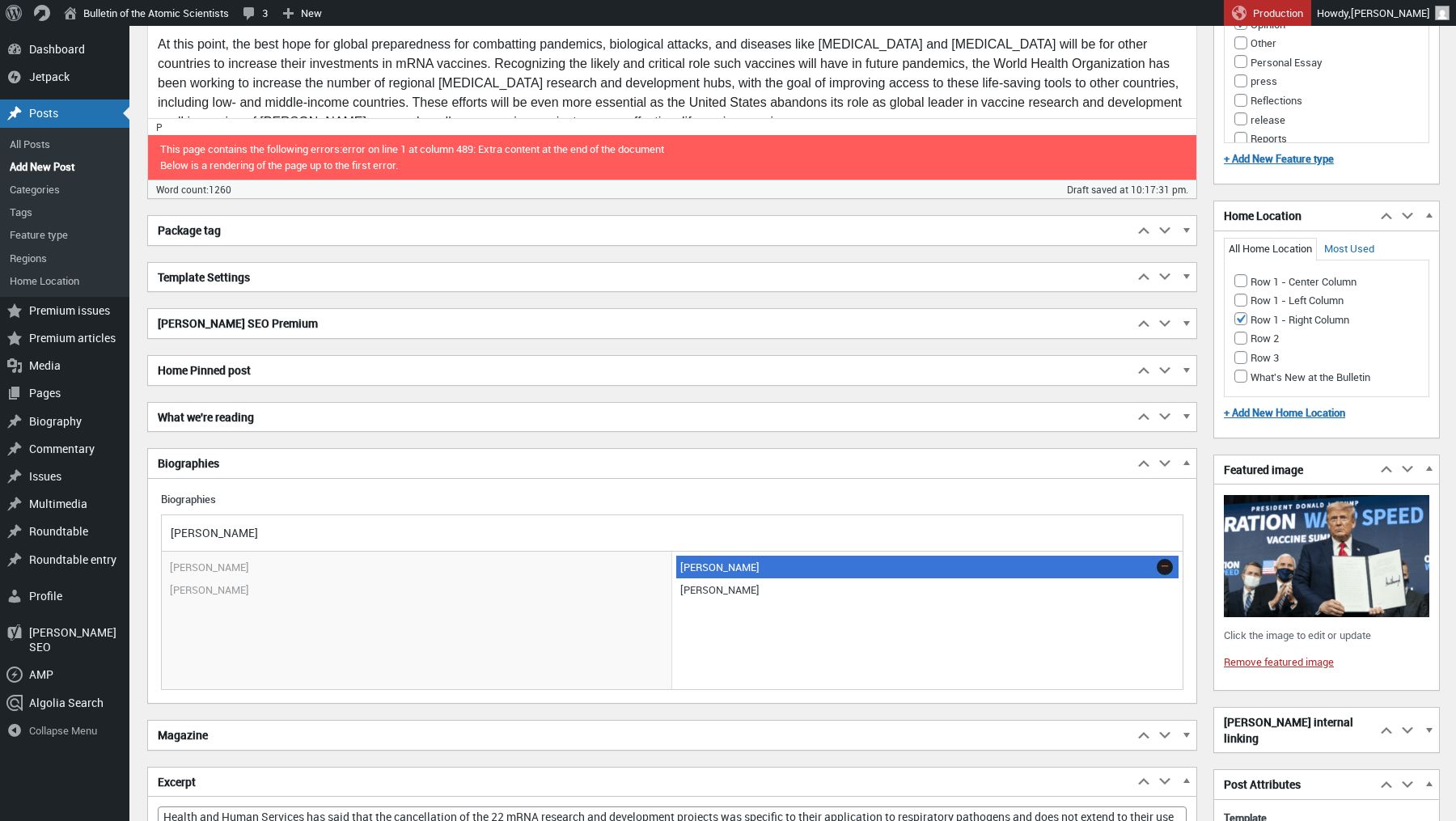
click at [1167, 559] on link at bounding box center [1164, 567] width 16 height 16
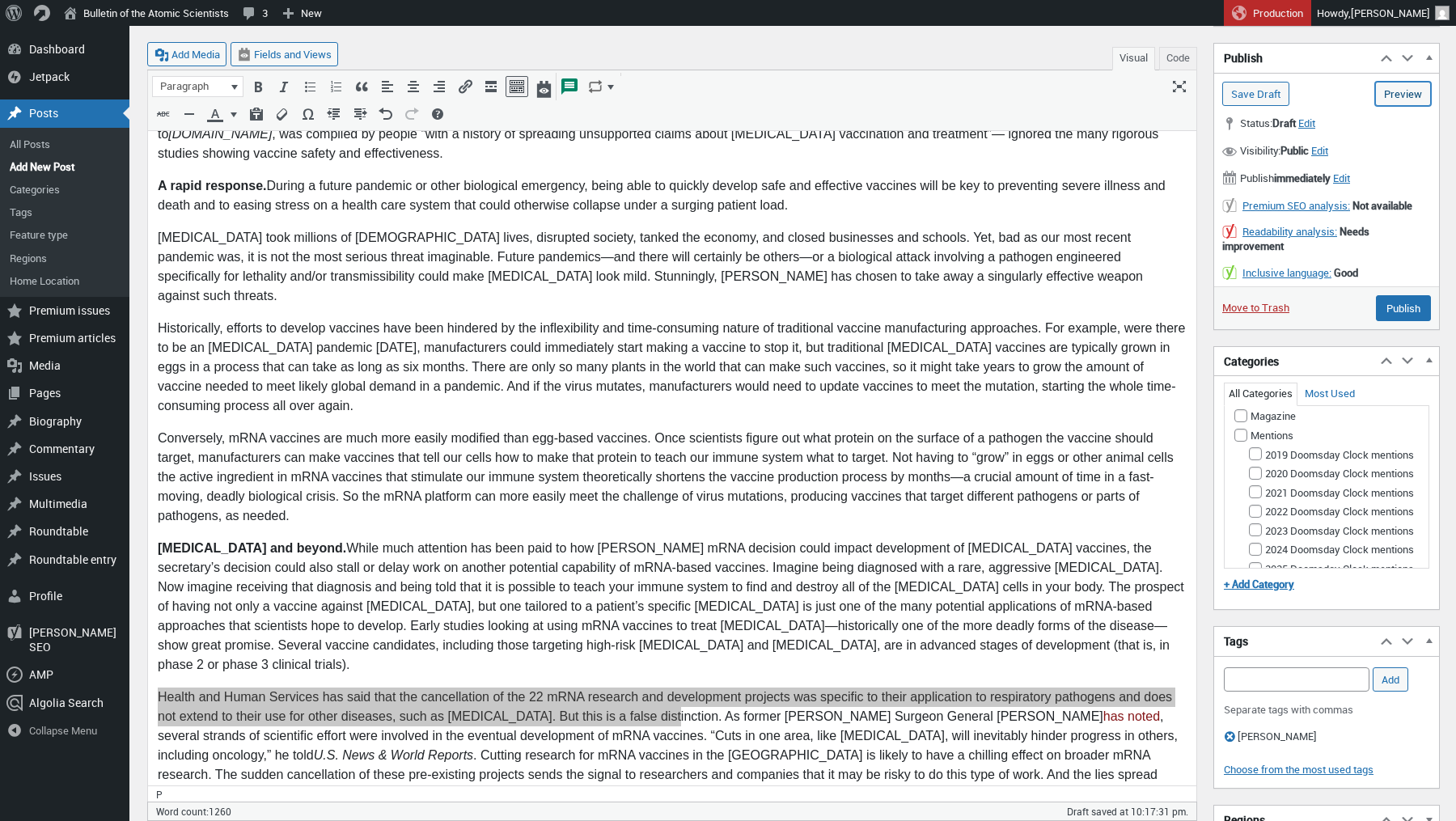
scroll to position [272, 0]
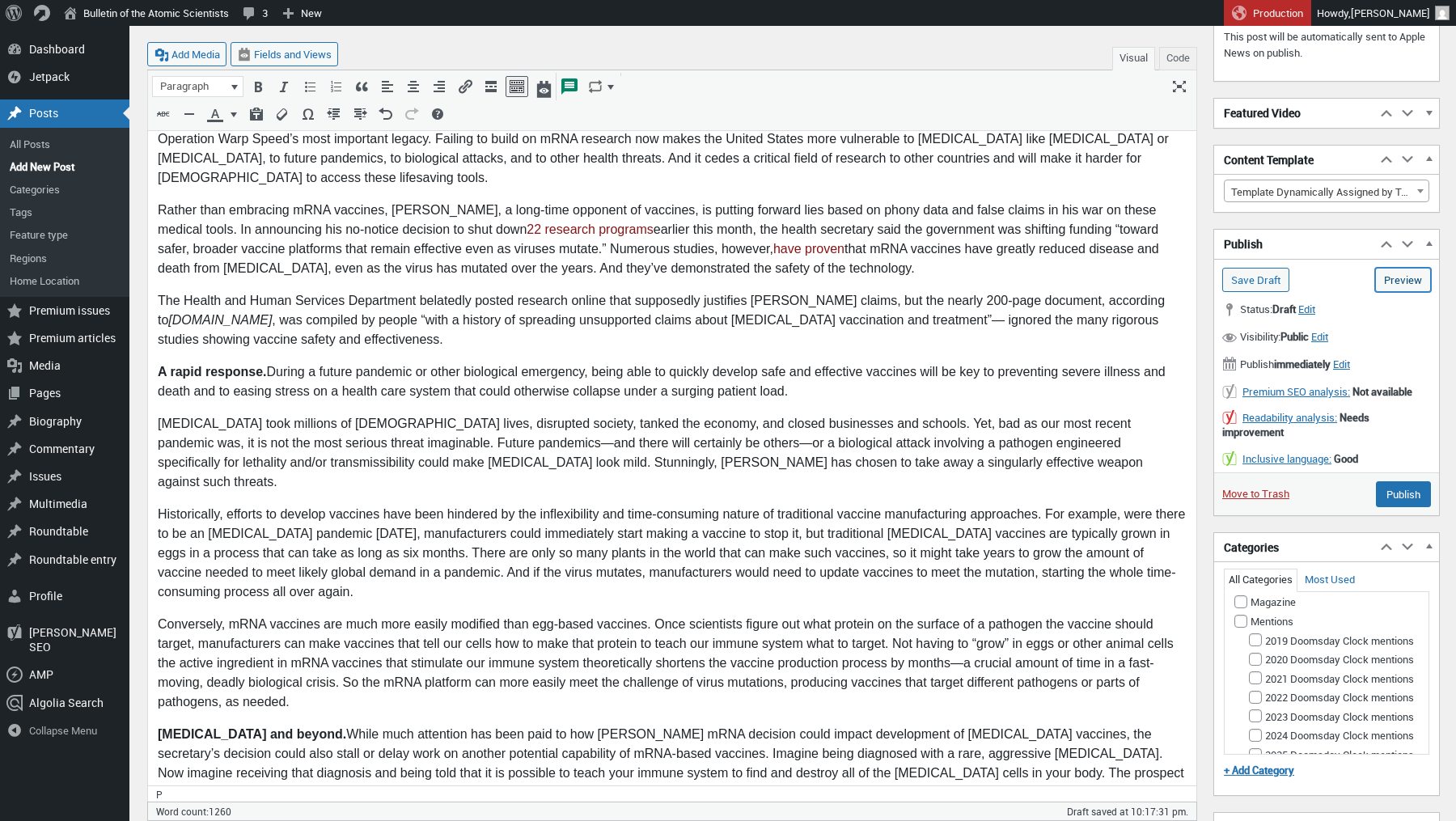
click at [1411, 275] on link "Preview (opens in a new tab)" at bounding box center [1403, 279] width 56 height 24
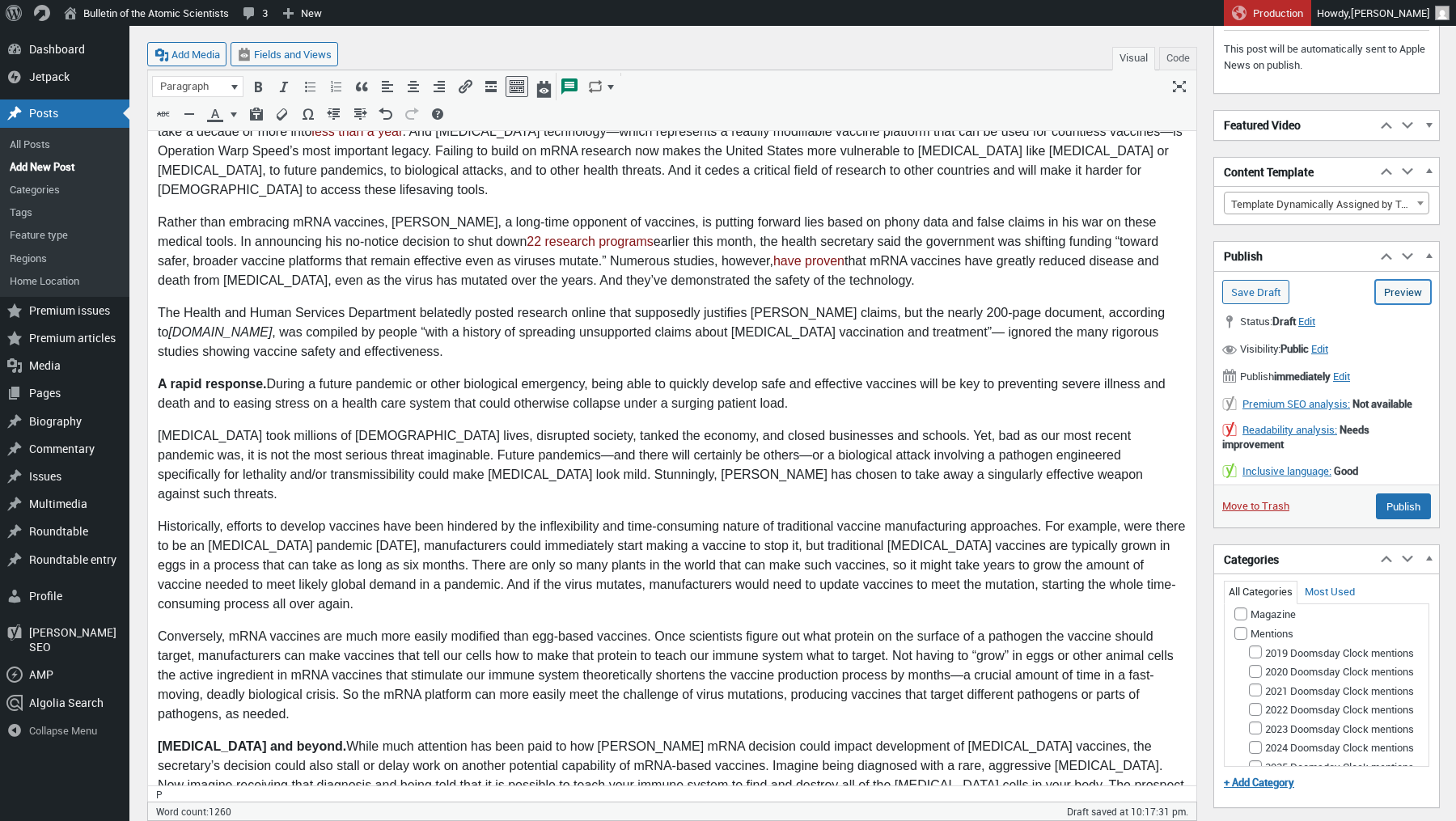
scroll to position [249, 0]
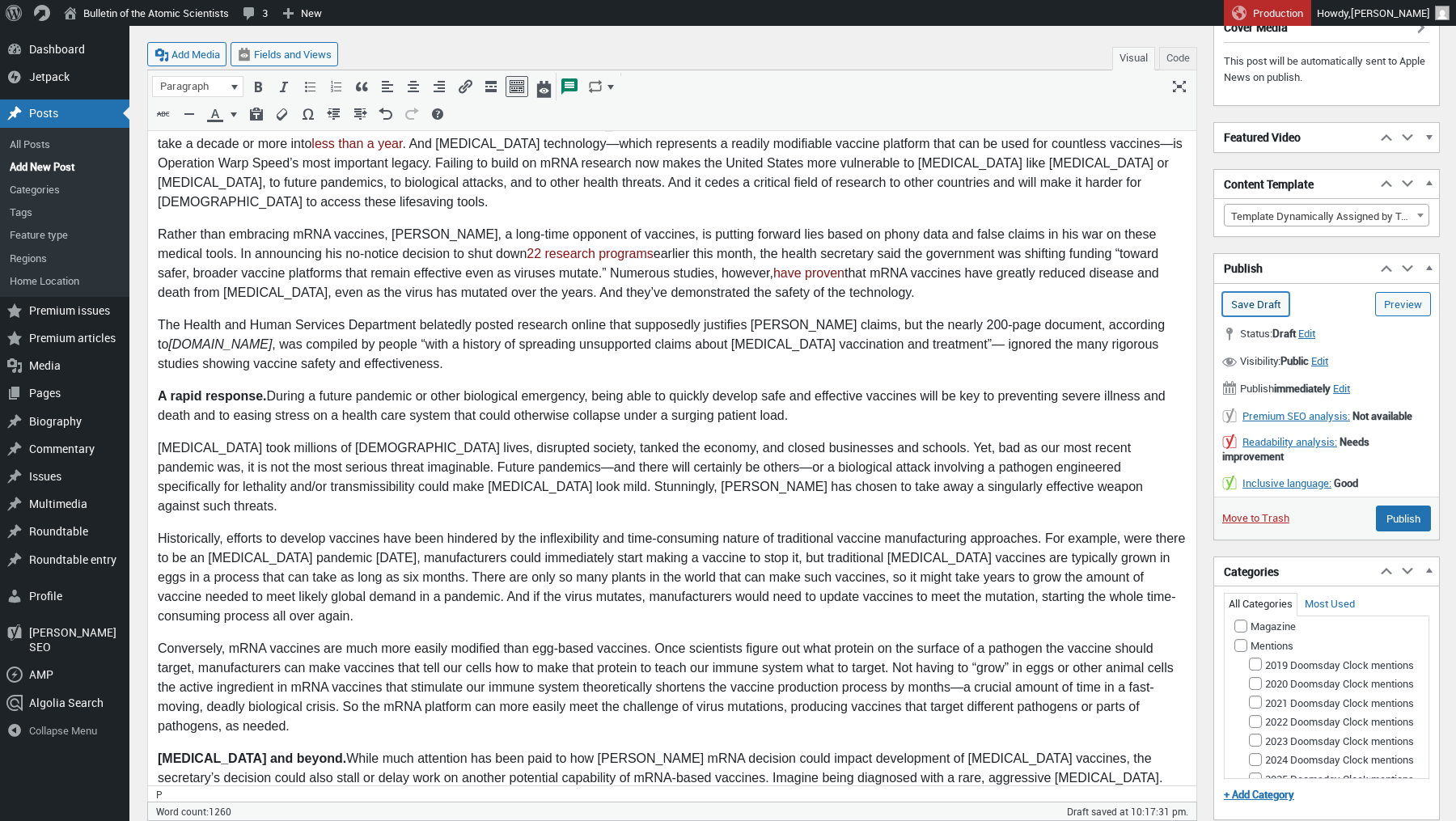
click at [1266, 297] on input "Save Draft" at bounding box center [1256, 303] width 67 height 24
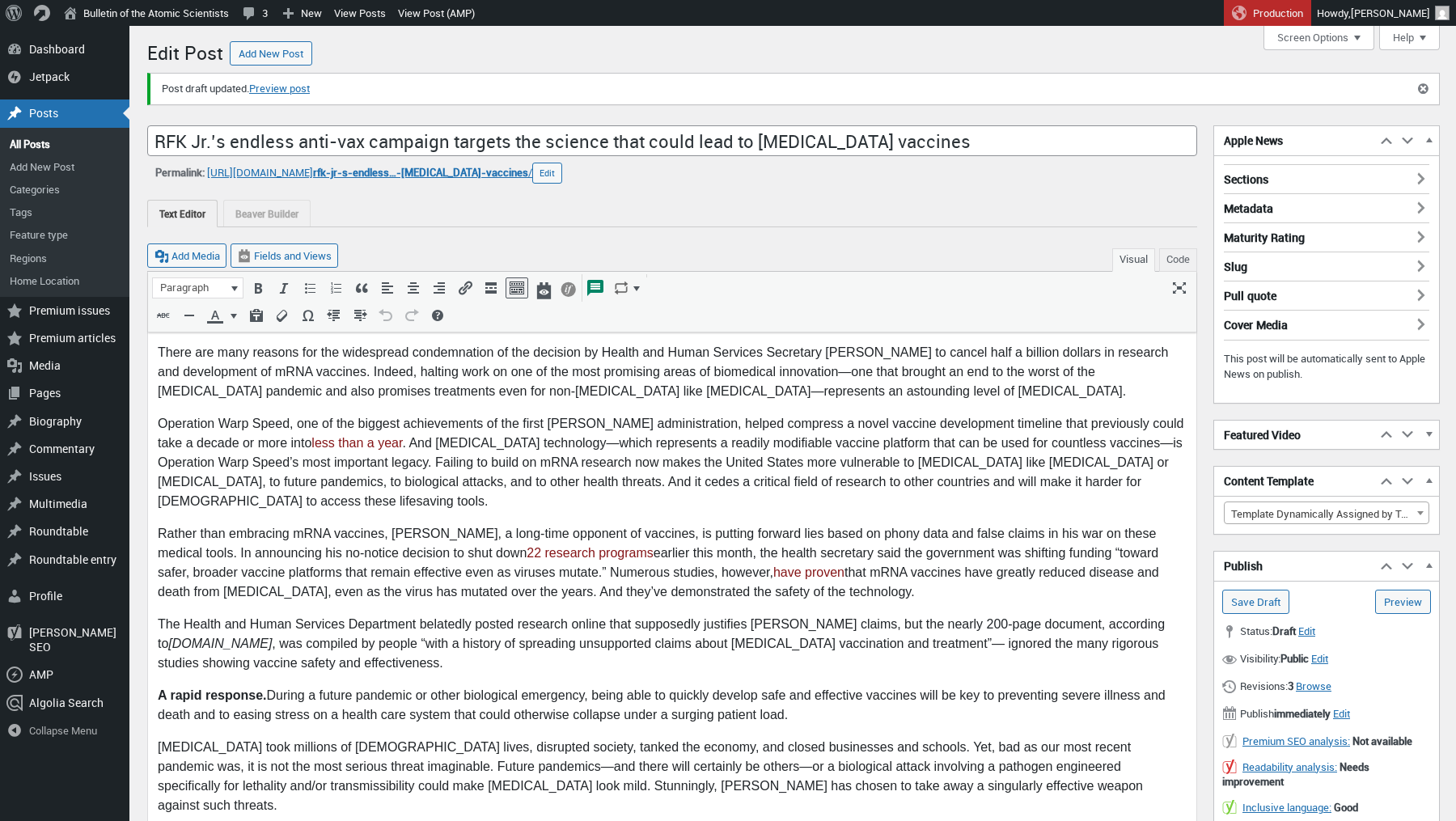
scroll to position [11, 0]
